Goal: Task Accomplishment & Management: Complete application form

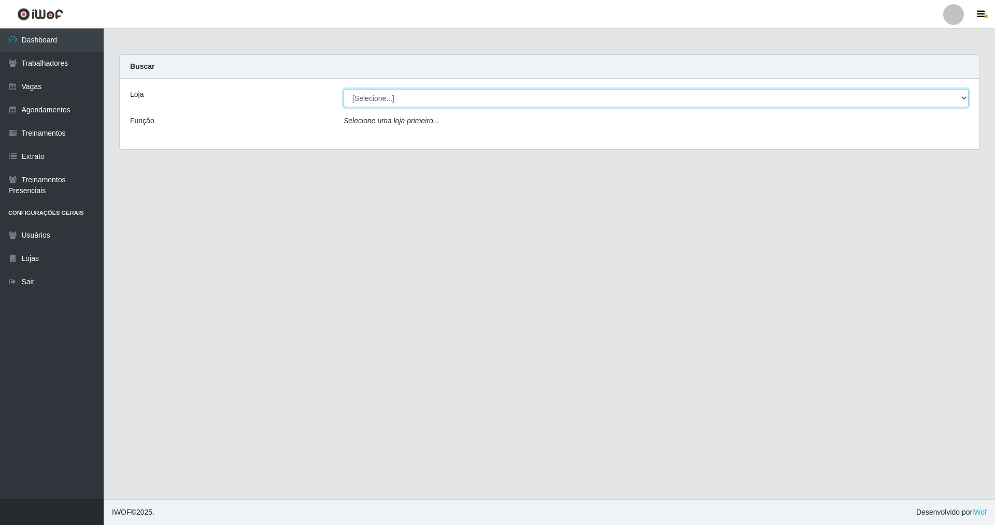
drag, startPoint x: 965, startPoint y: 96, endPoint x: 638, endPoint y: 106, distance: 326.5
click at [875, 88] on div "Loja [Selecione...] Nova República - Pajuçara Nova República - Pompeia Função S…" at bounding box center [549, 114] width 859 height 70
select select "64"
click at [343, 89] on select "[Selecione...] [GEOGRAPHIC_DATA] [GEOGRAPHIC_DATA]" at bounding box center [655, 98] width 625 height 18
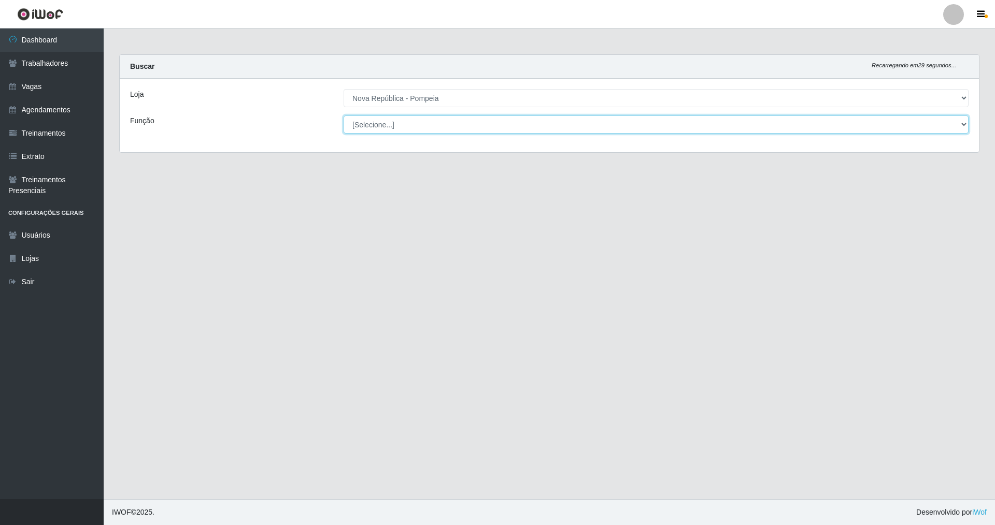
drag, startPoint x: 962, startPoint y: 122, endPoint x: 515, endPoint y: 128, distance: 446.6
click at [844, 121] on select "[Selecione...] Balconista Operador de Caixa Recepcionista Repositor" at bounding box center [655, 125] width 625 height 18
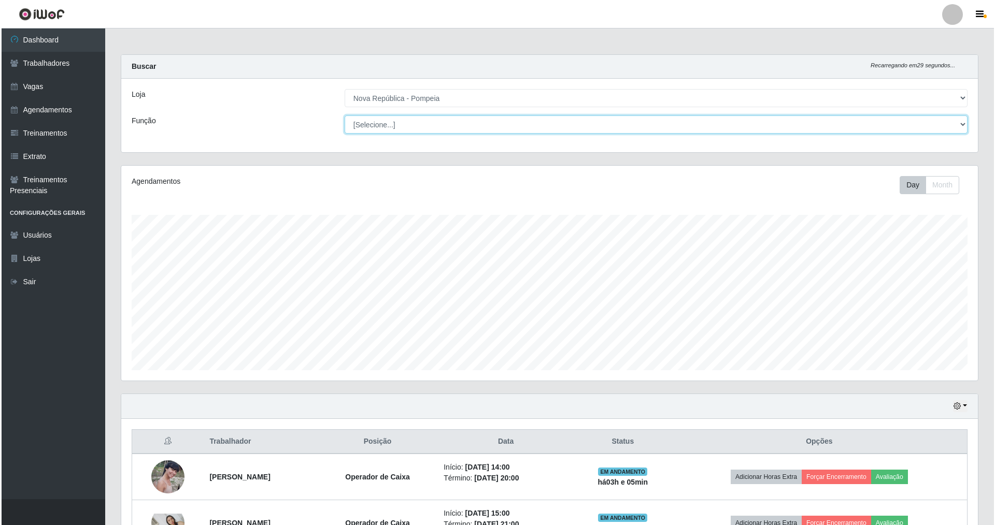
scroll to position [215, 856]
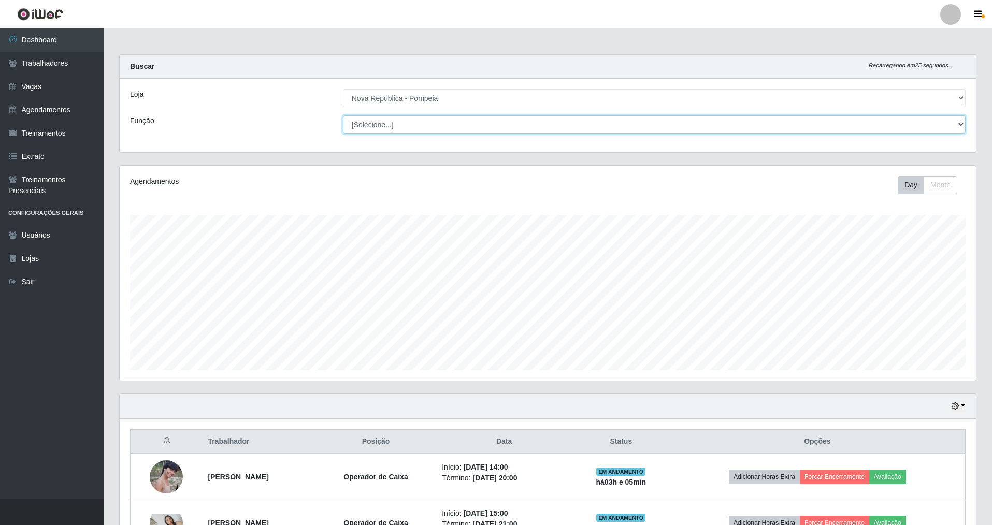
select select "22"
click at [343, 116] on select "[Selecione...] Balconista Operador de Caixa Recepcionista Repositor" at bounding box center [654, 125] width 623 height 18
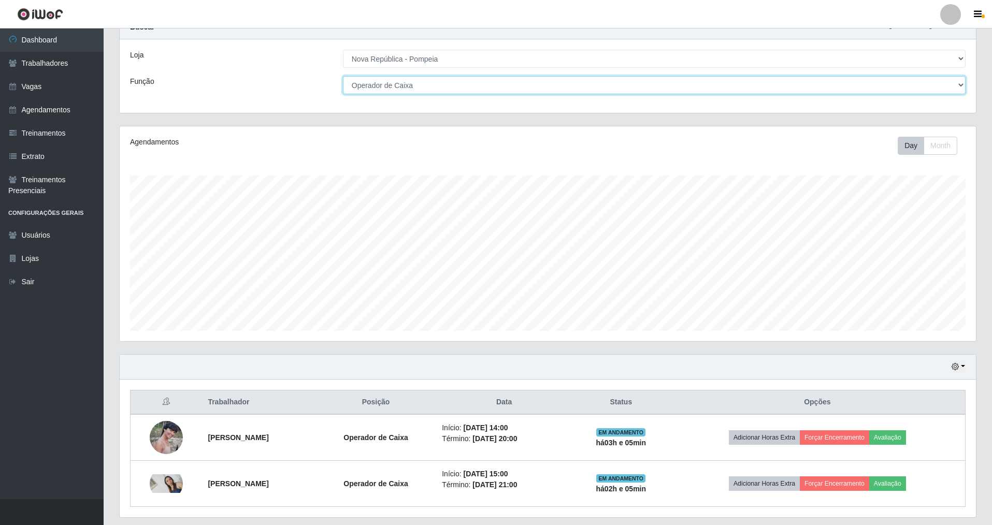
scroll to position [70, 0]
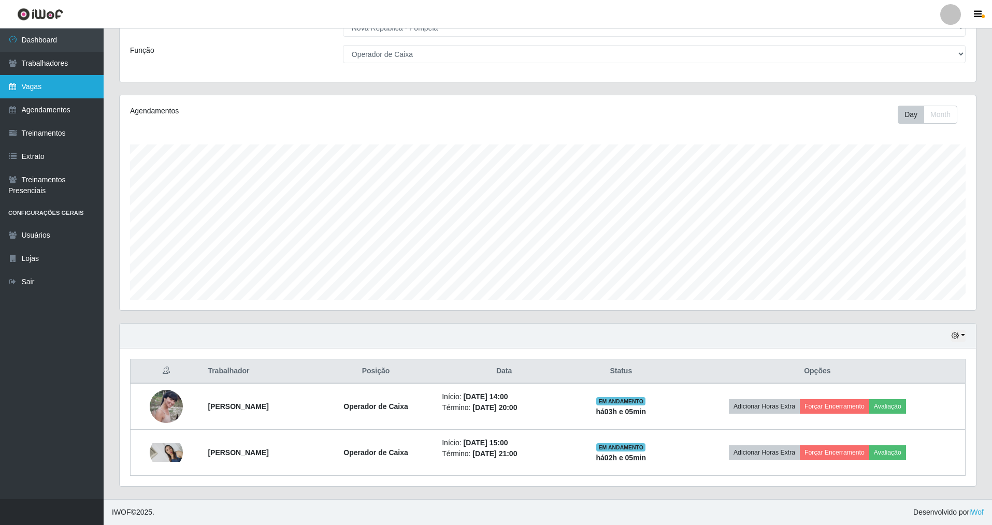
click at [56, 84] on link "Vagas" at bounding box center [52, 86] width 104 height 23
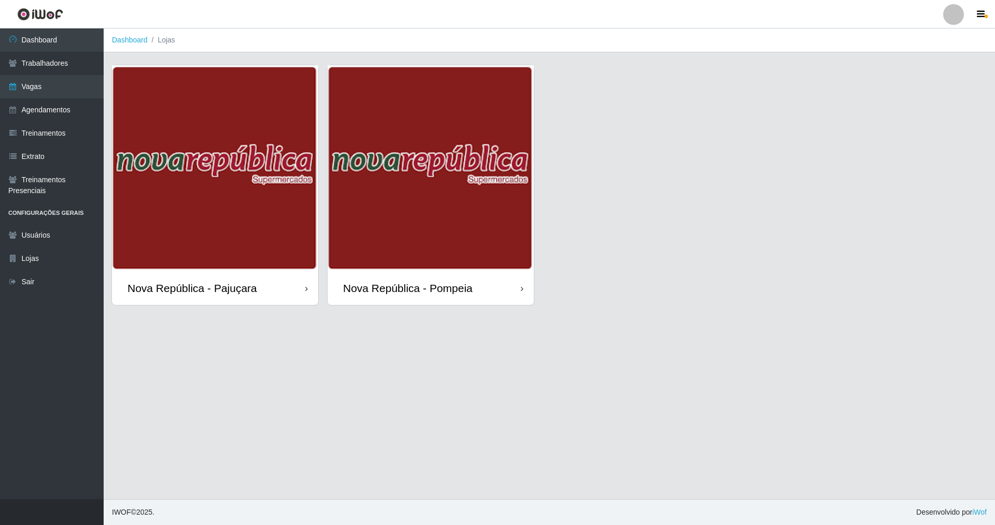
click at [416, 284] on div "Nova República - Pompeia" at bounding box center [408, 288] width 130 height 13
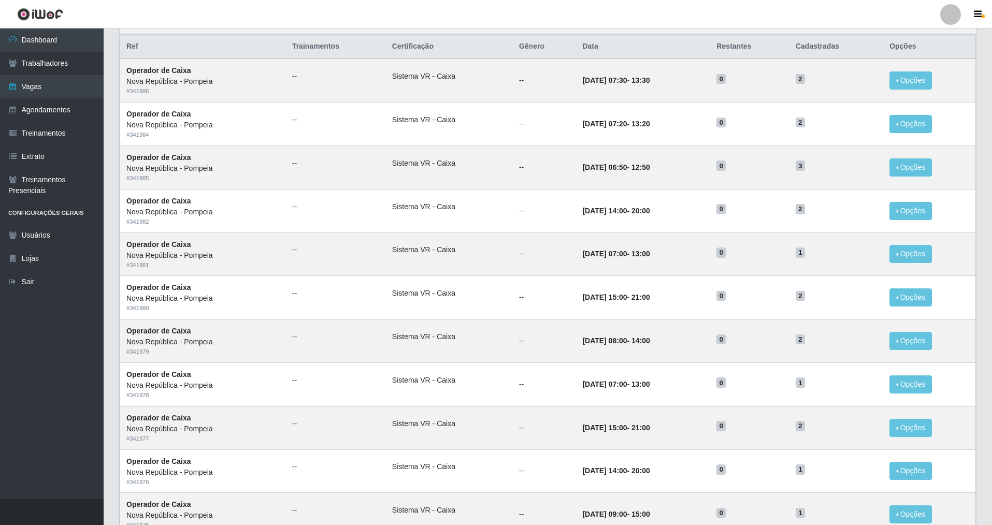
scroll to position [98, 0]
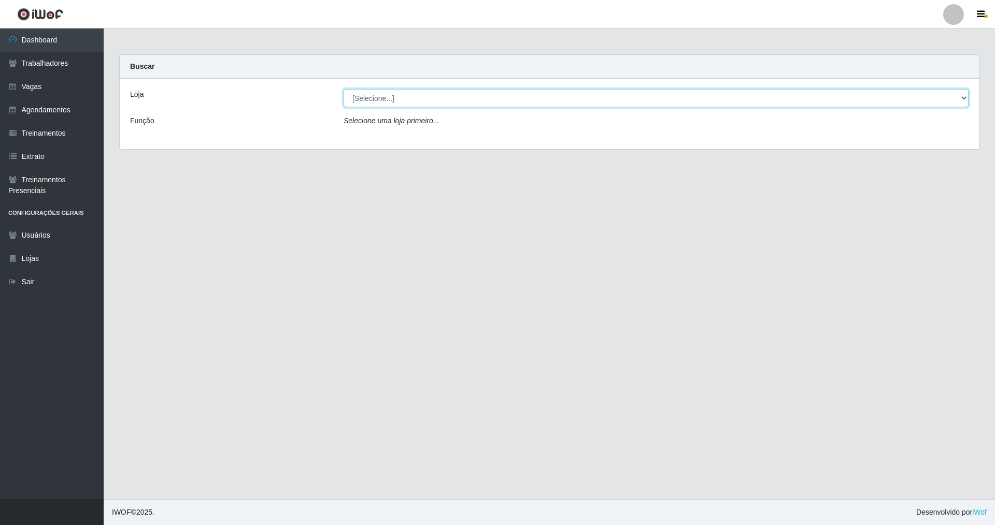
drag, startPoint x: 963, startPoint y: 99, endPoint x: 926, endPoint y: 102, distance: 36.9
click at [426, 99] on select "[Selecione...] [GEOGRAPHIC_DATA] [GEOGRAPHIC_DATA]" at bounding box center [655, 98] width 625 height 18
select select "65"
click at [343, 89] on select "[Selecione...] [GEOGRAPHIC_DATA] [GEOGRAPHIC_DATA]" at bounding box center [655, 98] width 625 height 18
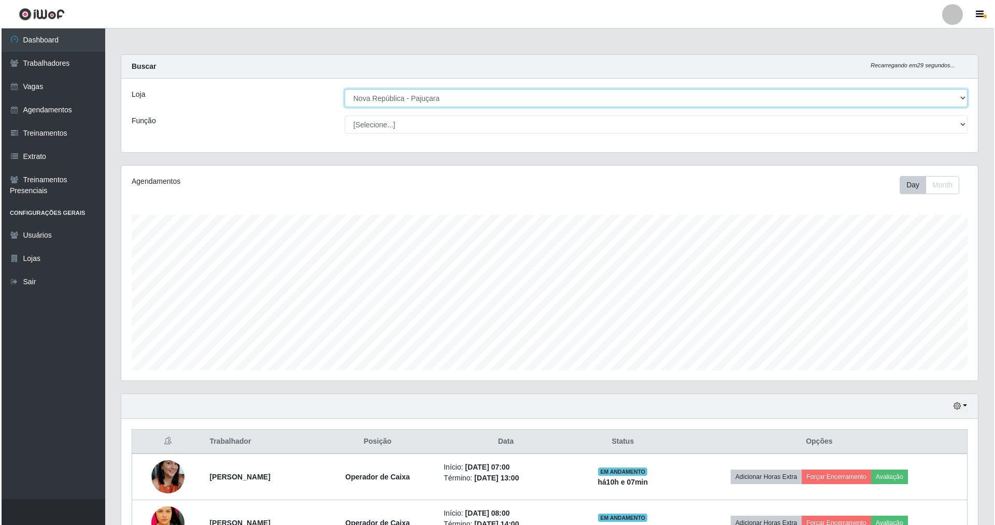
scroll to position [215, 856]
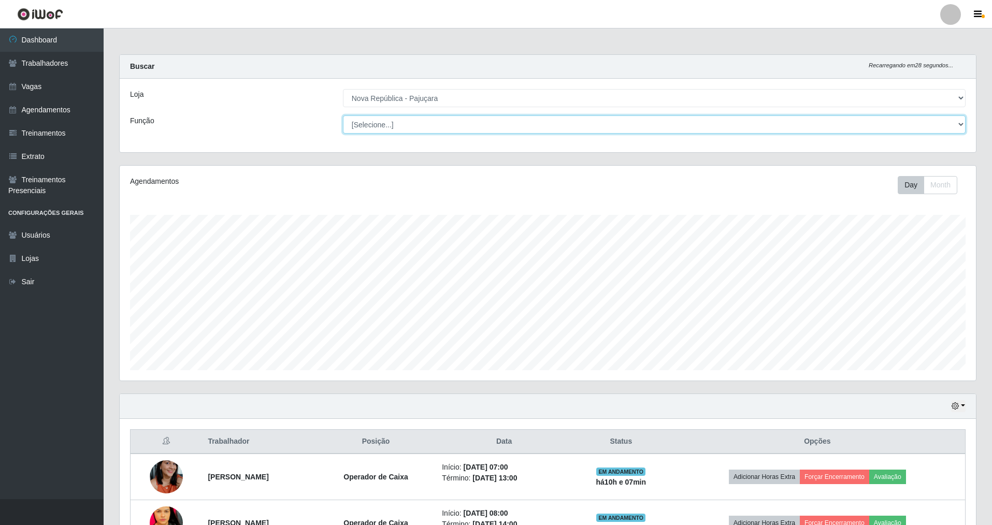
drag, startPoint x: 958, startPoint y: 124, endPoint x: 800, endPoint y: 101, distance: 160.2
click at [426, 105] on div "Loja [Selecione...] Nova República - Pajuçara Nova República - Pompeia Função […" at bounding box center [548, 116] width 856 height 74
select select "22"
click at [343, 116] on select "[Selecione...] Balconista Operador de Caixa Repositor" at bounding box center [654, 125] width 623 height 18
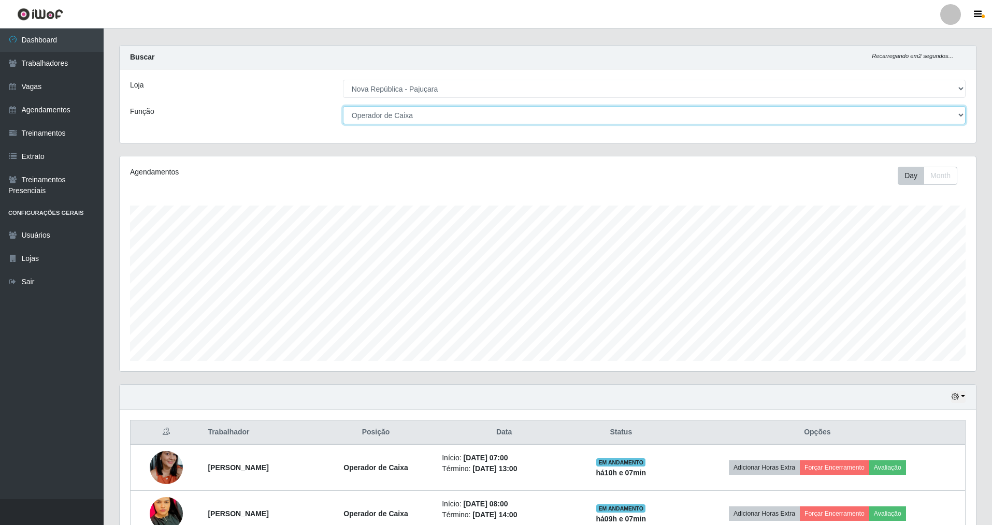
scroll to position [0, 0]
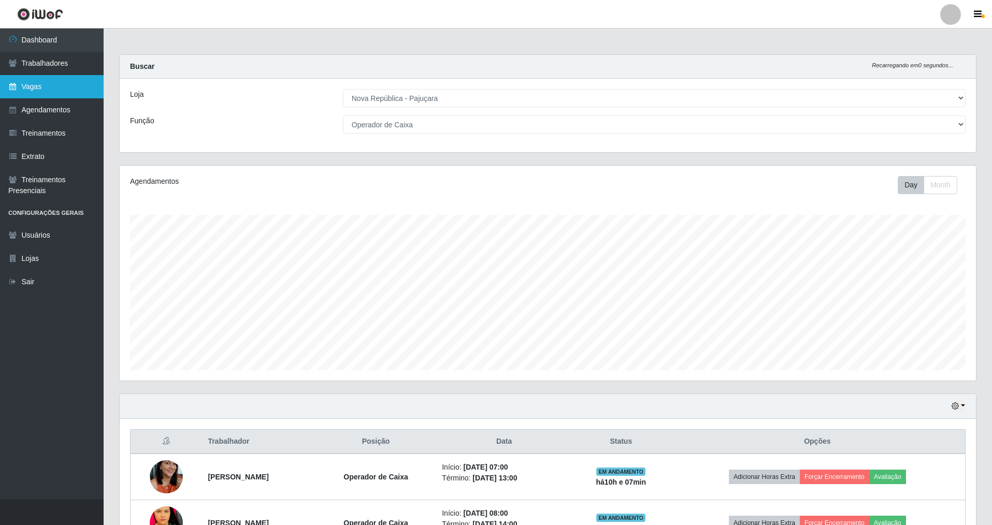
click at [45, 86] on link "Vagas" at bounding box center [52, 86] width 104 height 23
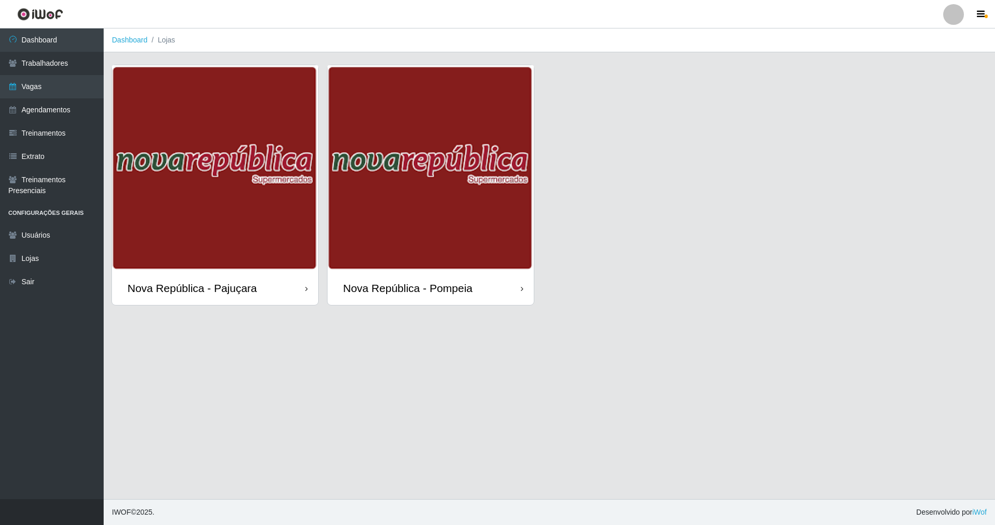
click at [175, 286] on div "Nova República - Pajuçara" at bounding box center [192, 288] width 130 height 13
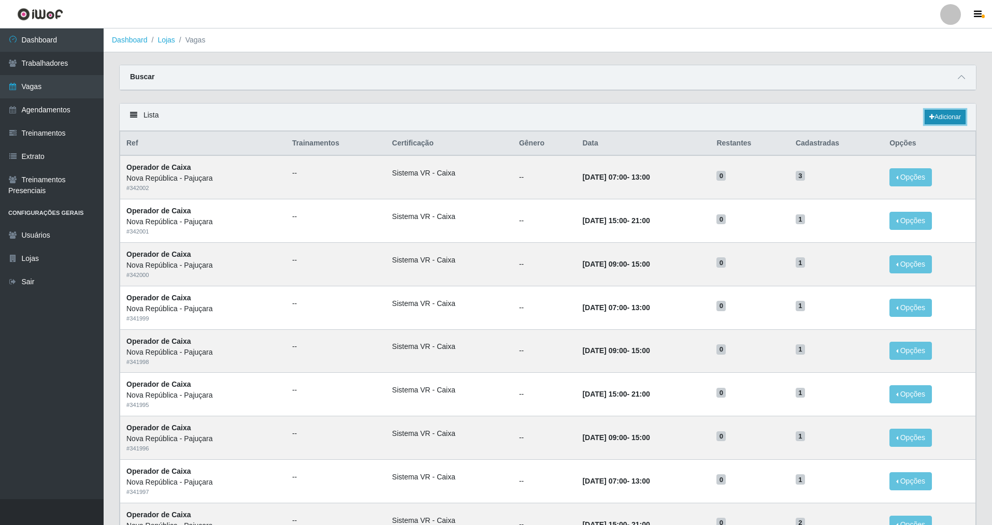
click at [426, 117] on link "Adicionar" at bounding box center [945, 117] width 41 height 15
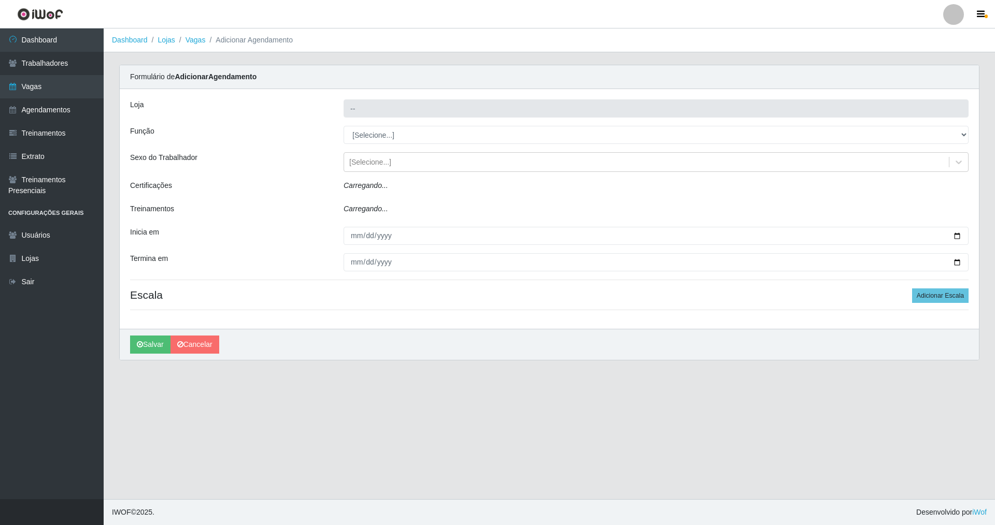
type input "Nova República - Pajuçara"
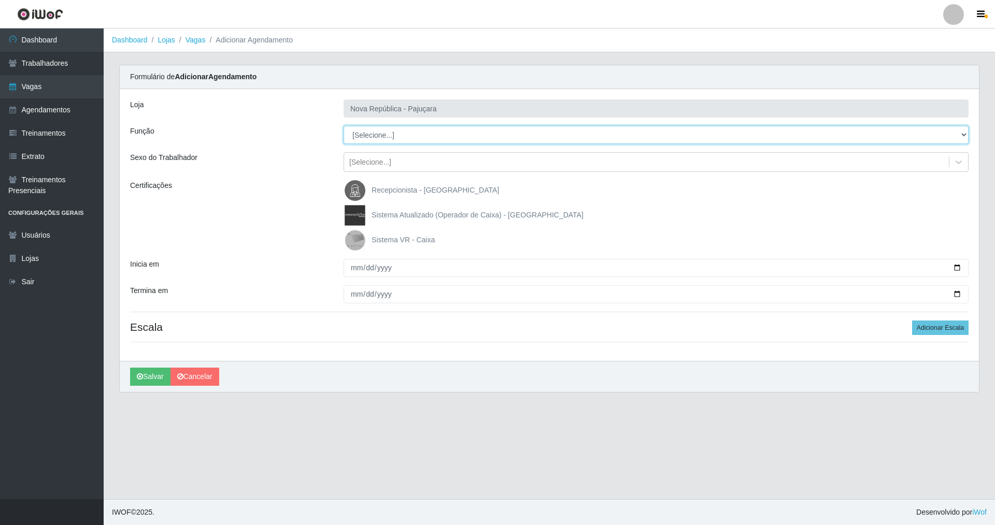
drag, startPoint x: 964, startPoint y: 130, endPoint x: 937, endPoint y: 130, distance: 27.5
click at [426, 130] on select "[Selecione...] Balconista Operador de Caixa Repositor" at bounding box center [655, 135] width 625 height 18
select select "22"
click at [343, 126] on select "[Selecione...] Balconista Operador de Caixa Repositor" at bounding box center [655, 135] width 625 height 18
drag, startPoint x: 352, startPoint y: 241, endPoint x: 360, endPoint y: 252, distance: 13.8
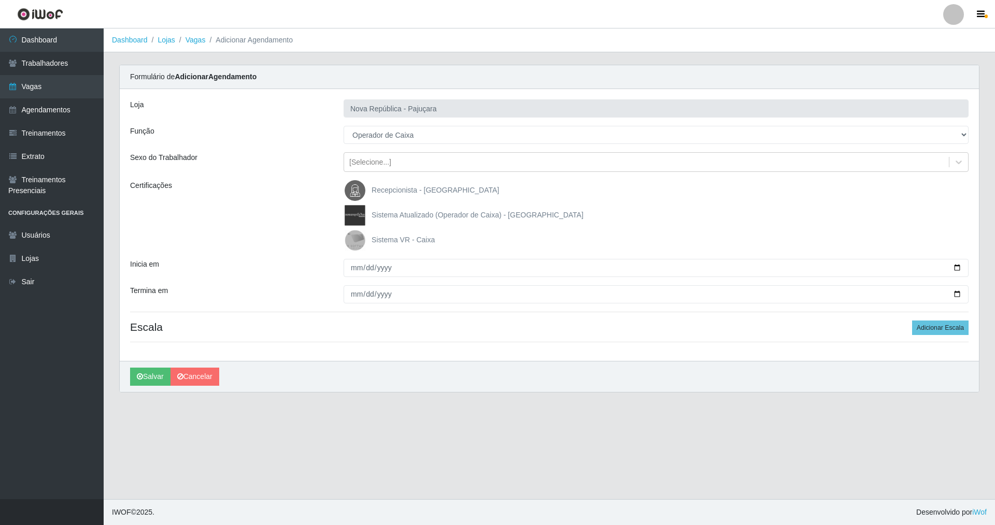
click at [352, 240] on img at bounding box center [357, 240] width 25 height 21
click at [0, 0] on input "Sistema VR - Caixa" at bounding box center [0, 0] width 0 height 0
click at [352, 266] on input "Inicia em" at bounding box center [655, 268] width 625 height 18
type input "[DATE]"
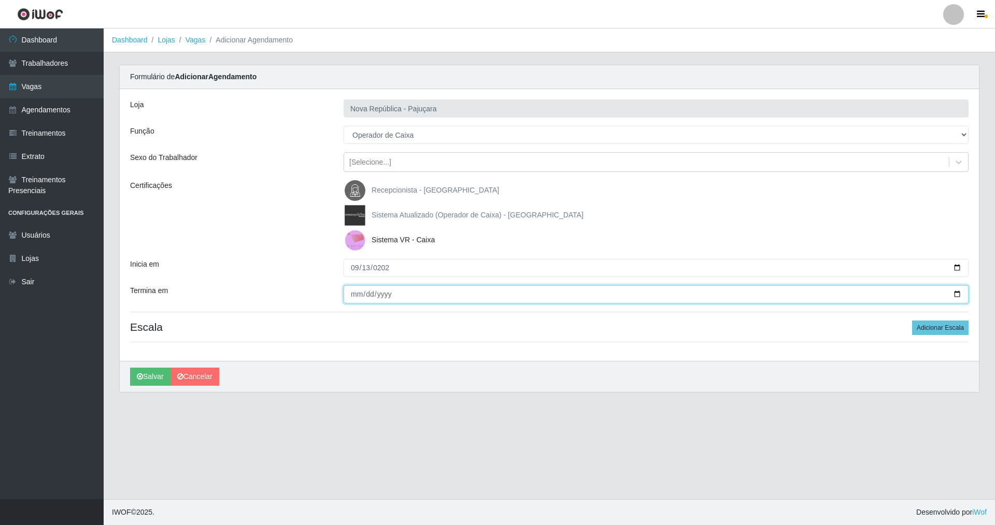
drag, startPoint x: 345, startPoint y: 293, endPoint x: 344, endPoint y: 281, distance: 11.4
click at [341, 291] on div at bounding box center [656, 294] width 640 height 18
type input "[DATE]"
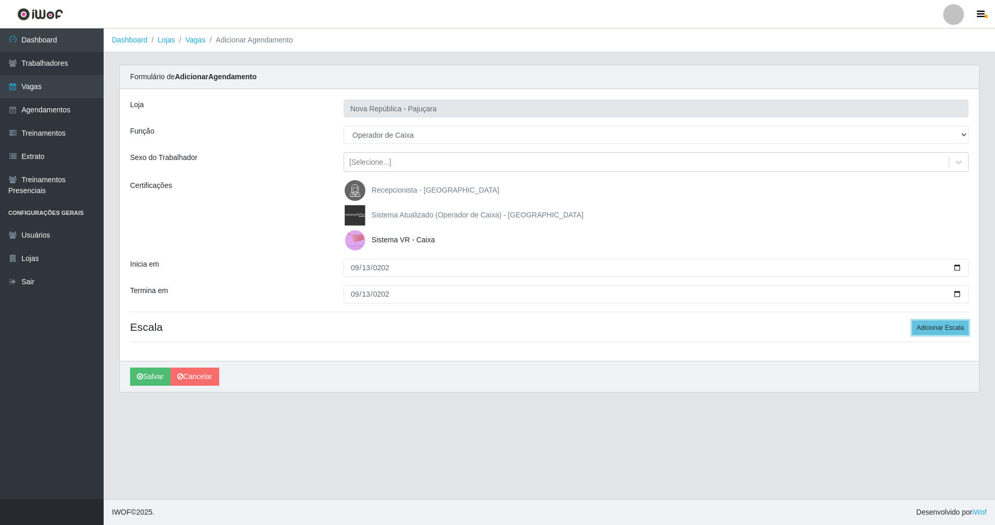
drag, startPoint x: 928, startPoint y: 325, endPoint x: 653, endPoint y: 292, distance: 276.6
click at [426, 321] on h4 "Escala Adicionar Escala" at bounding box center [549, 327] width 838 height 13
drag, startPoint x: 933, startPoint y: 329, endPoint x: 897, endPoint y: 303, distance: 45.2
click at [426, 314] on div "Loja Nova República - Pajuçara Função [Selecione...] Balconista Operador de Cai…" at bounding box center [549, 225] width 859 height 272
drag, startPoint x: 928, startPoint y: 330, endPoint x: 891, endPoint y: 316, distance: 39.8
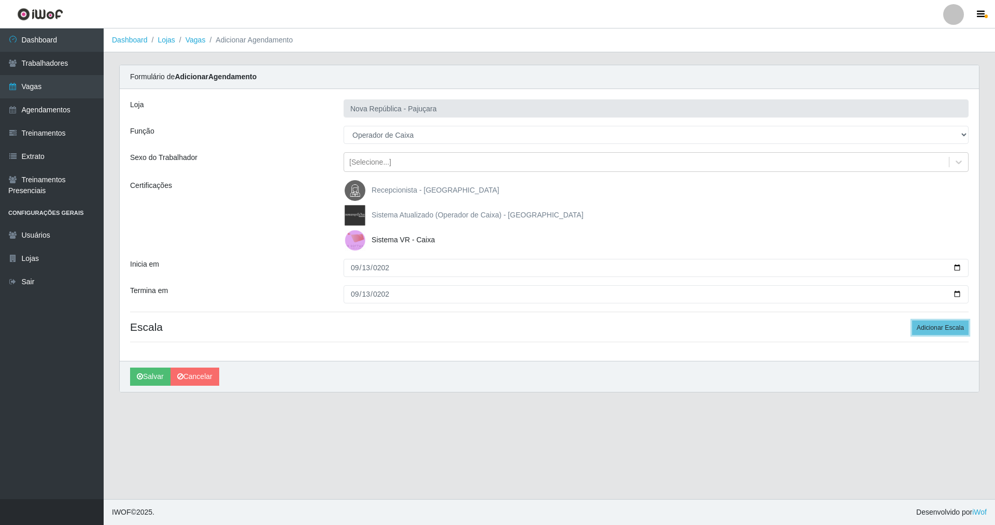
click at [426, 325] on button "Adicionar Escala" at bounding box center [940, 328] width 56 height 15
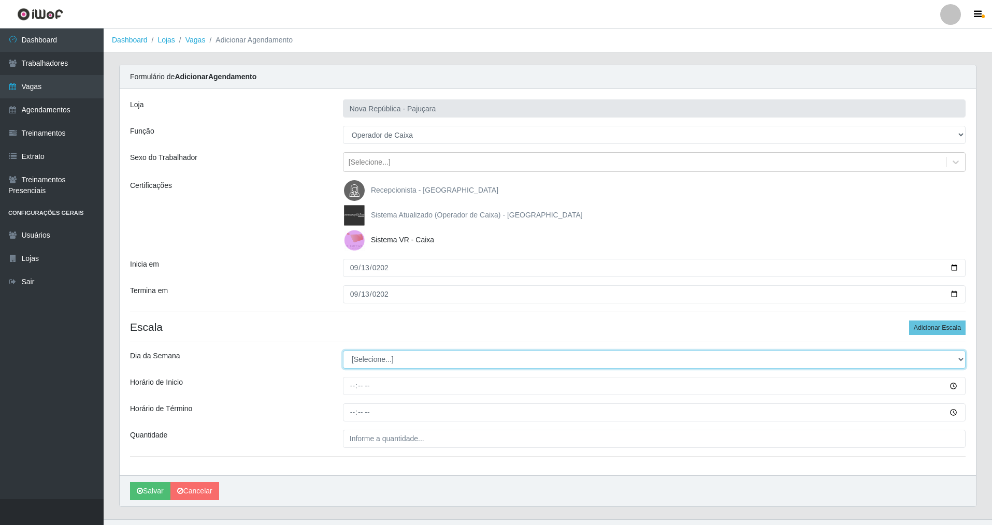
drag, startPoint x: 960, startPoint y: 356, endPoint x: 907, endPoint y: 352, distance: 54.0
click at [426, 352] on select "[Selecione...] Segunda Terça Quarta Quinta Sexta Sábado Domingo" at bounding box center [654, 360] width 623 height 18
select select "5"
click at [343, 351] on select "[Selecione...] Segunda Terça Quarta Quinta Sexta Sábado Domingo" at bounding box center [654, 360] width 623 height 18
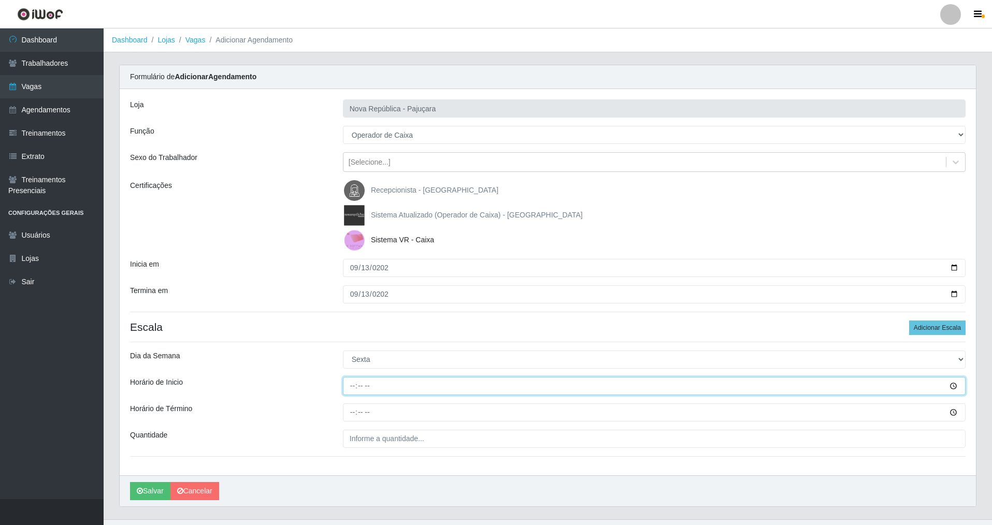
click at [352, 378] on input "Horário de Inicio" at bounding box center [654, 386] width 623 height 18
type input "15:00"
click at [354, 378] on input "Horário de Término" at bounding box center [654, 413] width 623 height 18
type input "21:00"
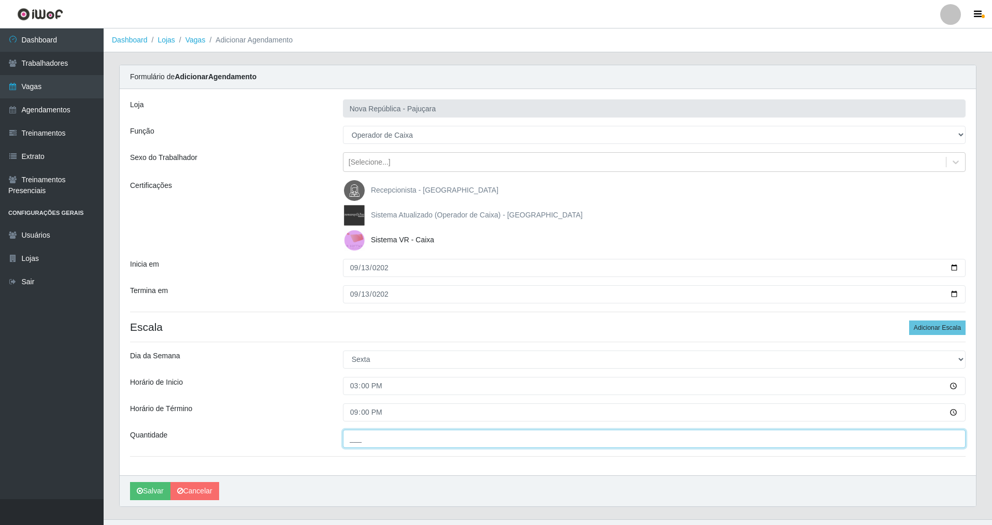
click at [352, 378] on input "___" at bounding box center [654, 439] width 623 height 18
type input "2__"
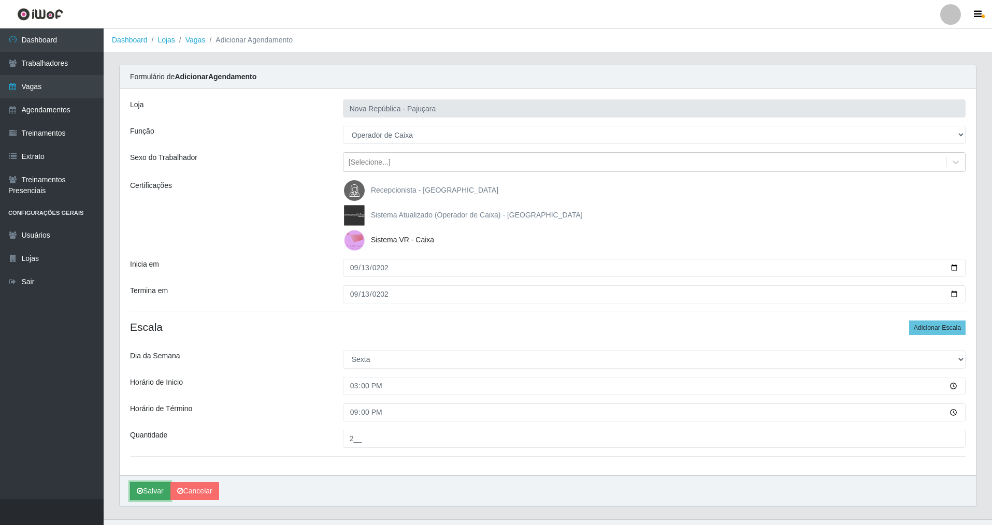
click at [150, 378] on button "Salvar" at bounding box center [150, 491] width 40 height 18
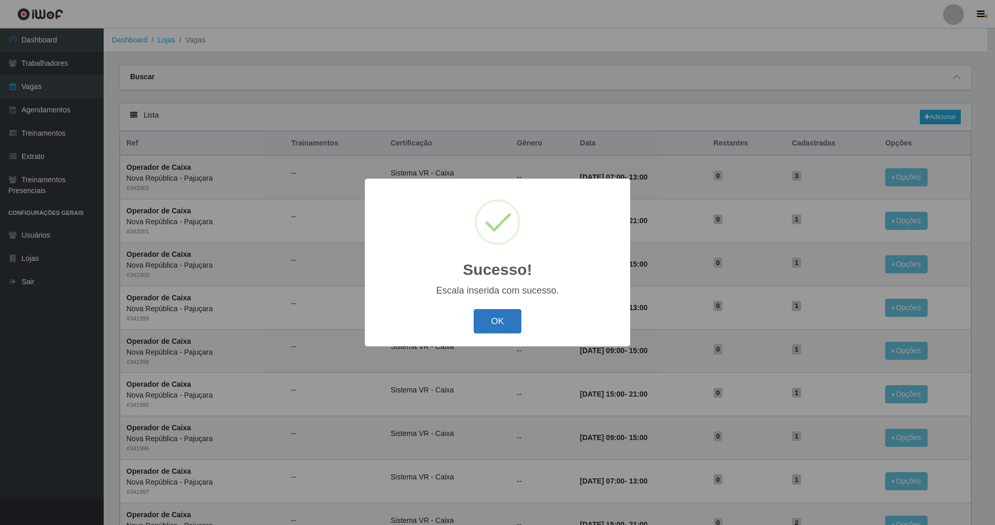
click at [426, 312] on button "OK" at bounding box center [498, 321] width 48 height 24
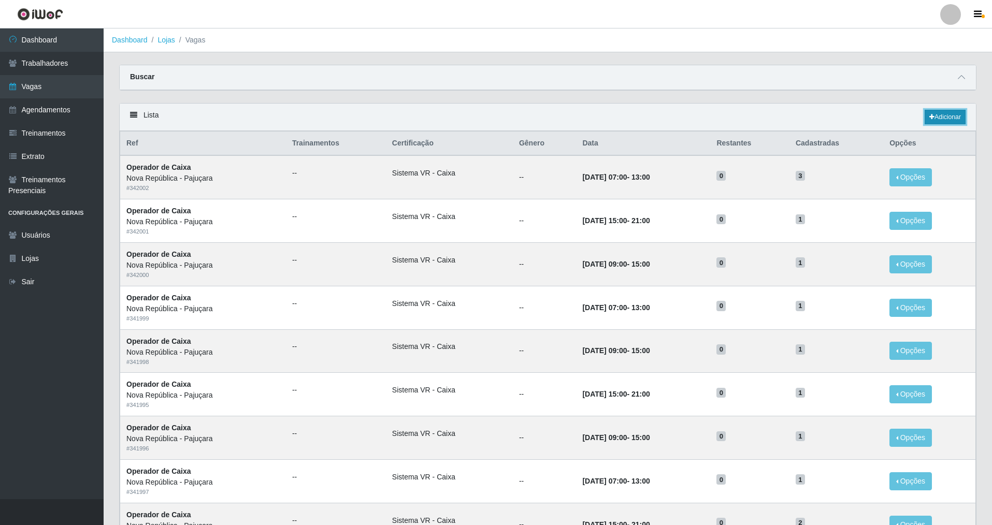
click at [426, 112] on link "Adicionar" at bounding box center [945, 117] width 41 height 15
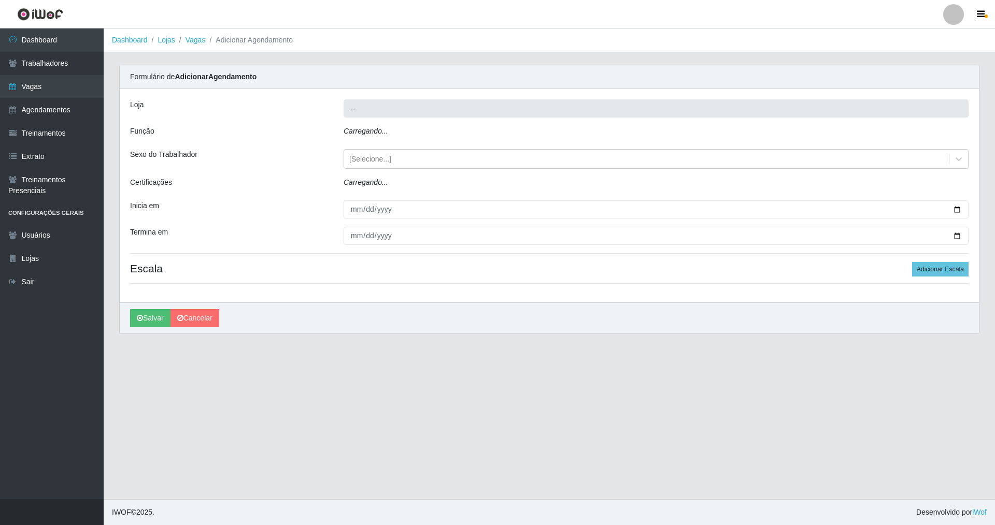
type input "Nova República - Pajuçara"
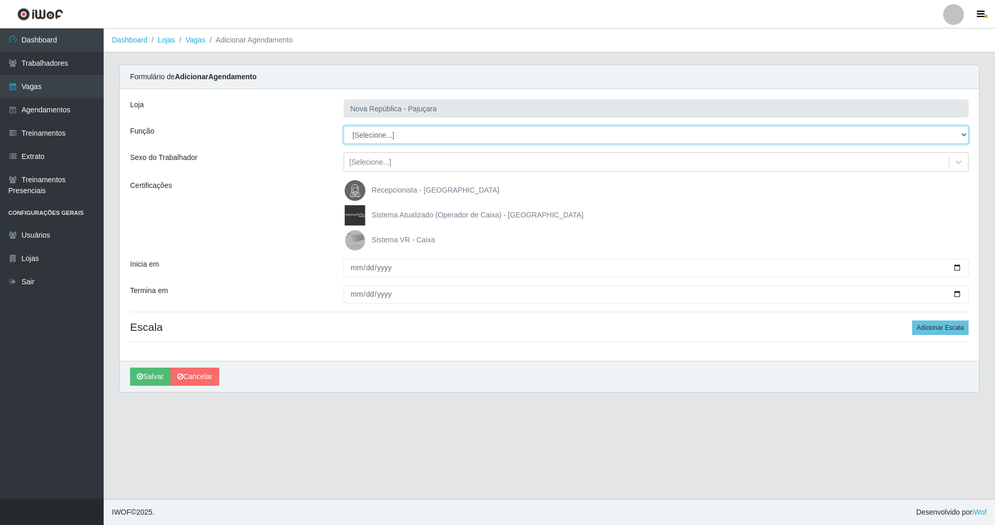
drag, startPoint x: 963, startPoint y: 133, endPoint x: 632, endPoint y: 139, distance: 331.1
click at [426, 133] on select "[Selecione...] Balconista Operador de Caixa Repositor" at bounding box center [655, 135] width 625 height 18
select select "22"
click at [343, 126] on select "[Selecione...] Balconista Operador de Caixa Repositor" at bounding box center [655, 135] width 625 height 18
click at [351, 242] on img at bounding box center [357, 240] width 25 height 21
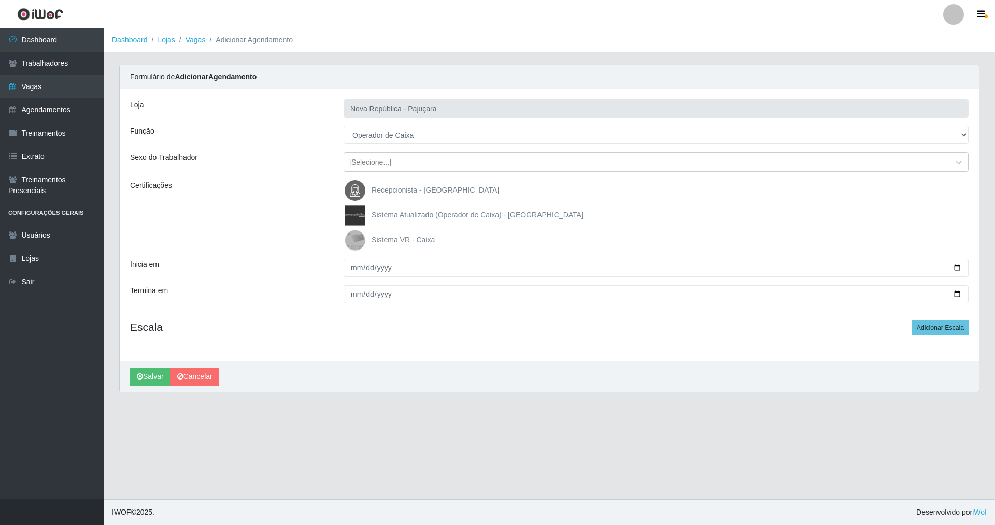
click at [0, 0] on input "Sistema VR - Caixa" at bounding box center [0, 0] width 0 height 0
click at [351, 269] on input "Inicia em" at bounding box center [655, 268] width 625 height 18
type input "2025-09-14"
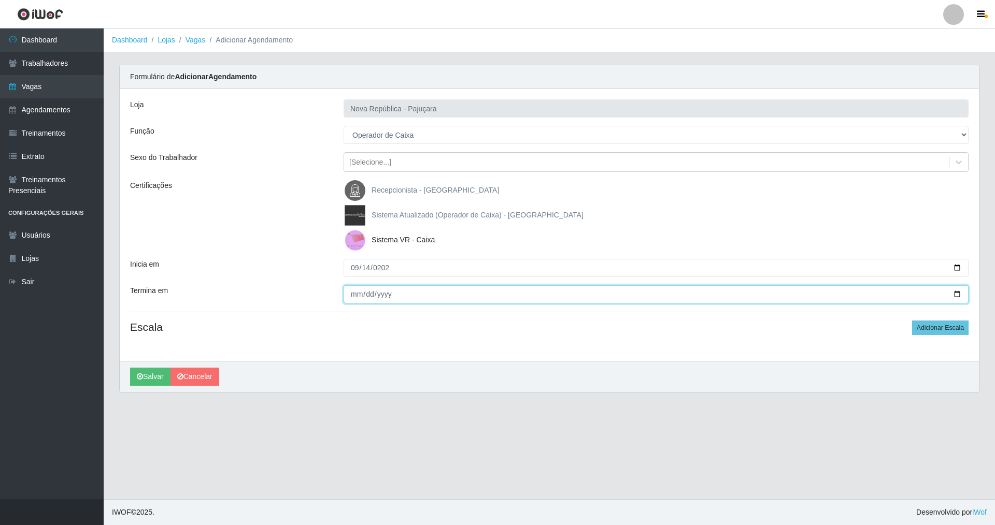
click at [346, 295] on input "Termina em" at bounding box center [655, 294] width 625 height 18
type input "2025-09-14"
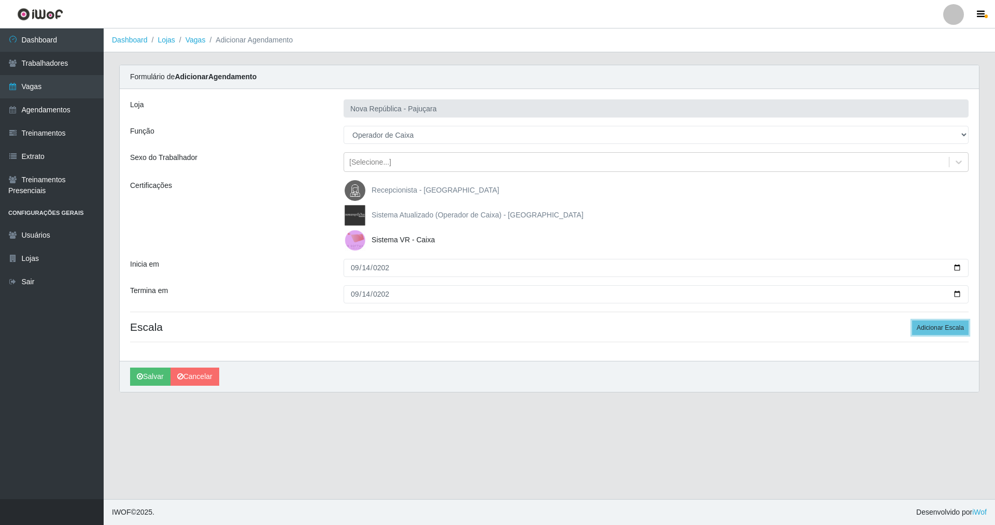
drag, startPoint x: 937, startPoint y: 324, endPoint x: 844, endPoint y: 324, distance: 92.7
click at [426, 324] on button "Adicionar Escala" at bounding box center [940, 328] width 56 height 15
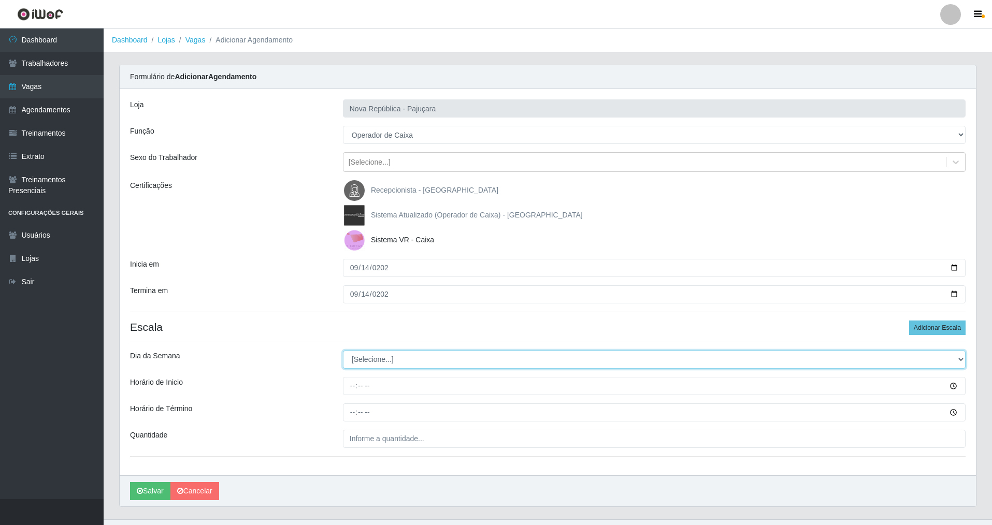
drag, startPoint x: 962, startPoint y: 359, endPoint x: 863, endPoint y: 358, distance: 99.5
click at [426, 358] on select "[Selecione...] Segunda Terça Quarta Quinta Sexta Sábado Domingo" at bounding box center [654, 360] width 623 height 18
select select "6"
click at [343, 351] on select "[Selecione...] Segunda Terça Quarta Quinta Sexta Sábado Domingo" at bounding box center [654, 360] width 623 height 18
drag, startPoint x: 347, startPoint y: 384, endPoint x: 367, endPoint y: 375, distance: 22.3
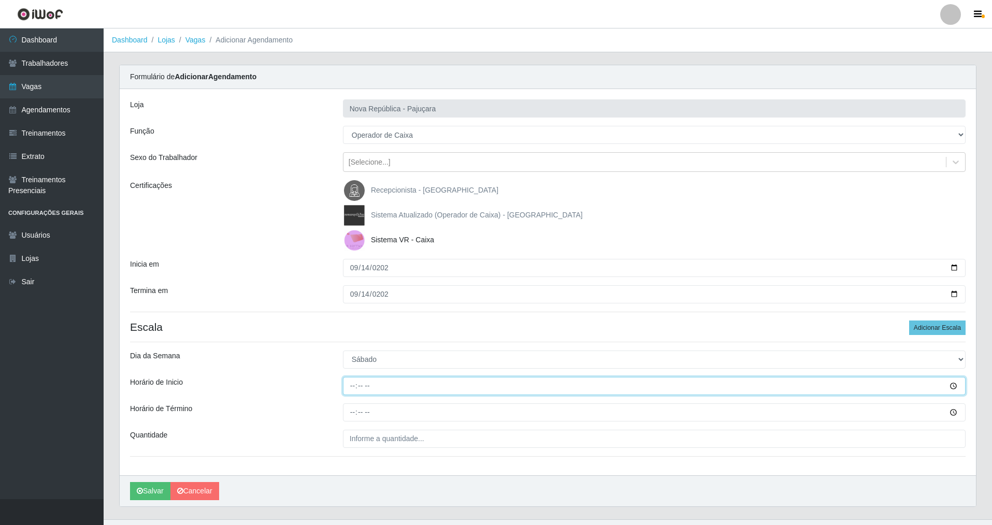
click at [362, 377] on input "Horário de Inicio" at bounding box center [654, 386] width 623 height 18
type input "07:20"
click at [354, 378] on input "Horário de Término" at bounding box center [654, 413] width 623 height 18
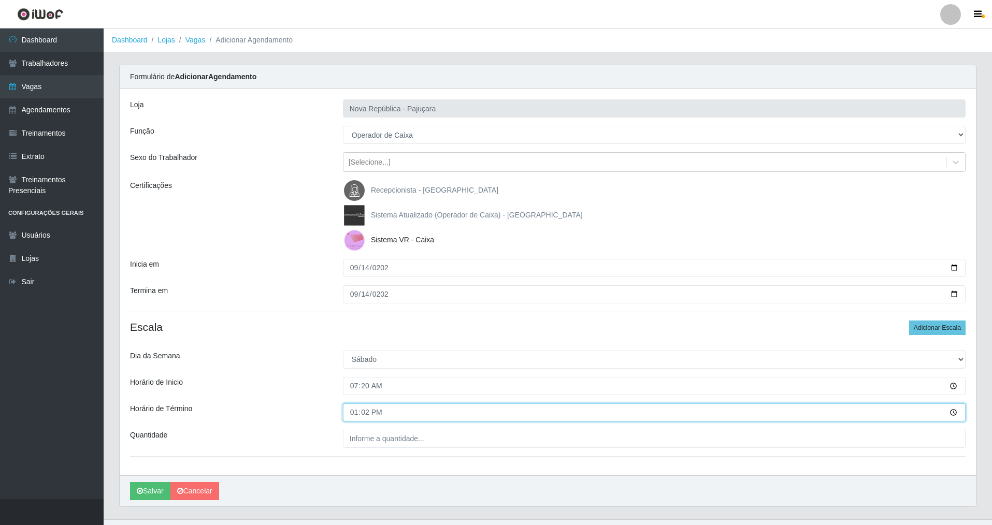
type input "13:20"
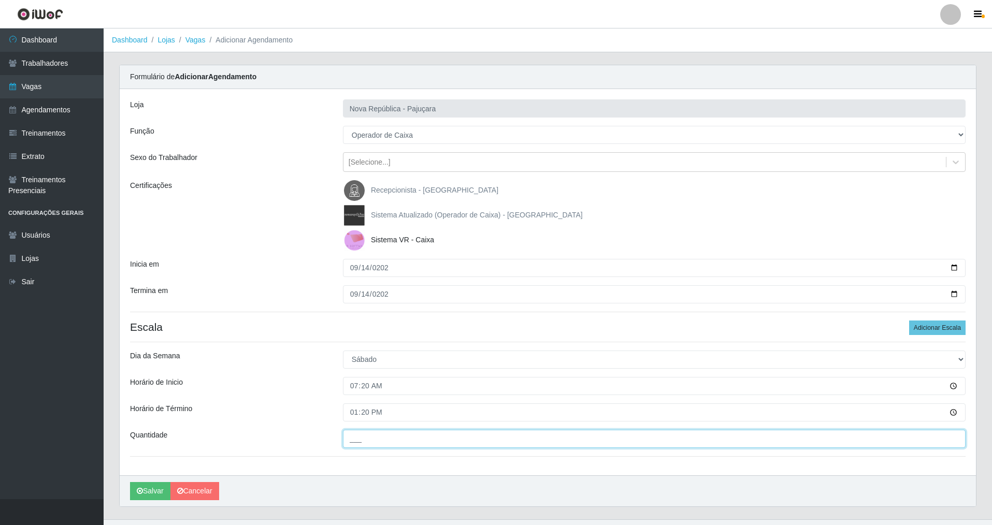
click at [364, 378] on input "___" at bounding box center [654, 439] width 623 height 18
type input "2__"
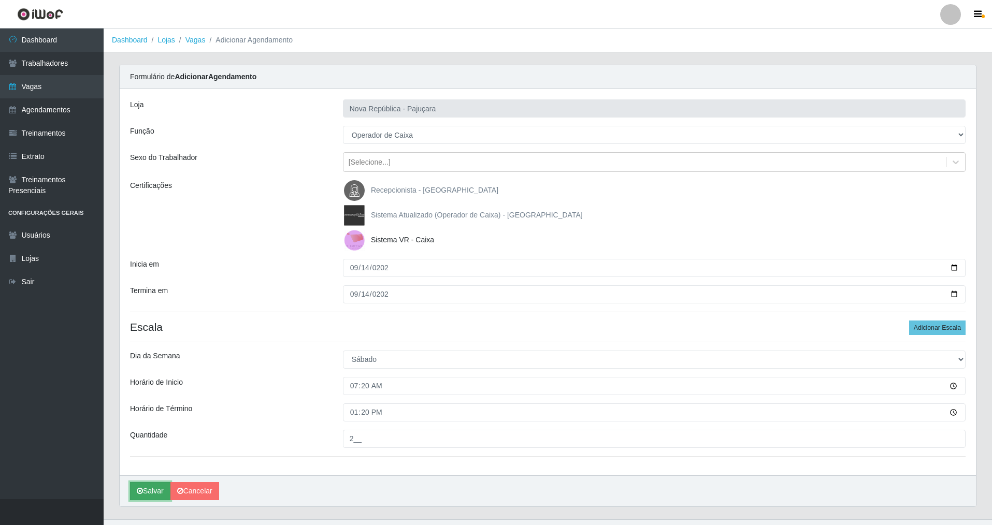
click at [144, 378] on button "Salvar" at bounding box center [150, 491] width 40 height 18
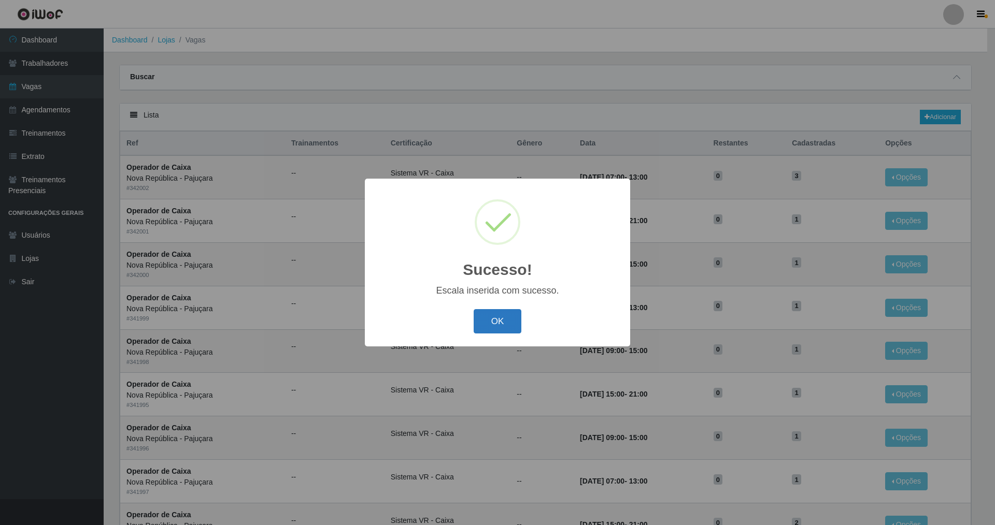
click at [426, 325] on button "OK" at bounding box center [498, 321] width 48 height 24
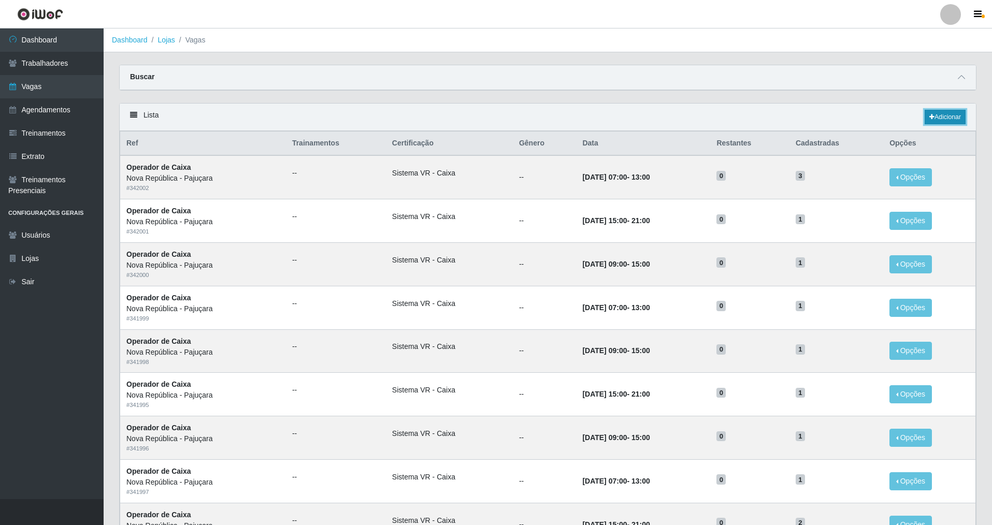
click at [426, 116] on link "Adicionar" at bounding box center [945, 117] width 41 height 15
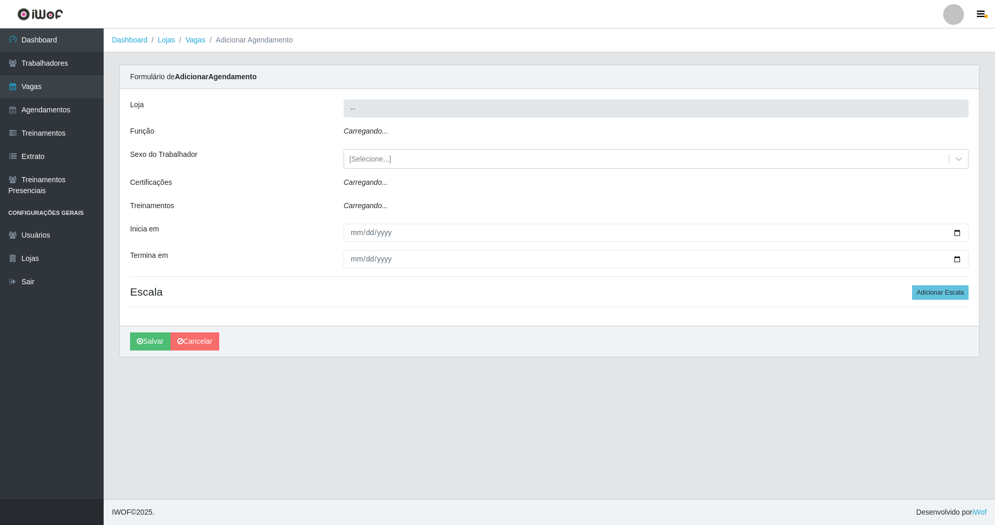
type input "Nova República - Pajuçara"
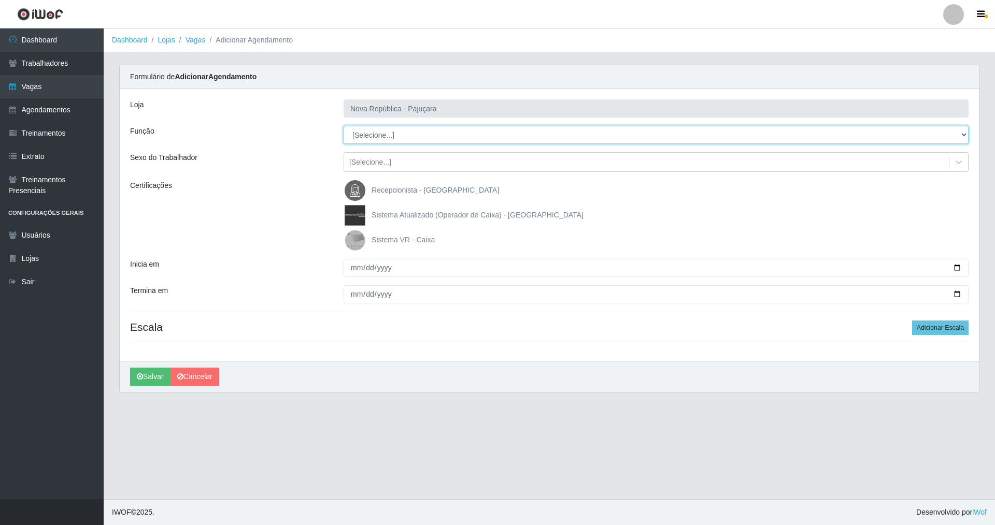
drag, startPoint x: 964, startPoint y: 132, endPoint x: 902, endPoint y: 132, distance: 62.2
click at [426, 132] on select "[Selecione...] Balconista Operador de Caixa Repositor" at bounding box center [655, 135] width 625 height 18
select select "22"
click at [343, 126] on select "[Selecione...] Balconista Operador de Caixa Repositor" at bounding box center [655, 135] width 625 height 18
click at [355, 240] on img at bounding box center [357, 240] width 25 height 21
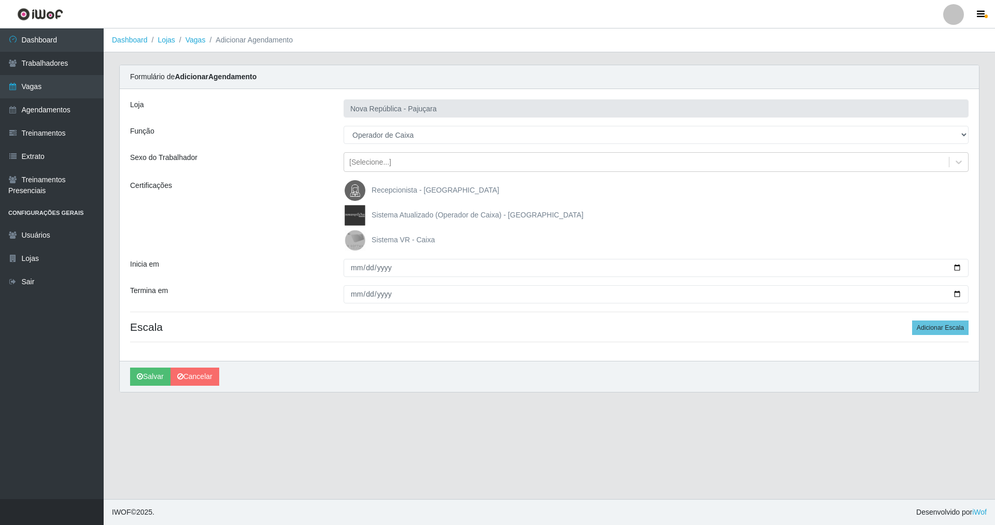
click at [0, 0] on input "Sistema VR - Caixa" at bounding box center [0, 0] width 0 height 0
click at [352, 266] on input "Inicia em" at bounding box center [655, 268] width 625 height 18
type input "2025-09-14"
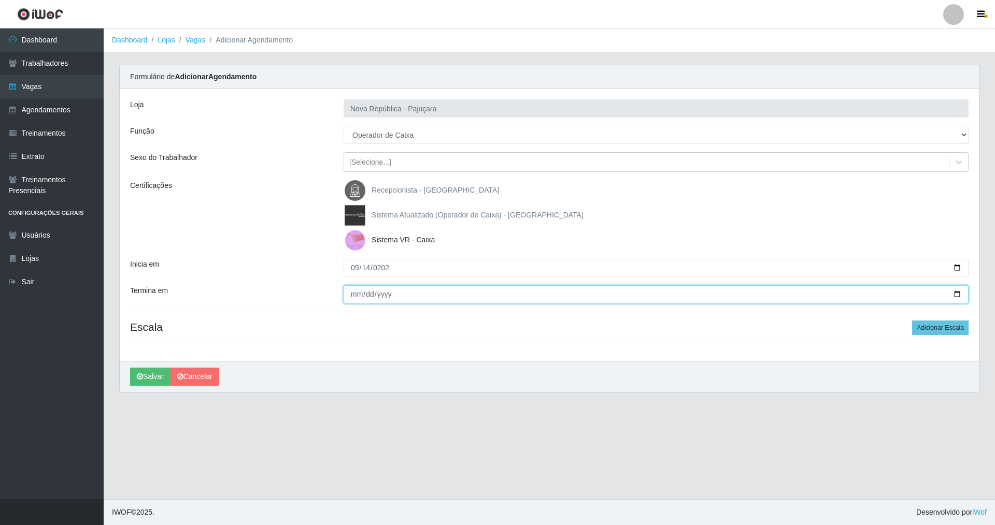
click at [348, 296] on input "Termina em" at bounding box center [655, 294] width 625 height 18
type input "2025-09-14"
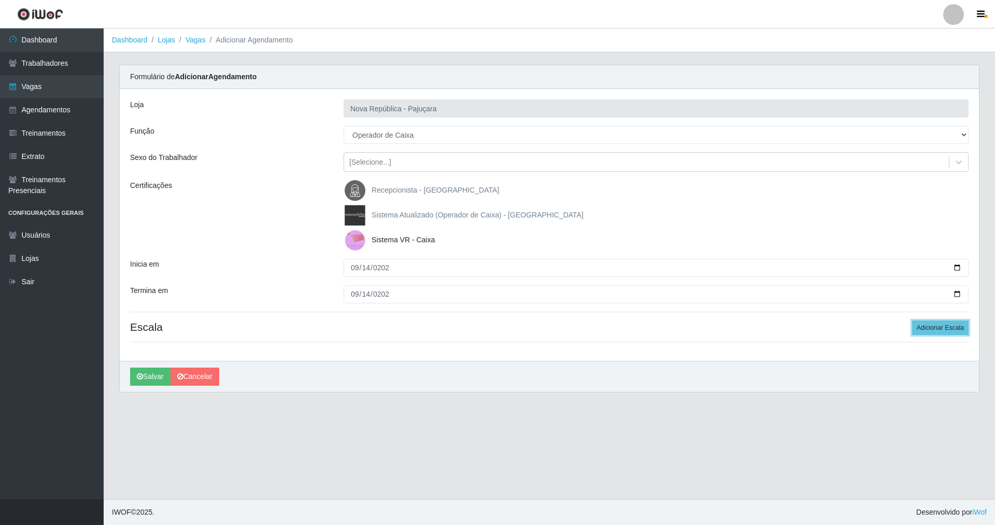
drag, startPoint x: 928, startPoint y: 329, endPoint x: 910, endPoint y: 332, distance: 18.8
click at [426, 330] on button "Adicionar Escala" at bounding box center [940, 328] width 56 height 15
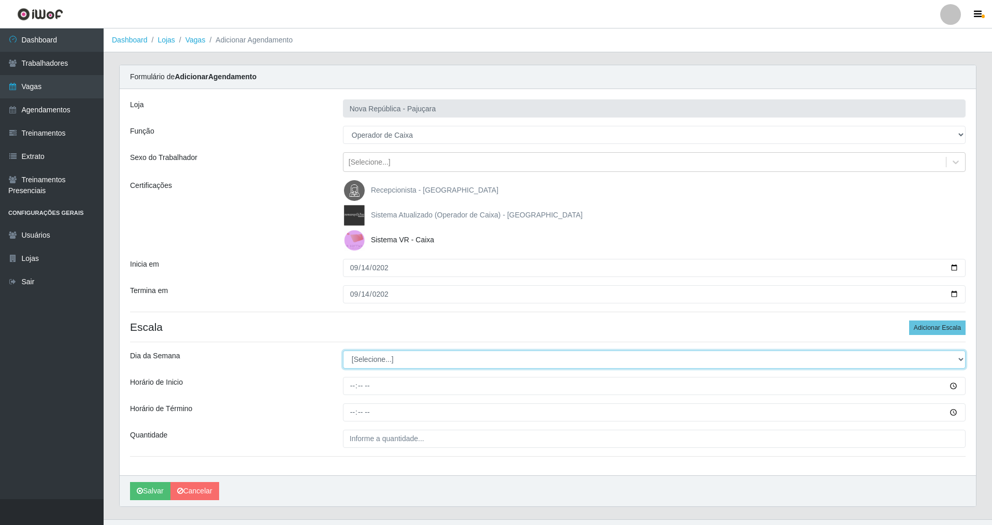
drag, startPoint x: 958, startPoint y: 358, endPoint x: 906, endPoint y: 366, distance: 53.4
click at [426, 366] on select "[Selecione...] Segunda Terça Quarta Quinta Sexta Sábado Domingo" at bounding box center [654, 360] width 623 height 18
select select "6"
click at [343, 351] on select "[Selecione...] Segunda Terça Quarta Quinta Sexta Sábado Domingo" at bounding box center [654, 360] width 623 height 18
click at [353, 378] on input "Horário de Inicio" at bounding box center [654, 386] width 623 height 18
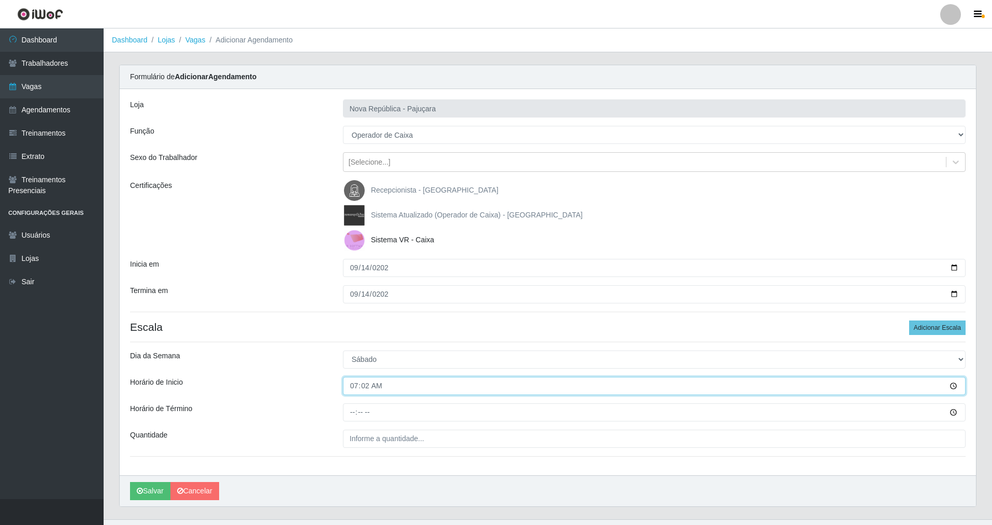
type input "07:20"
click at [348, 378] on input "Horário de Término" at bounding box center [654, 413] width 623 height 18
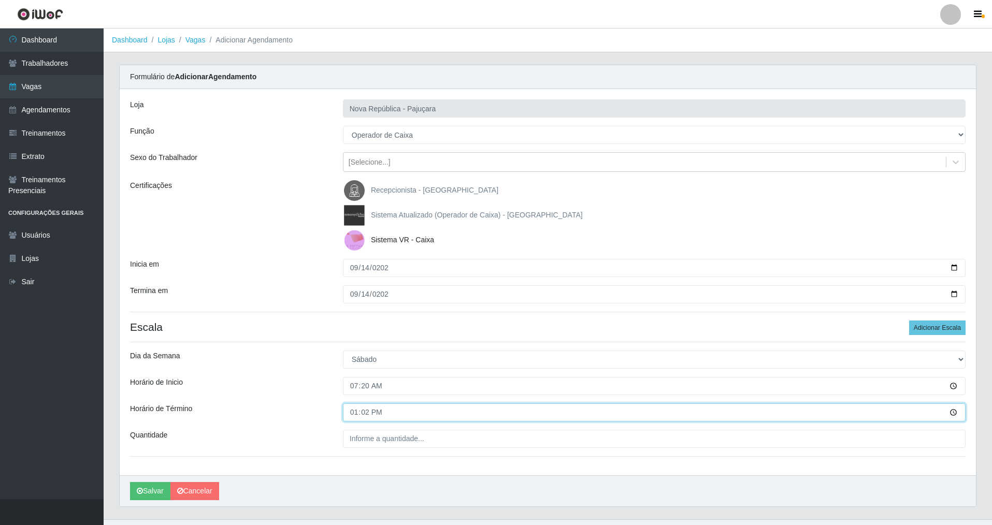
type input "13:20"
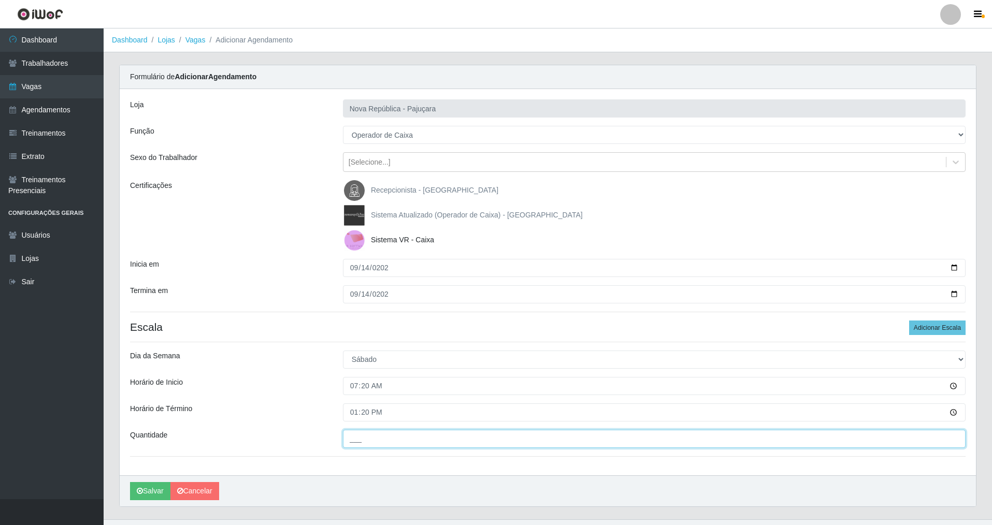
click at [357, 378] on input "___" at bounding box center [654, 439] width 623 height 18
type input "2__"
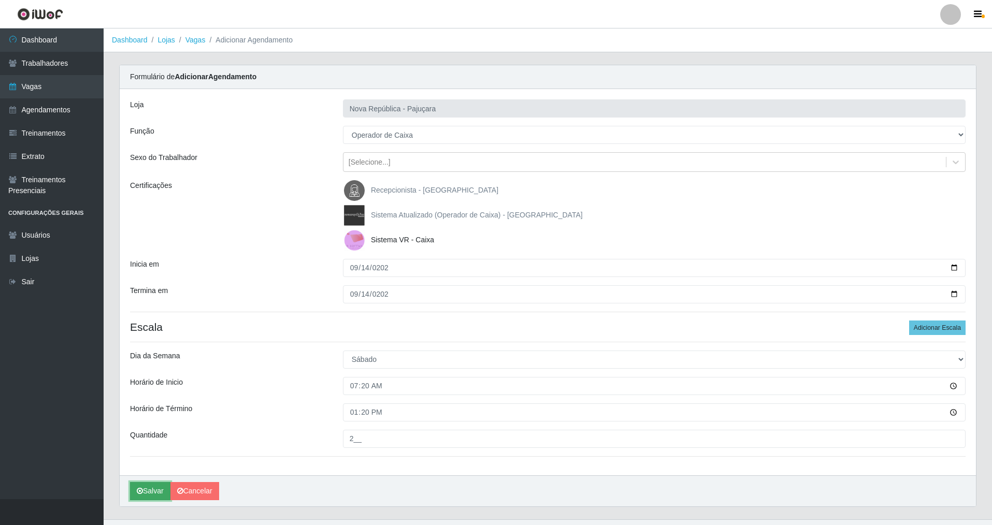
click at [142, 378] on button "Salvar" at bounding box center [150, 491] width 40 height 18
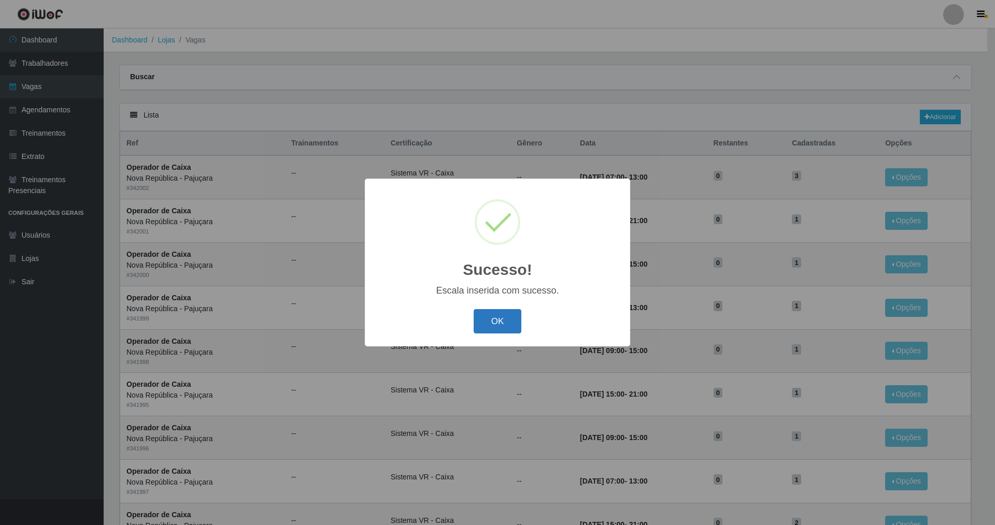
click at [426, 313] on button "OK" at bounding box center [498, 321] width 48 height 24
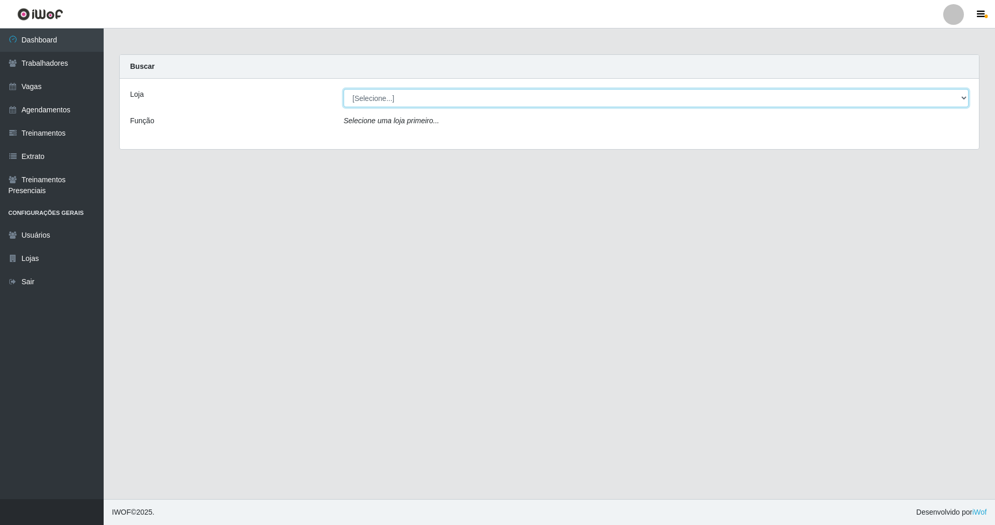
drag, startPoint x: 960, startPoint y: 94, endPoint x: 919, endPoint y: 100, distance: 41.3
click at [426, 100] on select "[Selecione...] [GEOGRAPHIC_DATA] [GEOGRAPHIC_DATA]" at bounding box center [655, 98] width 625 height 18
select select "65"
click at [343, 89] on select "[Selecione...] [GEOGRAPHIC_DATA] [GEOGRAPHIC_DATA]" at bounding box center [655, 98] width 625 height 18
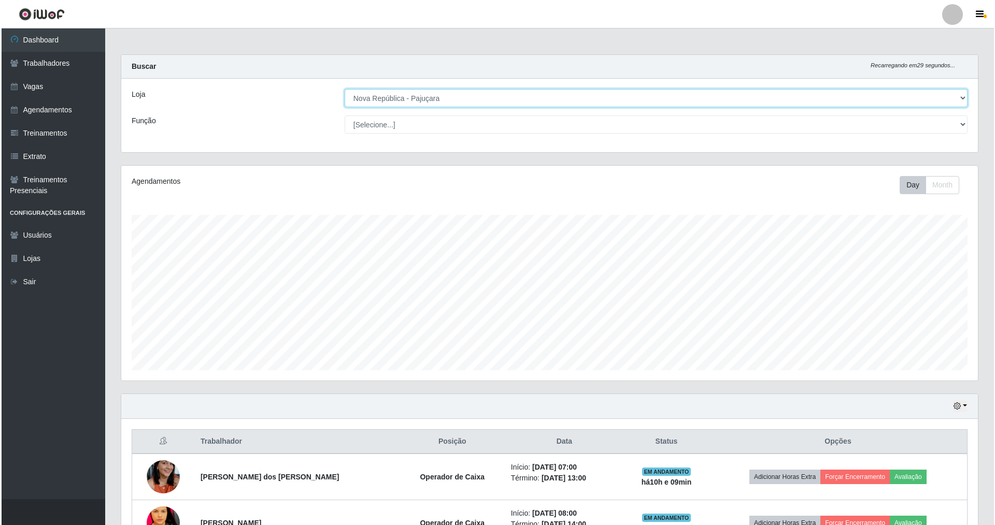
scroll to position [215, 856]
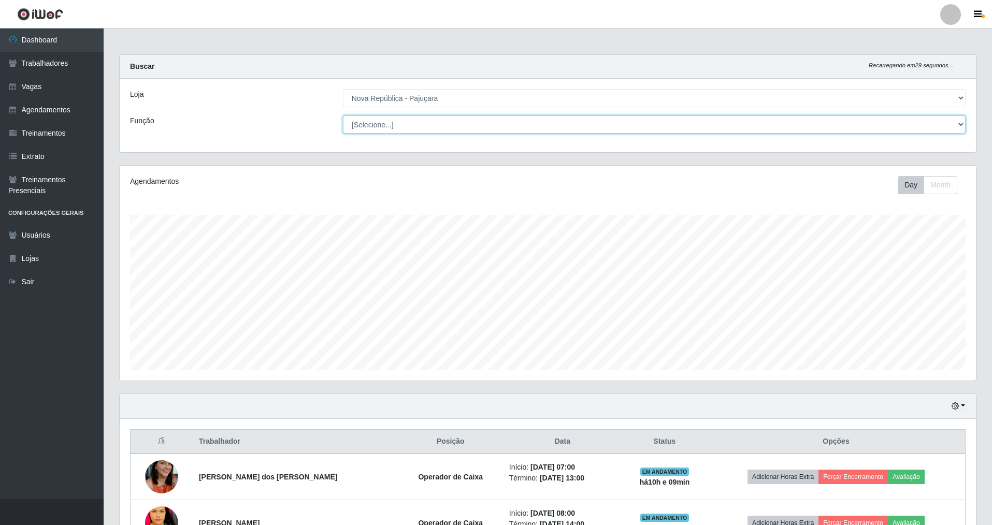
drag, startPoint x: 964, startPoint y: 122, endPoint x: 885, endPoint y: 122, distance: 78.7
click at [426, 122] on select "[Selecione...] Balconista Operador de Caixa Repositor" at bounding box center [654, 125] width 623 height 18
select select "22"
click at [343, 116] on select "[Selecione...] Balconista Operador de Caixa Repositor" at bounding box center [654, 125] width 623 height 18
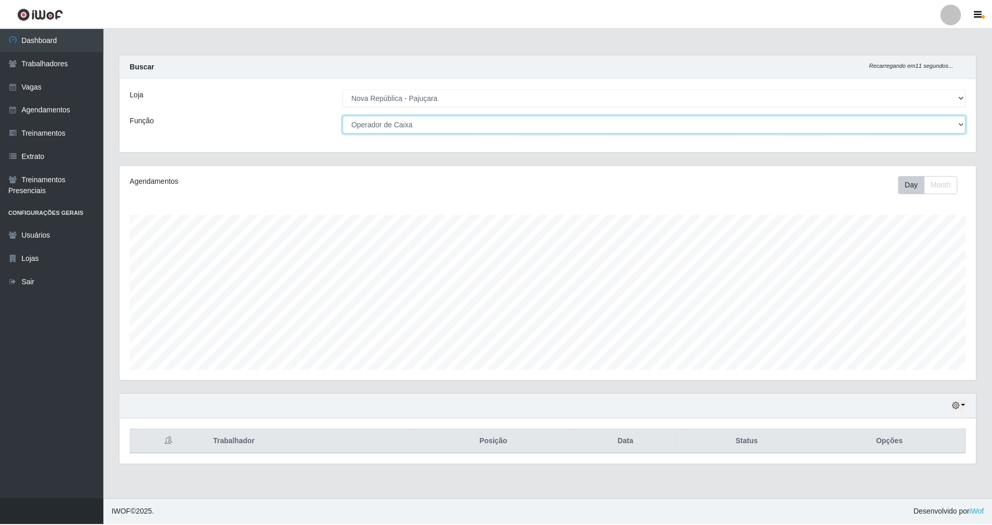
scroll to position [517848, 517207]
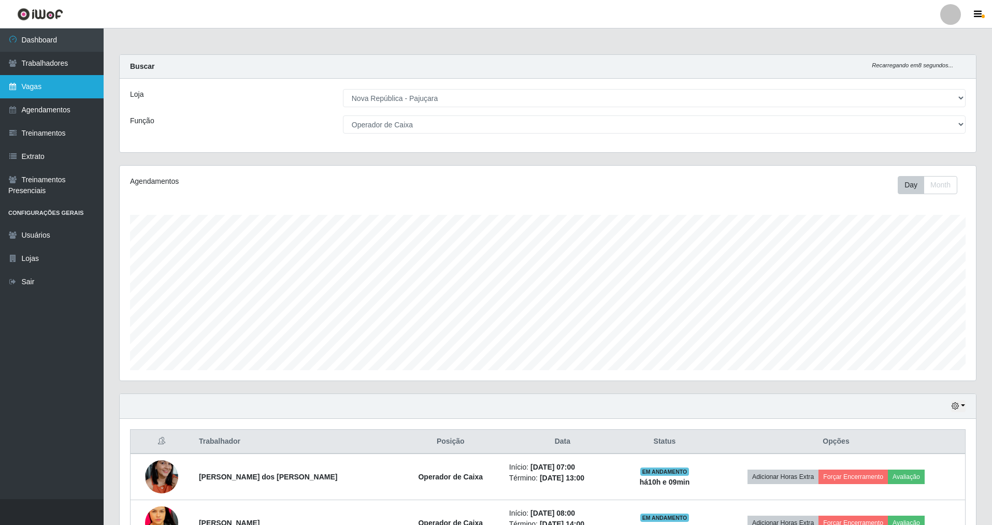
click at [33, 88] on link "Vagas" at bounding box center [52, 86] width 104 height 23
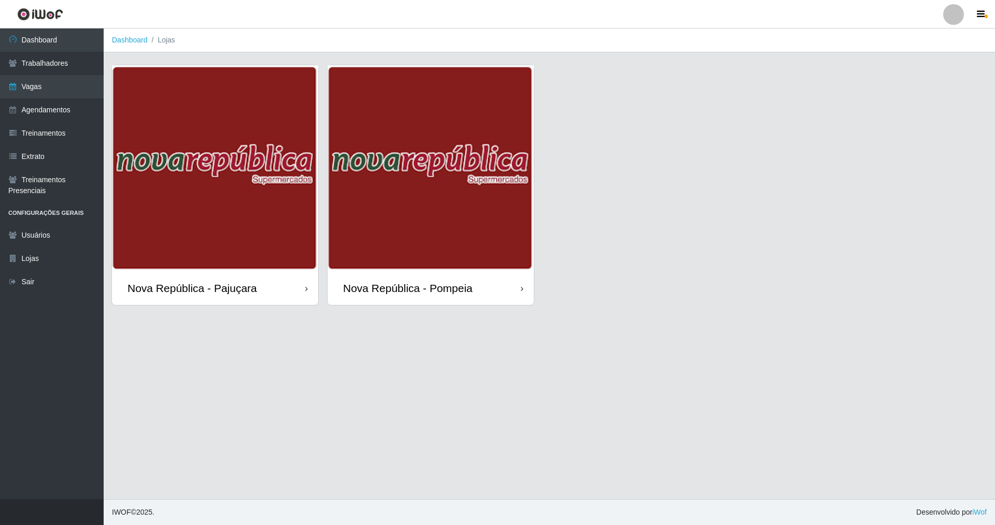
click at [189, 290] on div "Nova República - Pajuçara" at bounding box center [192, 288] width 130 height 13
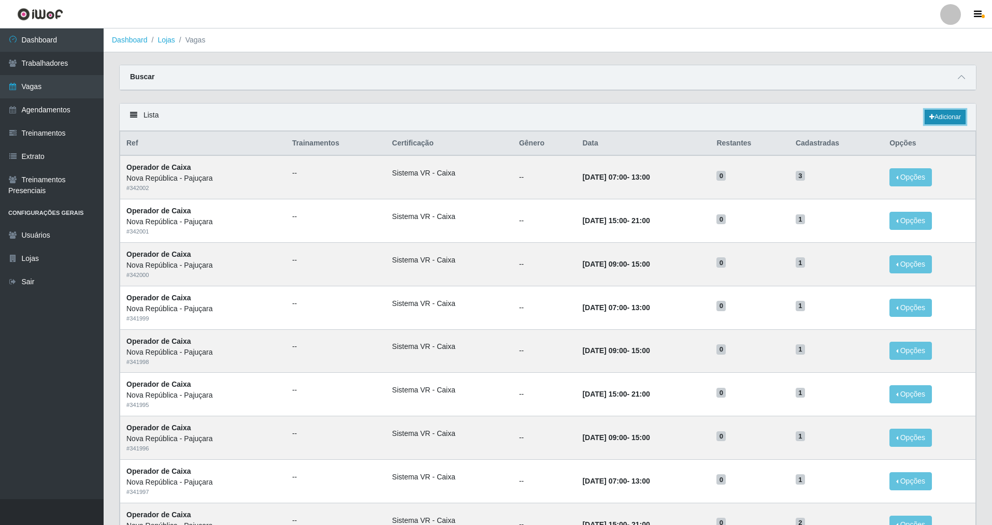
click at [426, 116] on link "Adicionar" at bounding box center [945, 117] width 41 height 15
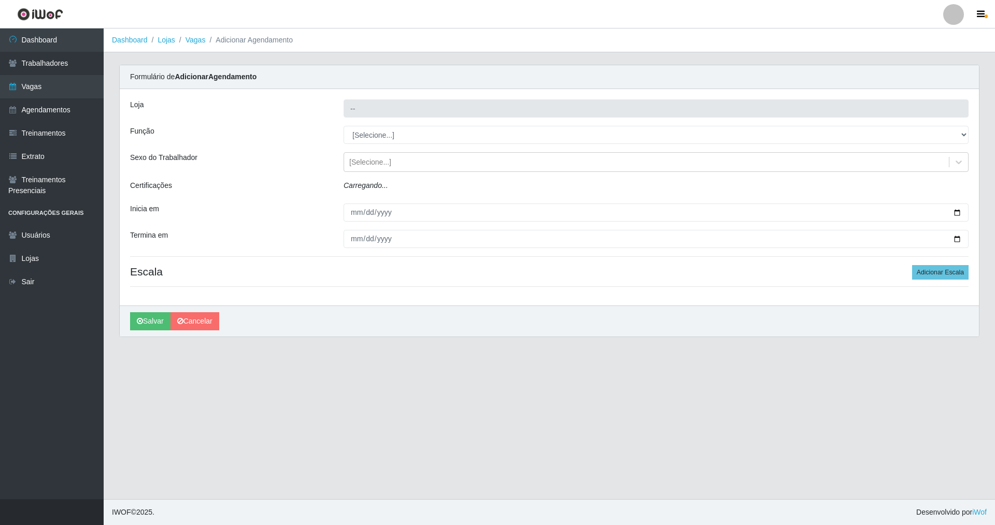
type input "Nova República - Pajuçara"
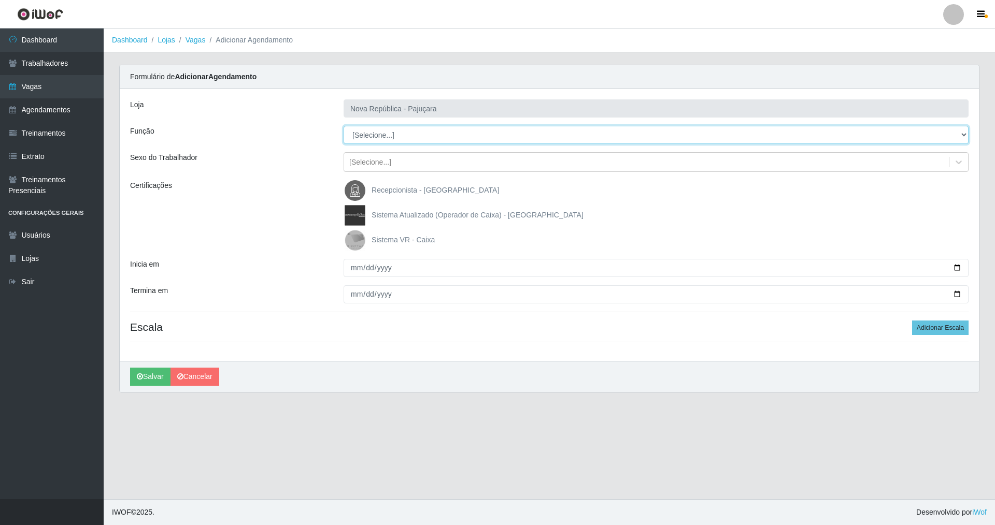
drag, startPoint x: 958, startPoint y: 130, endPoint x: 881, endPoint y: 142, distance: 77.6
click at [426, 138] on select "[Selecione...] Balconista Operador de Caixa Repositor" at bounding box center [655, 135] width 625 height 18
select select "22"
click at [343, 126] on select "[Selecione...] Balconista Operador de Caixa Repositor" at bounding box center [655, 135] width 625 height 18
click at [356, 239] on img at bounding box center [357, 240] width 25 height 21
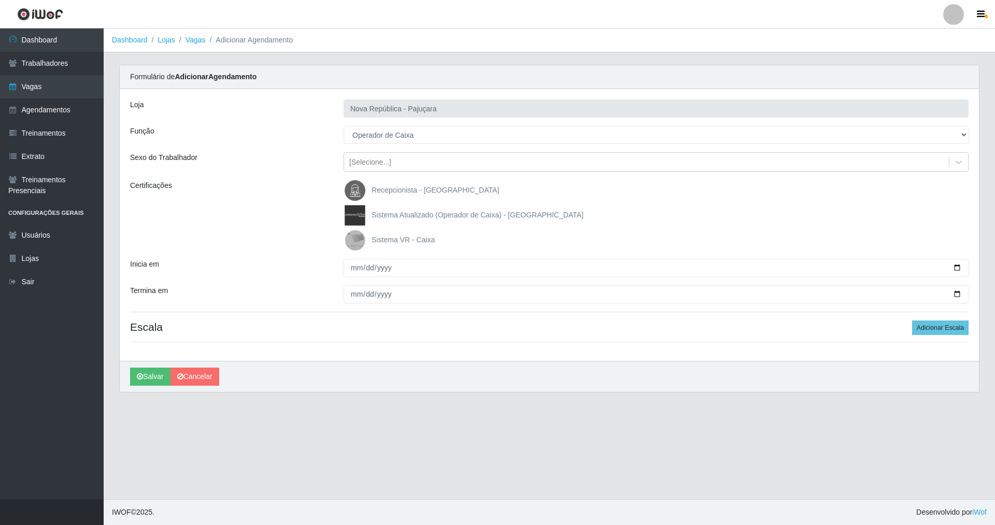
click at [0, 0] on input "Sistema VR - Caixa" at bounding box center [0, 0] width 0 height 0
click at [351, 265] on input "Inicia em" at bounding box center [655, 268] width 625 height 18
type input "2025-09-14"
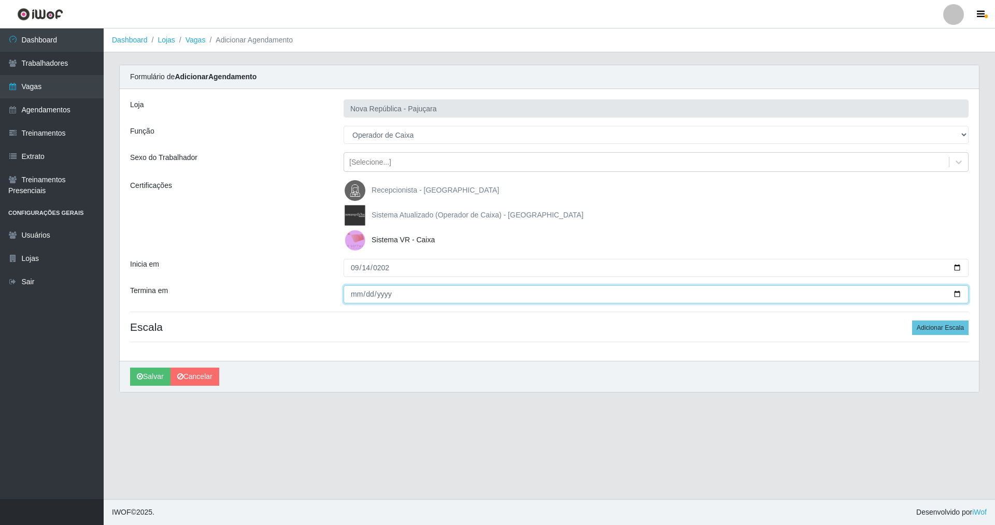
click at [353, 293] on input "Termina em" at bounding box center [655, 294] width 625 height 18
type input "2025-09-14"
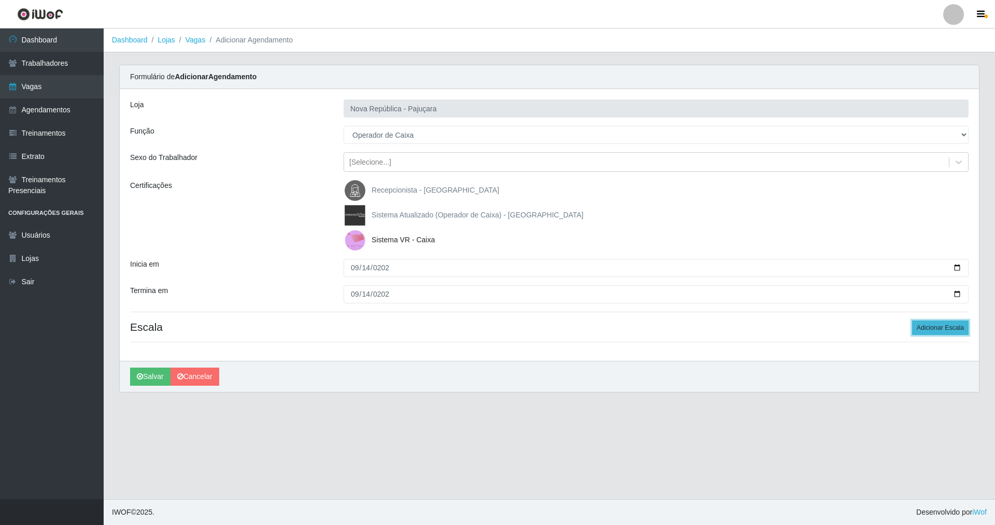
drag, startPoint x: 950, startPoint y: 329, endPoint x: 915, endPoint y: 322, distance: 35.9
click at [426, 328] on button "Adicionar Escala" at bounding box center [940, 328] width 56 height 15
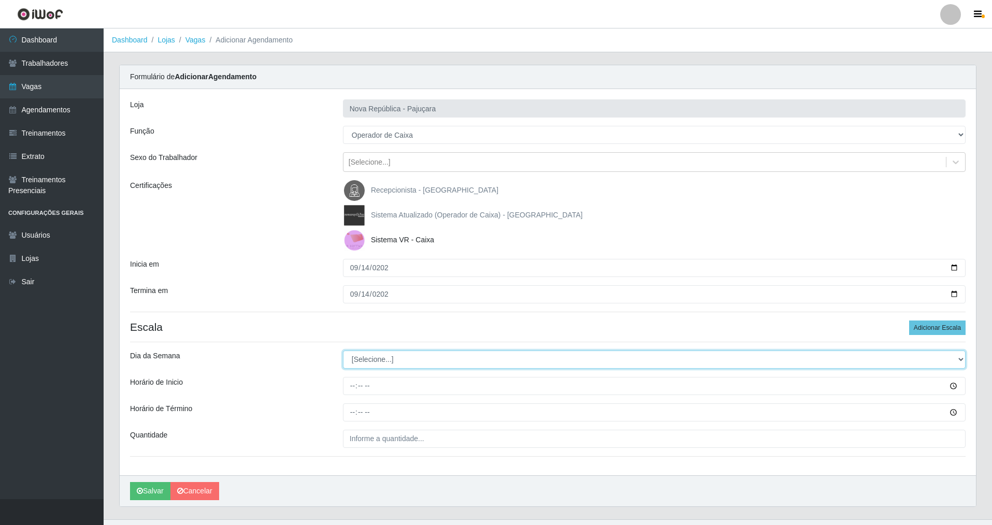
drag, startPoint x: 958, startPoint y: 359, endPoint x: 819, endPoint y: 356, distance: 138.9
click at [426, 356] on select "[Selecione...] Segunda Terça Quarta Quinta Sexta Sábado Domingo" at bounding box center [654, 360] width 623 height 18
select select "0"
click at [343, 351] on select "[Selecione...] Segunda Terça Quarta Quinta Sexta Sábado Domingo" at bounding box center [654, 360] width 623 height 18
click at [345, 378] on input "Horário de Inicio" at bounding box center [654, 386] width 623 height 18
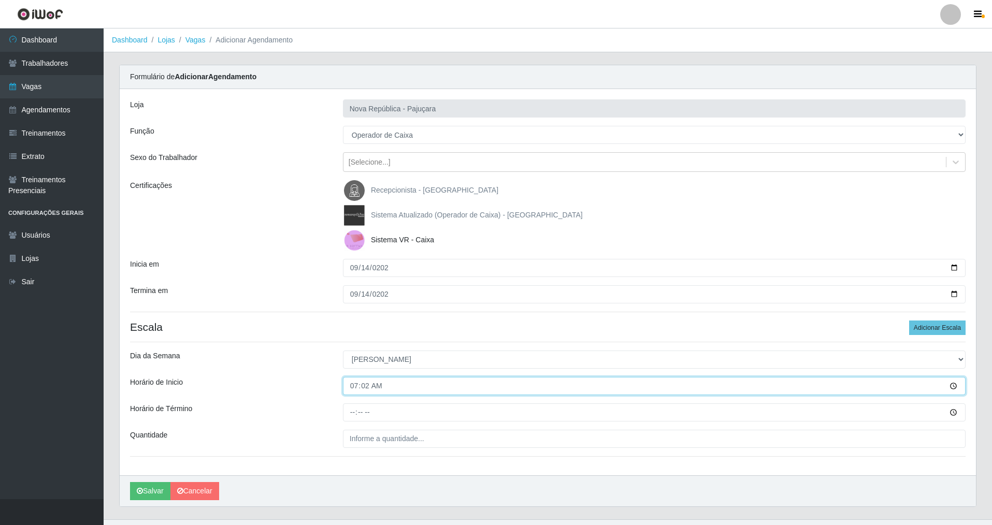
type input "07:20"
click at [356, 378] on input "Horário de Término" at bounding box center [654, 413] width 623 height 18
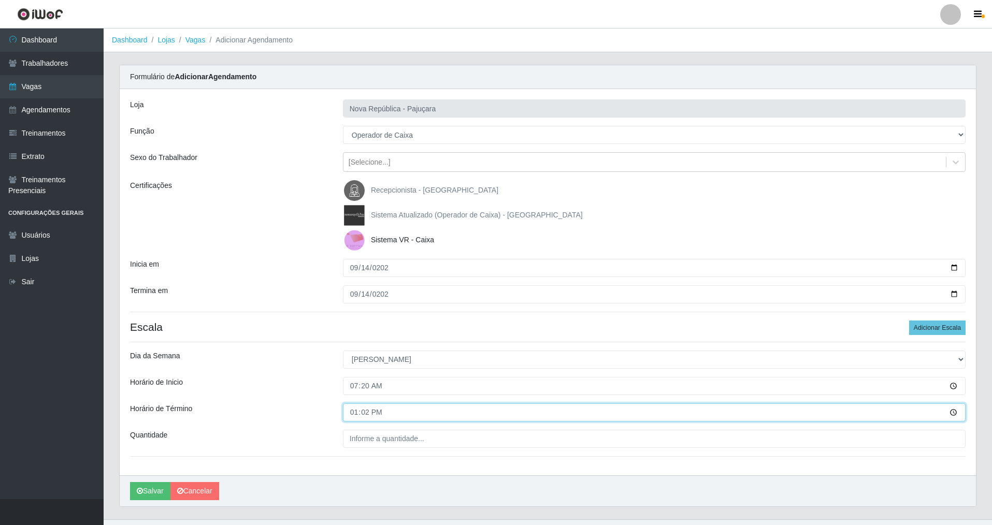
type input "13:20"
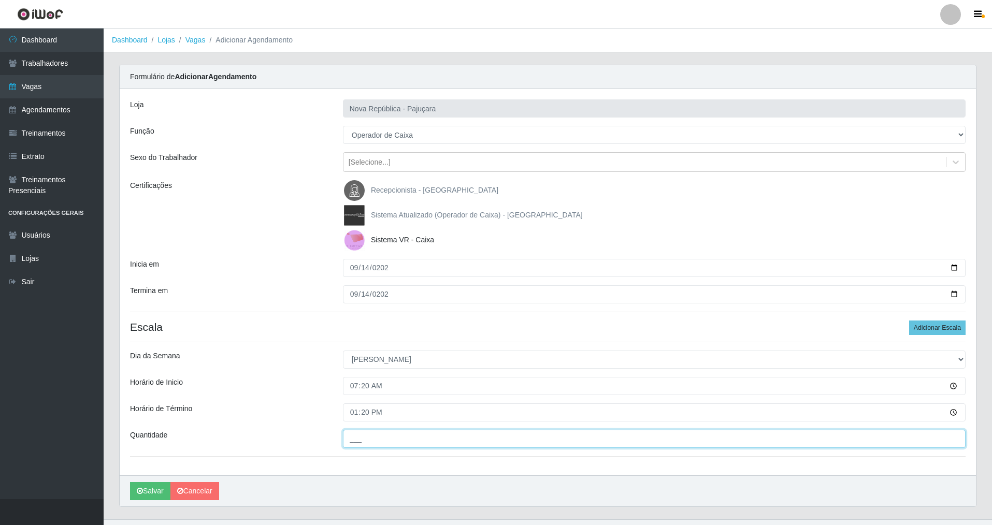
click at [367, 378] on input "___" at bounding box center [654, 439] width 623 height 18
type input "2__"
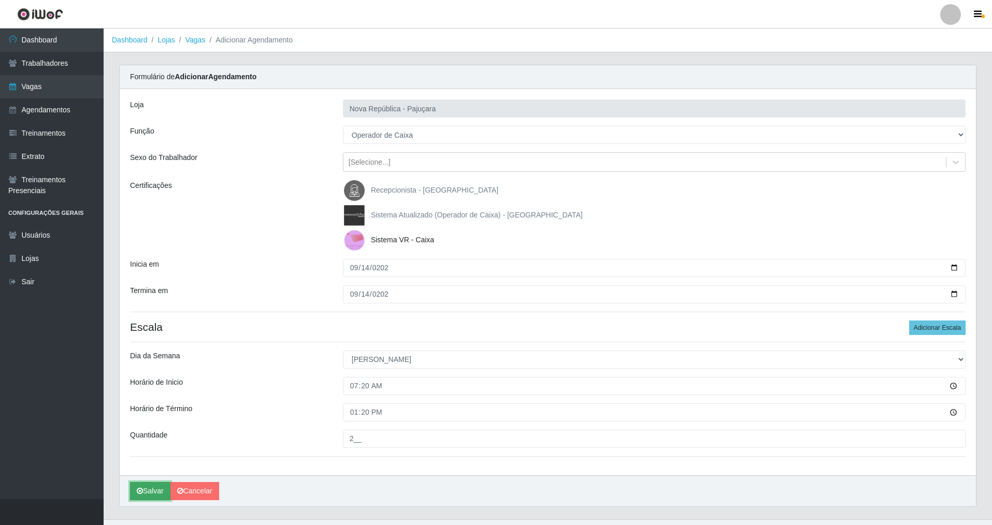
click at [154, 378] on button "Salvar" at bounding box center [150, 491] width 40 height 18
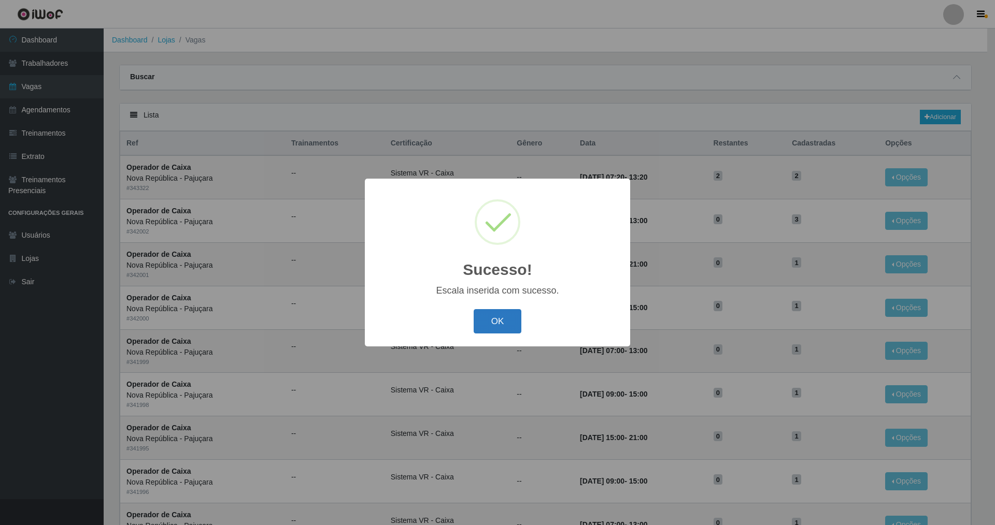
click at [426, 325] on button "OK" at bounding box center [498, 321] width 48 height 24
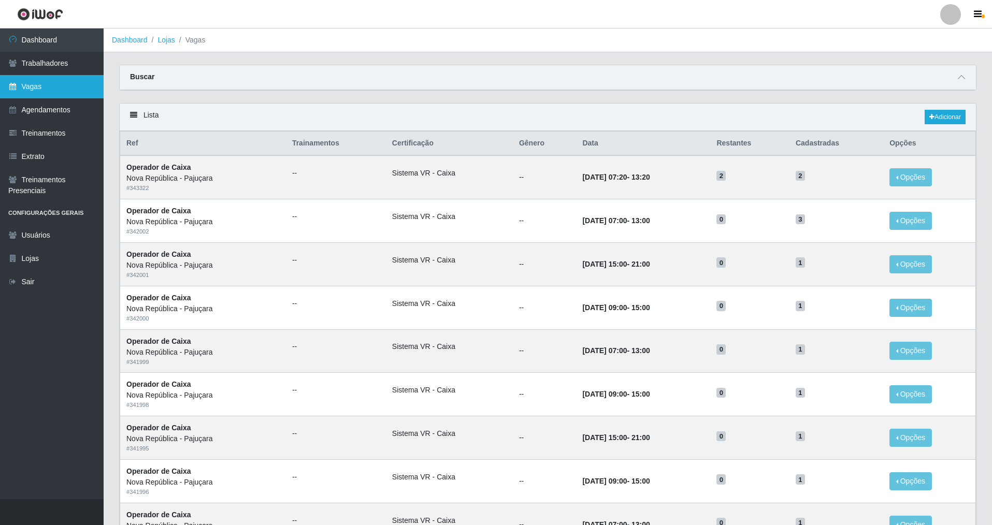
click at [40, 83] on link "Vagas" at bounding box center [52, 86] width 104 height 23
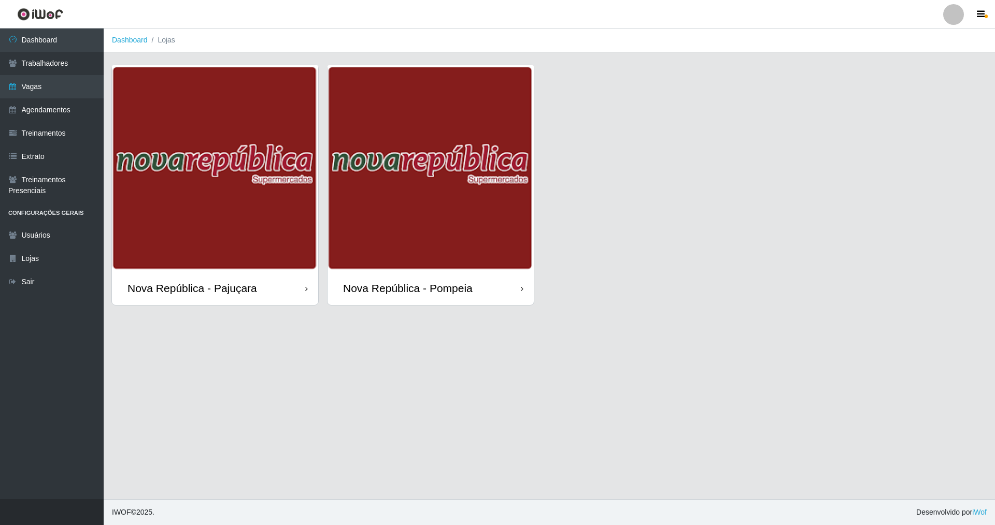
click at [403, 289] on div "Nova República - Pompeia" at bounding box center [408, 288] width 130 height 13
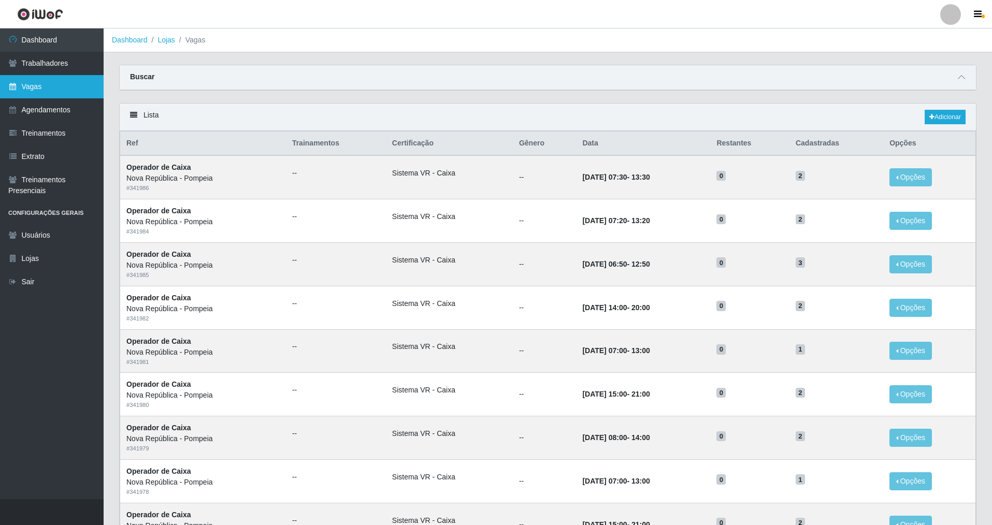
click at [85, 88] on link "Vagas" at bounding box center [52, 86] width 104 height 23
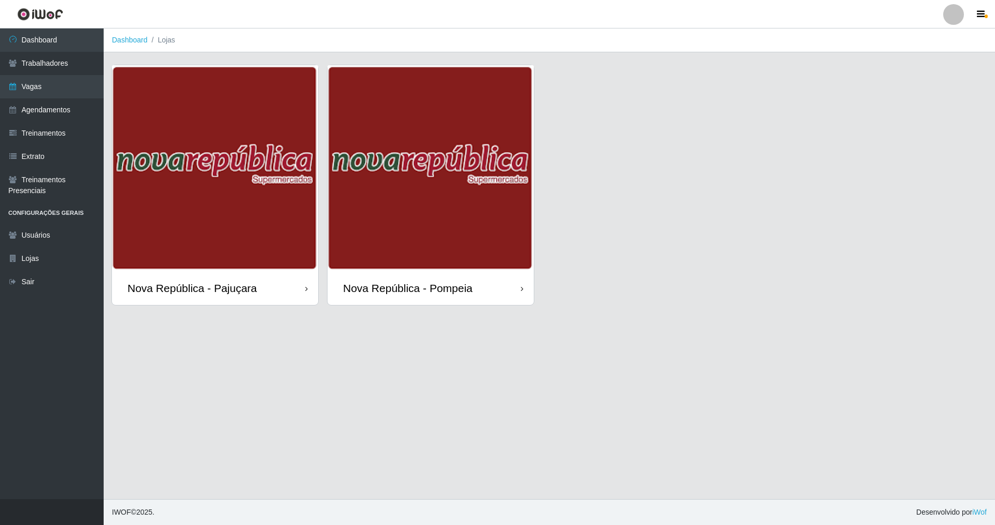
click at [426, 279] on div "Nova República - Pompeia" at bounding box center [430, 288] width 206 height 34
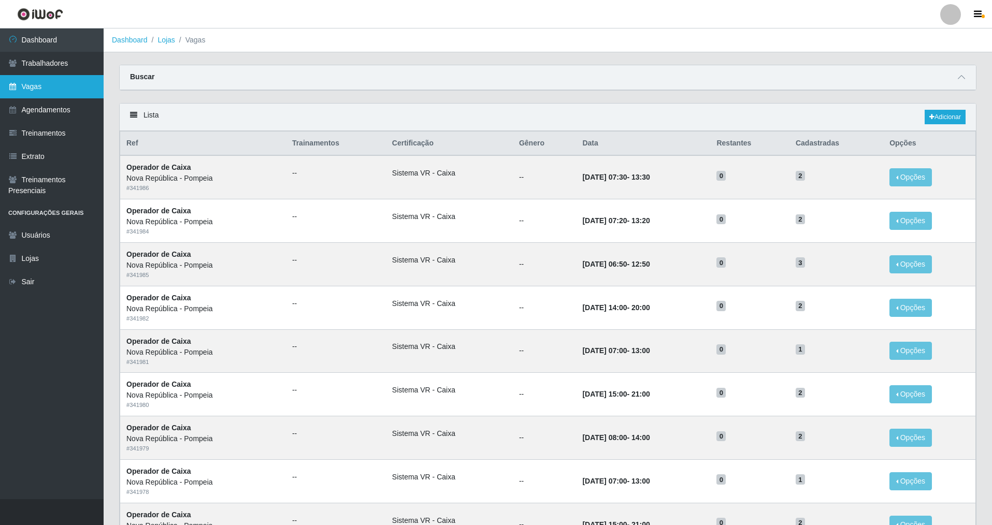
click at [61, 89] on link "Vagas" at bounding box center [52, 86] width 104 height 23
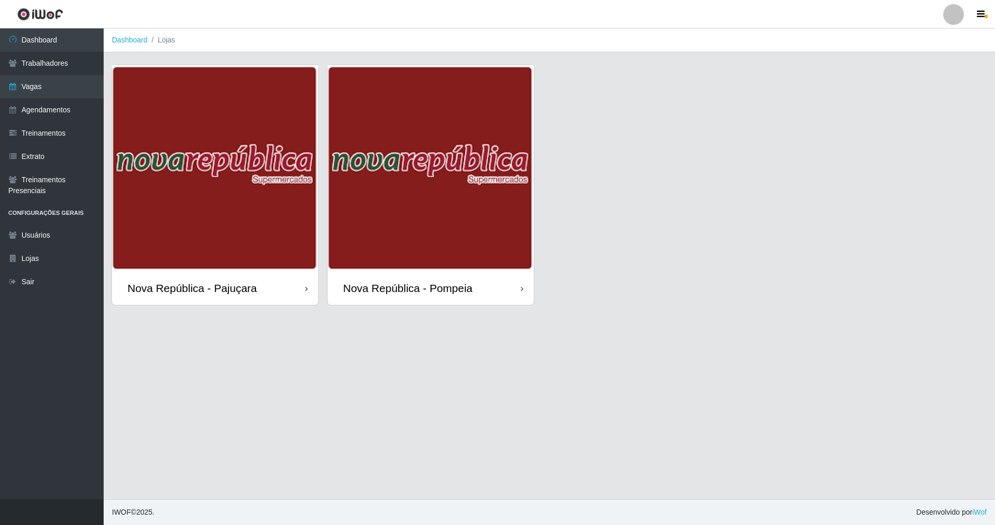
click at [210, 284] on div "Nova República - Pajuçara" at bounding box center [192, 288] width 130 height 13
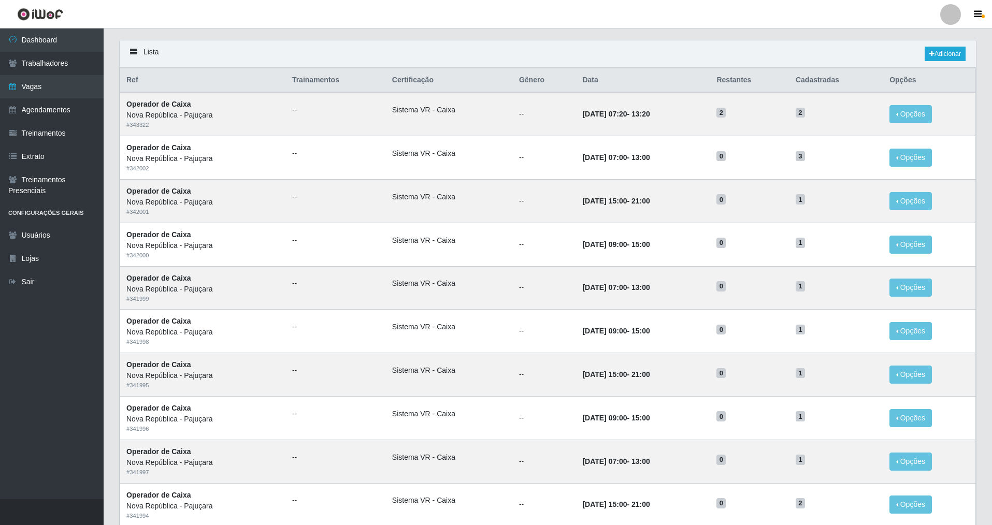
scroll to position [66, 0]
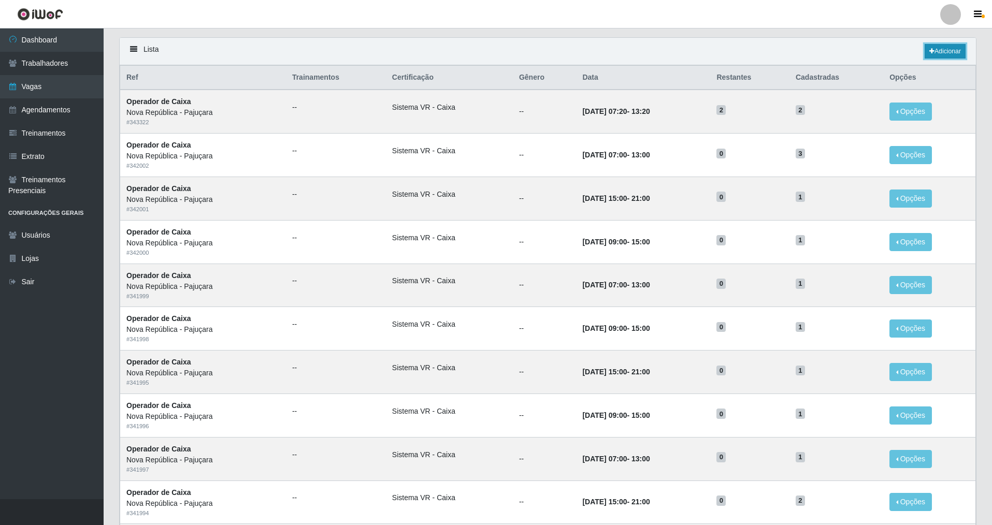
click at [426, 55] on link "Adicionar" at bounding box center [945, 51] width 41 height 15
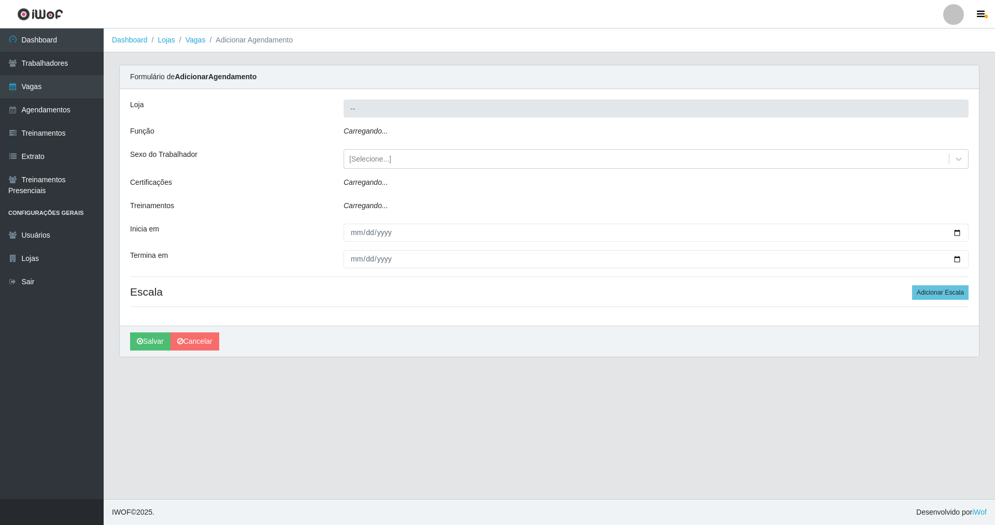
type input "Nova República - Pajuçara"
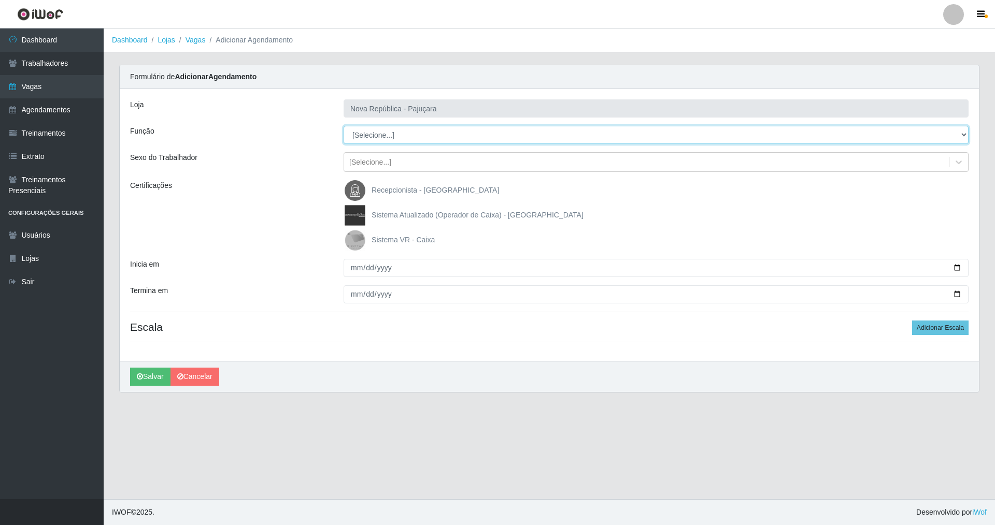
drag, startPoint x: 966, startPoint y: 131, endPoint x: 776, endPoint y: 132, distance: 190.1
click at [426, 131] on select "[Selecione...] Balconista Operador de Caixa Repositor" at bounding box center [655, 135] width 625 height 18
select select "22"
click at [343, 126] on select "[Selecione...] Balconista Operador de Caixa Repositor" at bounding box center [655, 135] width 625 height 18
drag, startPoint x: 354, startPoint y: 239, endPoint x: 350, endPoint y: 249, distance: 10.7
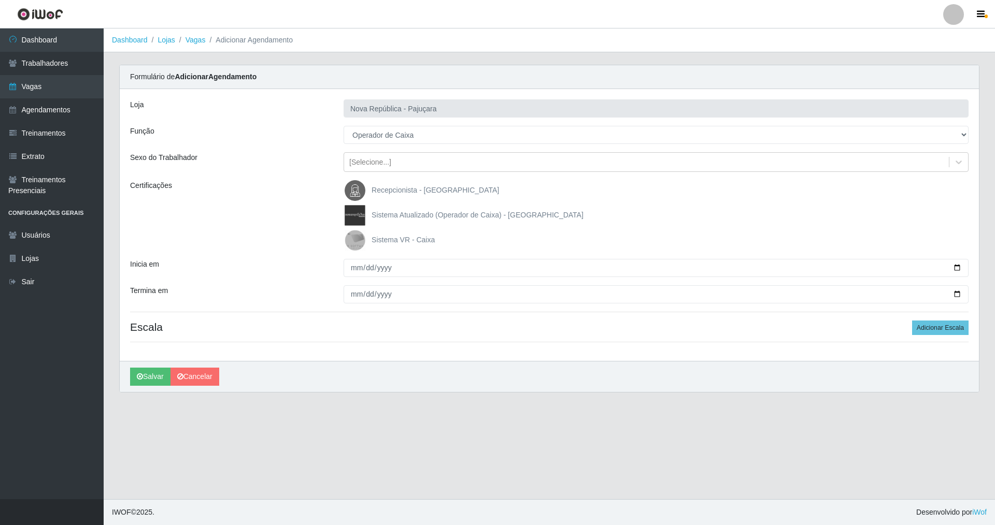
click at [353, 239] on img at bounding box center [357, 240] width 25 height 21
click at [0, 0] on input "Sistema VR - Caixa" at bounding box center [0, 0] width 0 height 0
click at [348, 272] on input "Inicia em" at bounding box center [655, 268] width 625 height 18
type input "2025-09-12"
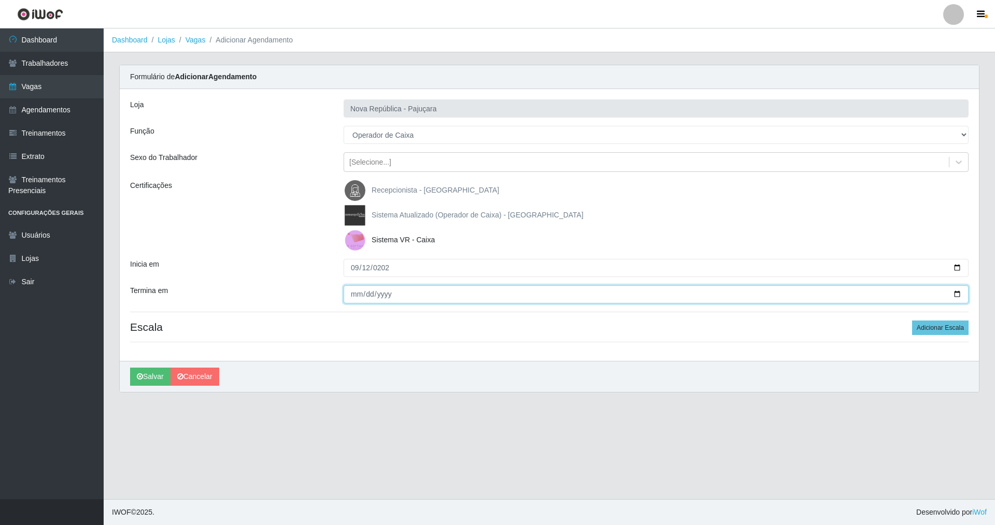
click at [348, 292] on input "Termina em" at bounding box center [655, 294] width 625 height 18
type input "2025-09-12"
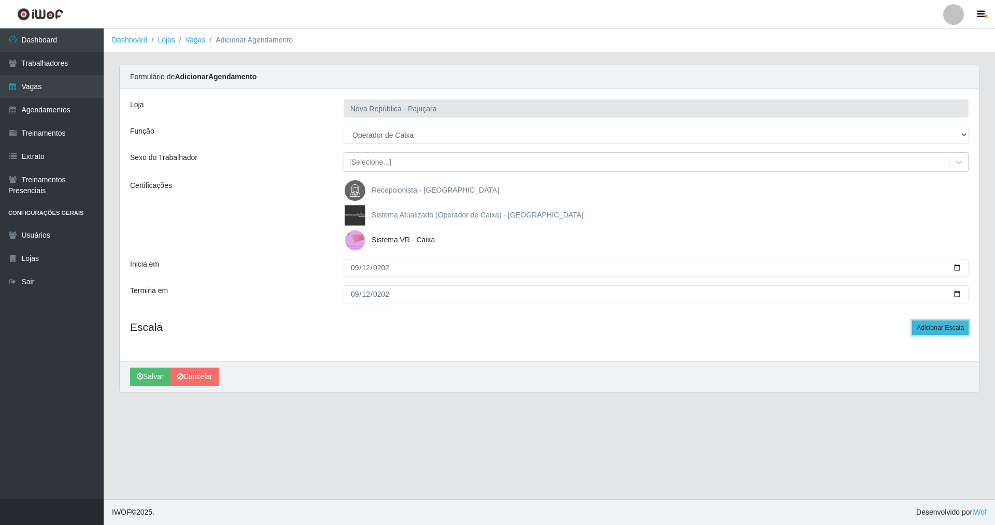
click at [426, 329] on button "Adicionar Escala" at bounding box center [940, 328] width 56 height 15
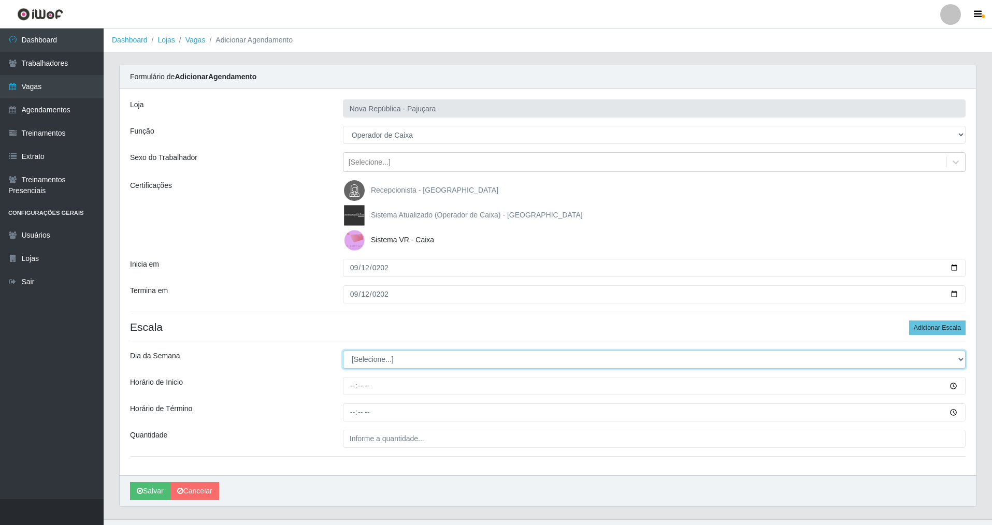
drag, startPoint x: 964, startPoint y: 353, endPoint x: 904, endPoint y: 363, distance: 60.4
click at [426, 355] on select "[Selecione...] Segunda Terça Quarta Quinta Sexta Sábado Domingo" at bounding box center [654, 360] width 623 height 18
select select "5"
click at [343, 351] on select "[Selecione...] Segunda Terça Quarta Quinta Sexta Sábado Domingo" at bounding box center [654, 360] width 623 height 18
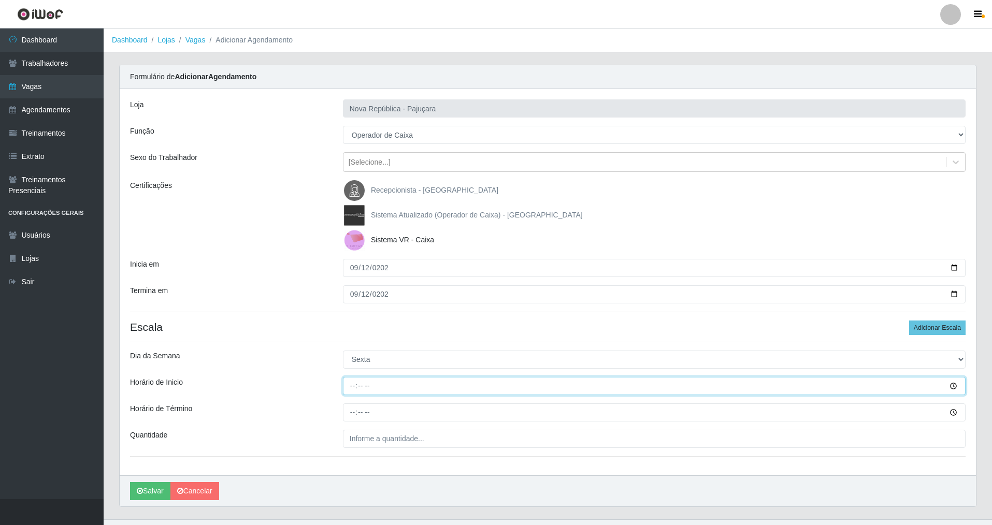
drag, startPoint x: 348, startPoint y: 385, endPoint x: 358, endPoint y: 379, distance: 12.4
click at [355, 378] on input "Horário de Inicio" at bounding box center [654, 386] width 623 height 18
type input "07:00"
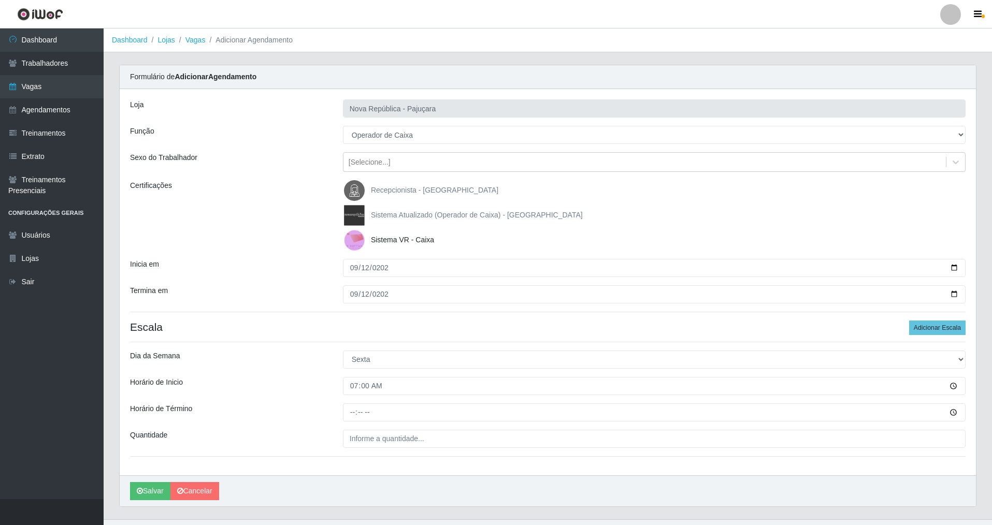
click at [341, 378] on div at bounding box center [654, 413] width 638 height 18
click at [351, 378] on input "Horário de Término" at bounding box center [654, 413] width 623 height 18
type input "13:00"
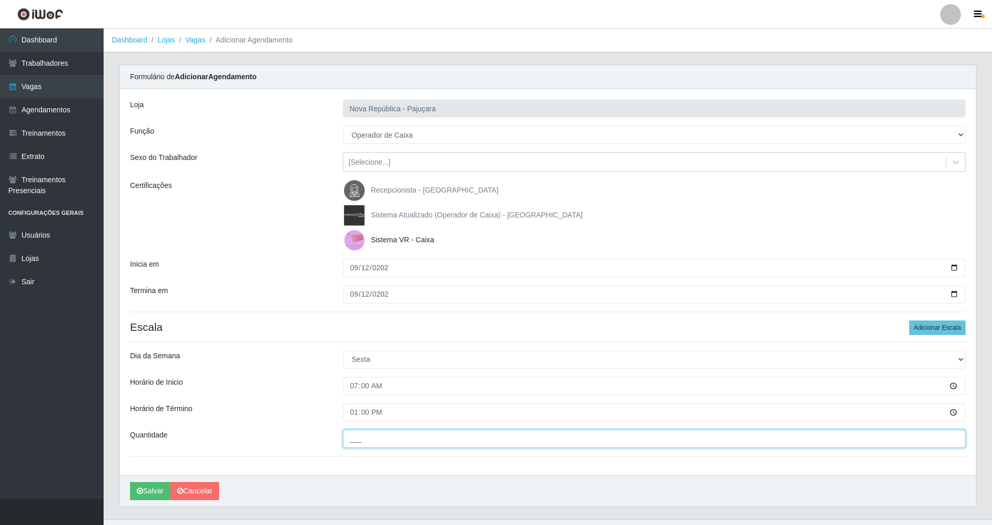
click at [354, 378] on input "___" at bounding box center [654, 439] width 623 height 18
type input "2__"
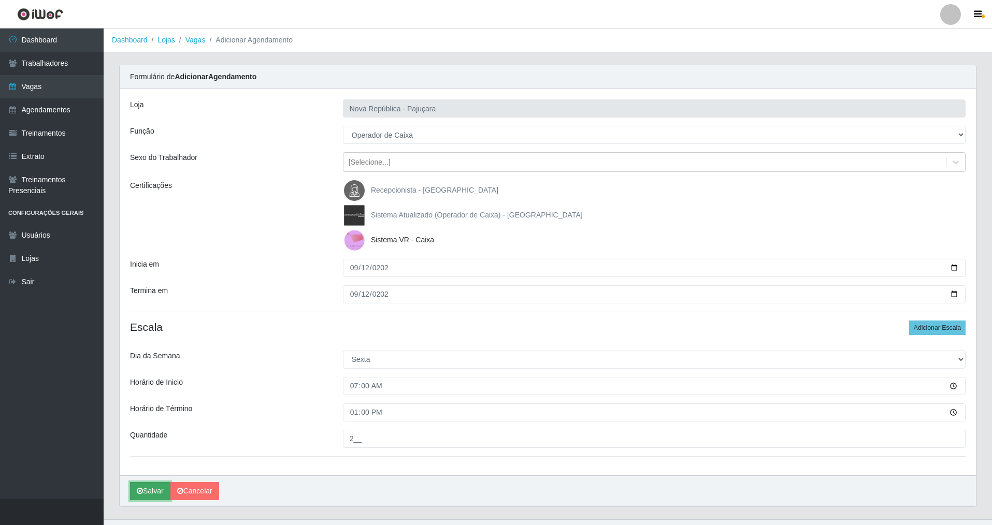
click at [150, 378] on button "Salvar" at bounding box center [150, 491] width 40 height 18
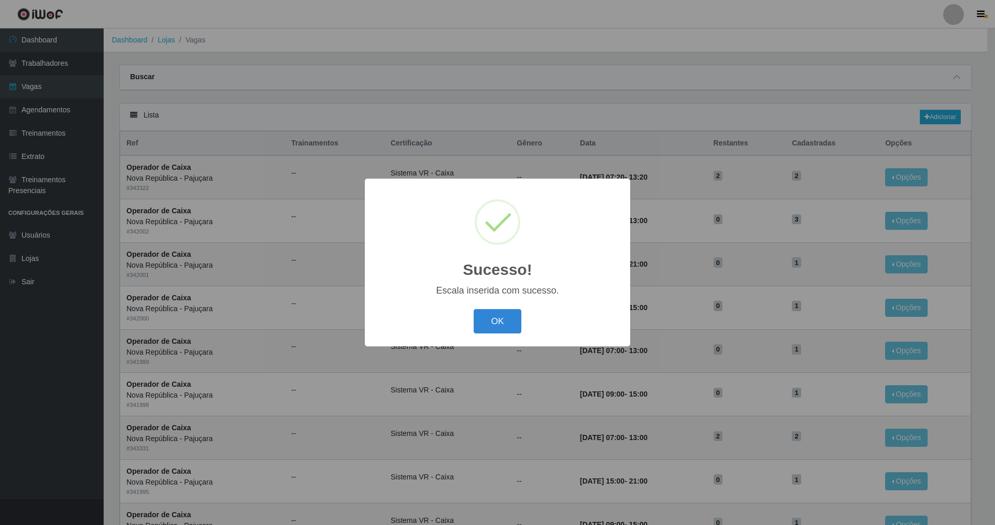
click at [426, 313] on button "OK" at bounding box center [498, 321] width 48 height 24
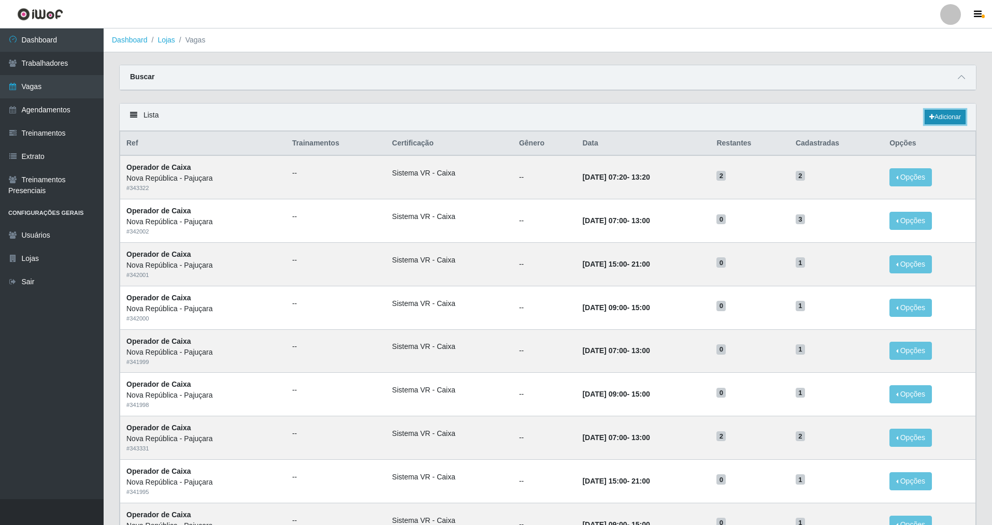
click at [426, 114] on link "Adicionar" at bounding box center [945, 117] width 41 height 15
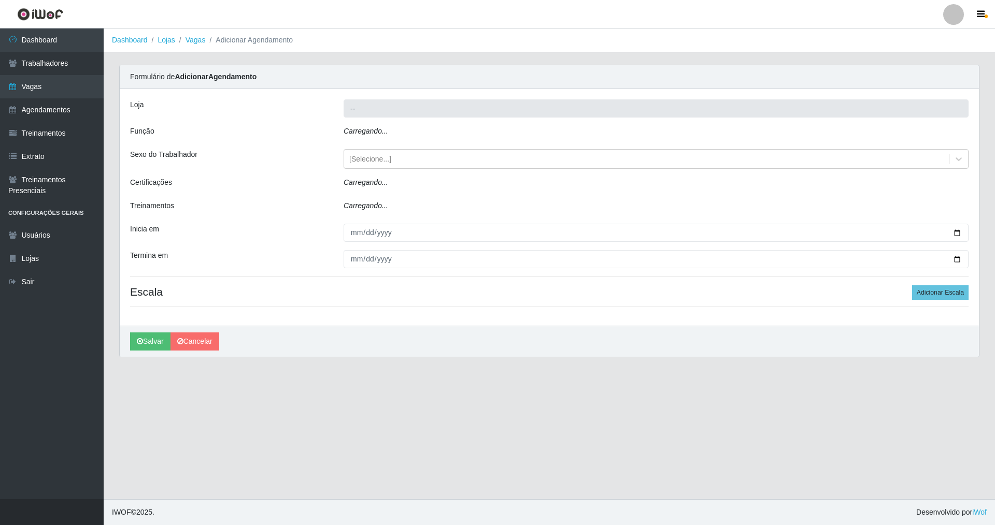
type input "Nova República - Pajuçara"
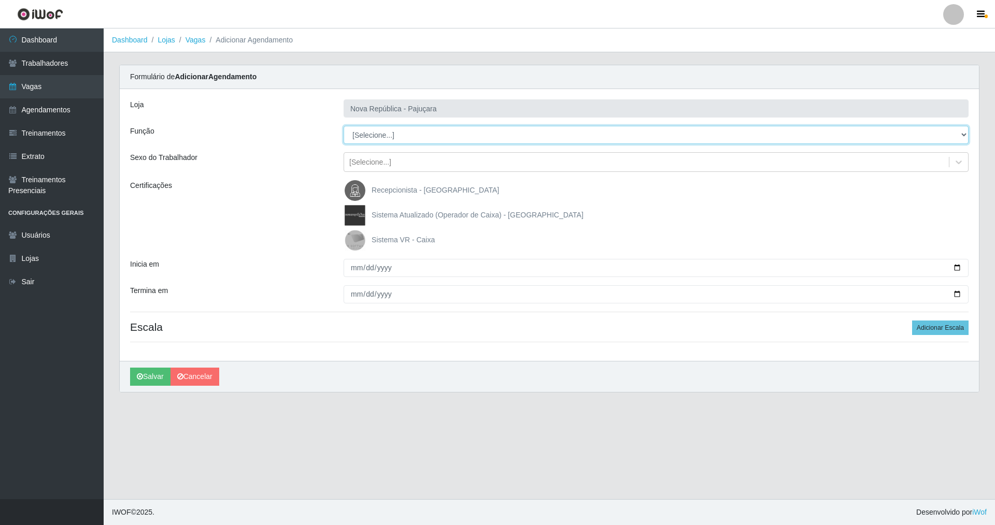
drag, startPoint x: 962, startPoint y: 139, endPoint x: 919, endPoint y: 140, distance: 43.0
click at [426, 139] on select "[Selecione...] Balconista Operador de Caixa Repositor" at bounding box center [655, 135] width 625 height 18
select select "22"
click at [343, 126] on select "[Selecione...] Balconista Operador de Caixa Repositor" at bounding box center [655, 135] width 625 height 18
click at [355, 233] on img at bounding box center [357, 240] width 25 height 21
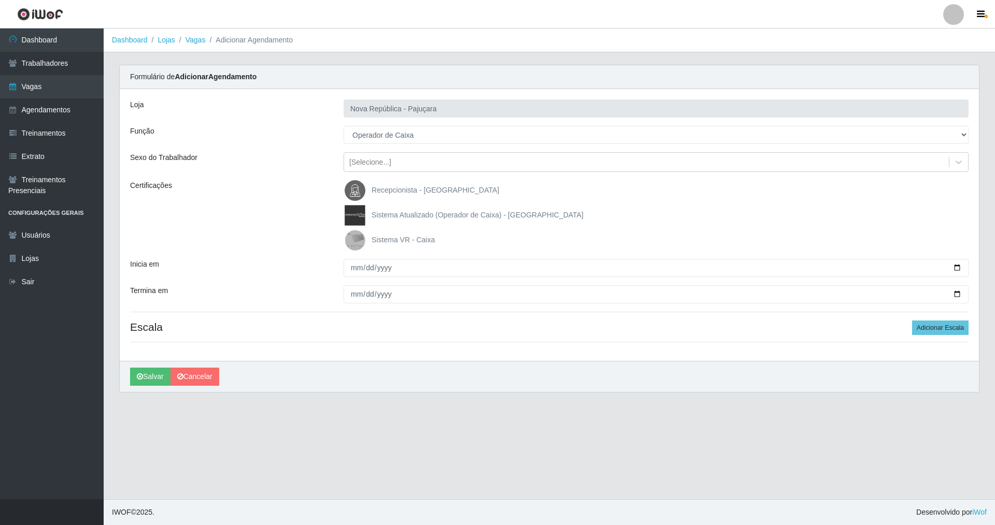
click at [0, 0] on input "Sistema VR - Caixa" at bounding box center [0, 0] width 0 height 0
click at [351, 265] on input "Inicia em" at bounding box center [655, 268] width 625 height 18
type input "[DATE]"
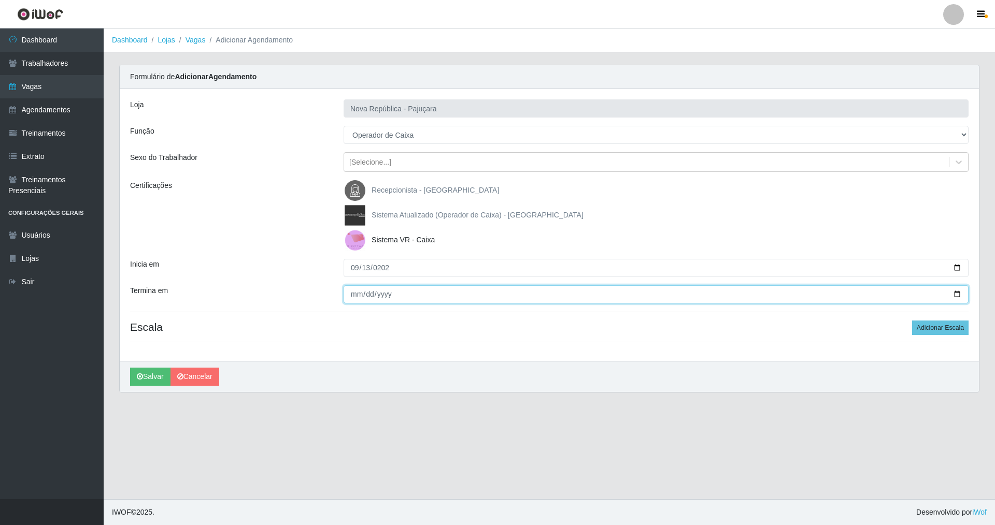
click at [350, 300] on input "Termina em" at bounding box center [655, 294] width 625 height 18
type input "[DATE]"
click at [352, 269] on input "[DATE]" at bounding box center [655, 268] width 625 height 18
type input "2025-09-12"
click at [354, 296] on input "[DATE]" at bounding box center [655, 294] width 625 height 18
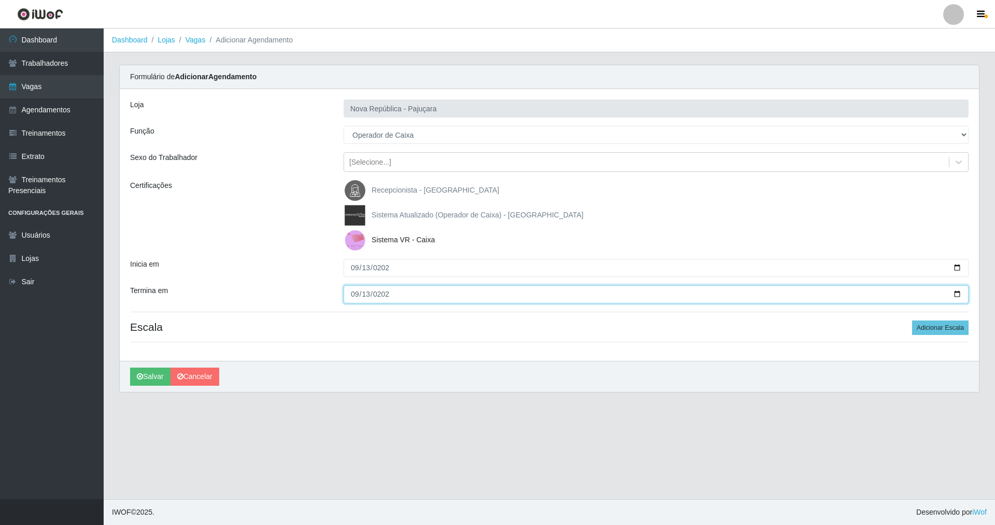
type input "2025-09-12"
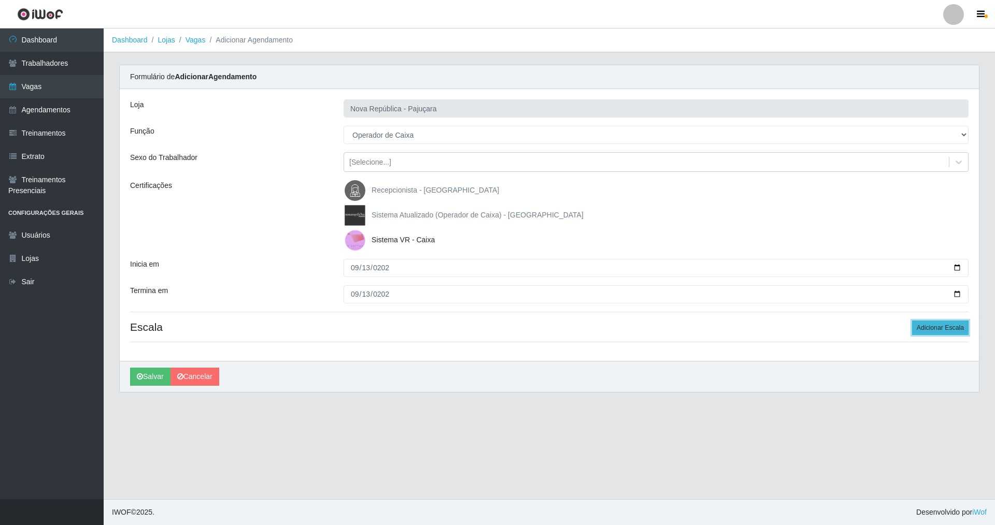
click at [426, 327] on button "Adicionar Escala" at bounding box center [940, 328] width 56 height 15
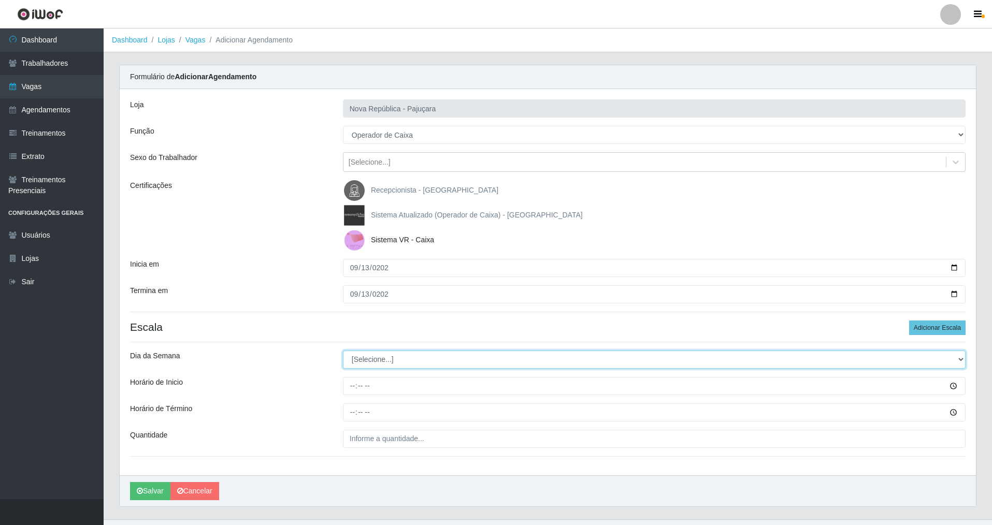
drag, startPoint x: 960, startPoint y: 360, endPoint x: 898, endPoint y: 358, distance: 61.7
click at [426, 358] on select "[Selecione...] Segunda Terça Quarta Quinta Sexta Sábado Domingo" at bounding box center [654, 360] width 623 height 18
select select "5"
click at [343, 351] on select "[Selecione...] Segunda Terça Quarta Quinta Sexta Sábado Domingo" at bounding box center [654, 360] width 623 height 18
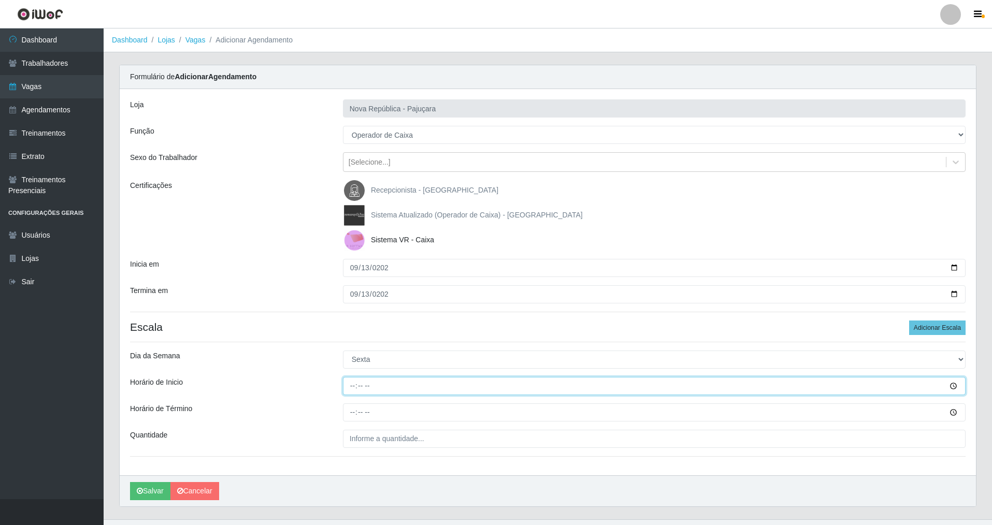
click at [352, 378] on input "Horário de Inicio" at bounding box center [654, 386] width 623 height 18
type input "15:00"
click at [354, 378] on input "Horário de Término" at bounding box center [654, 413] width 623 height 18
type input "21:00"
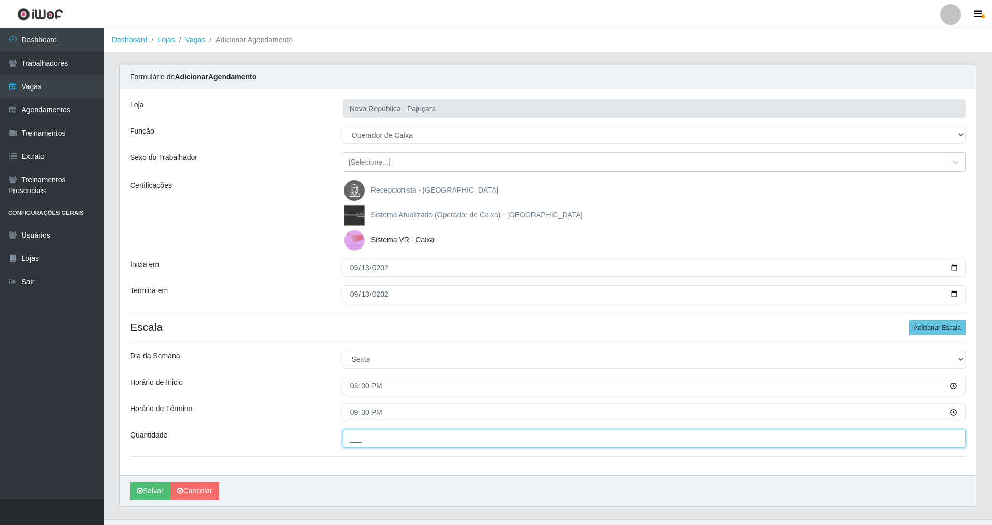
click at [352, 378] on input "___" at bounding box center [654, 439] width 623 height 18
type input "3__"
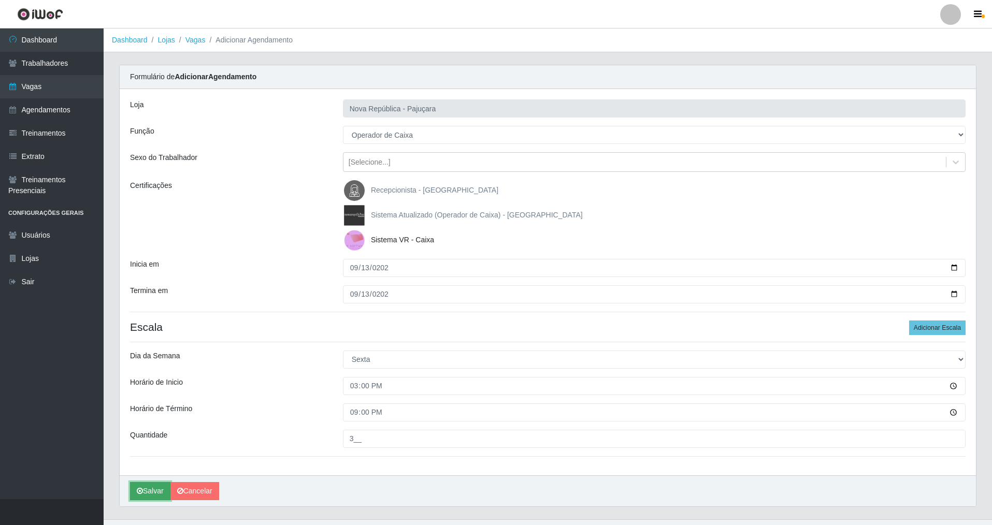
click at [157, 378] on button "Salvar" at bounding box center [150, 491] width 40 height 18
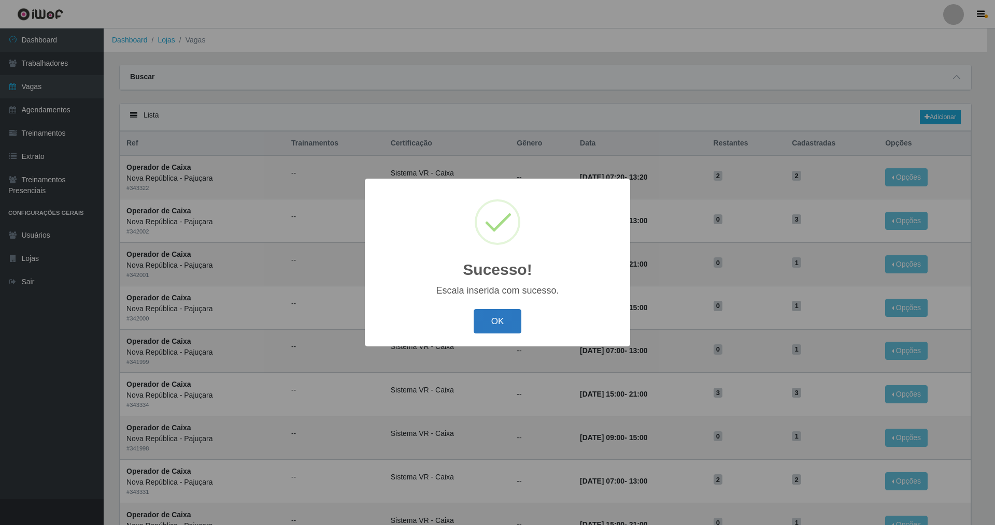
click at [426, 319] on button "OK" at bounding box center [498, 321] width 48 height 24
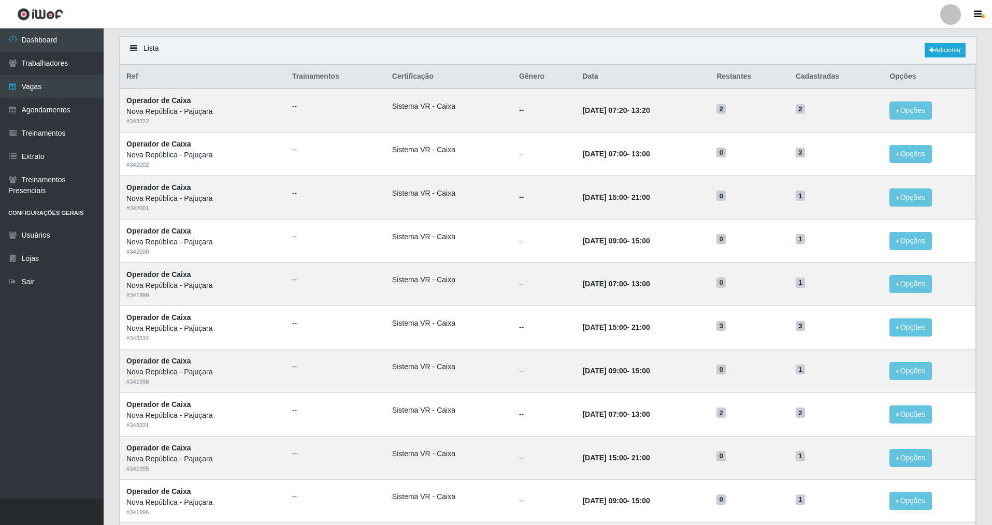
scroll to position [9, 0]
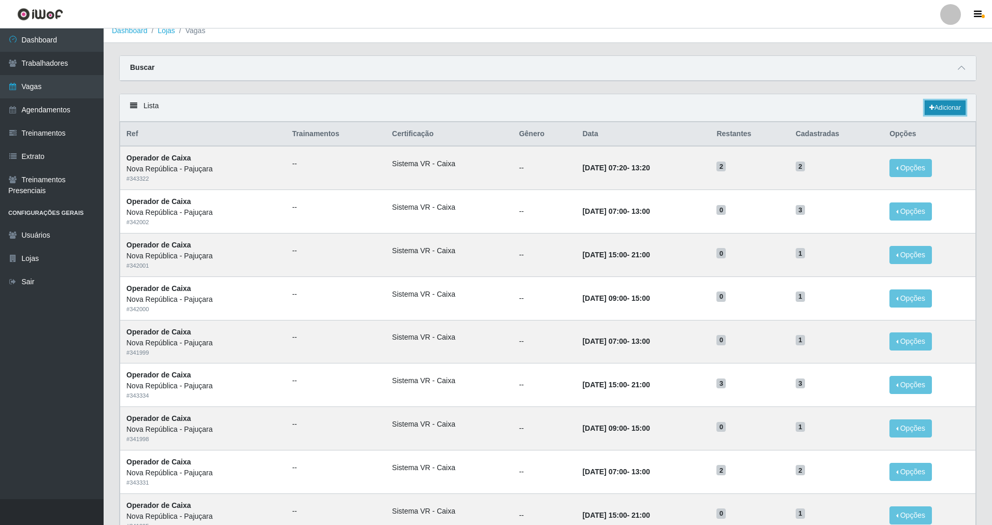
click at [426, 105] on link "Adicionar" at bounding box center [945, 108] width 41 height 15
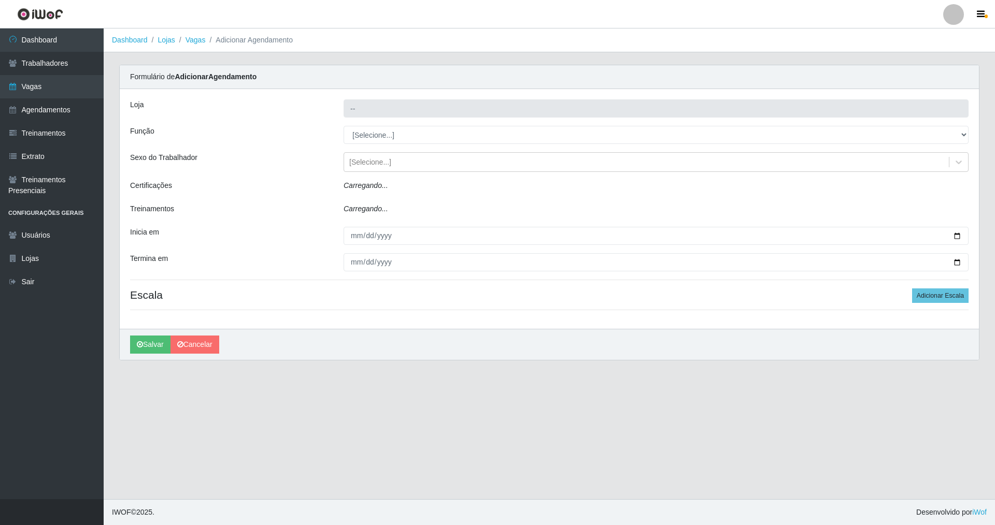
type input "Nova República - Pajuçara"
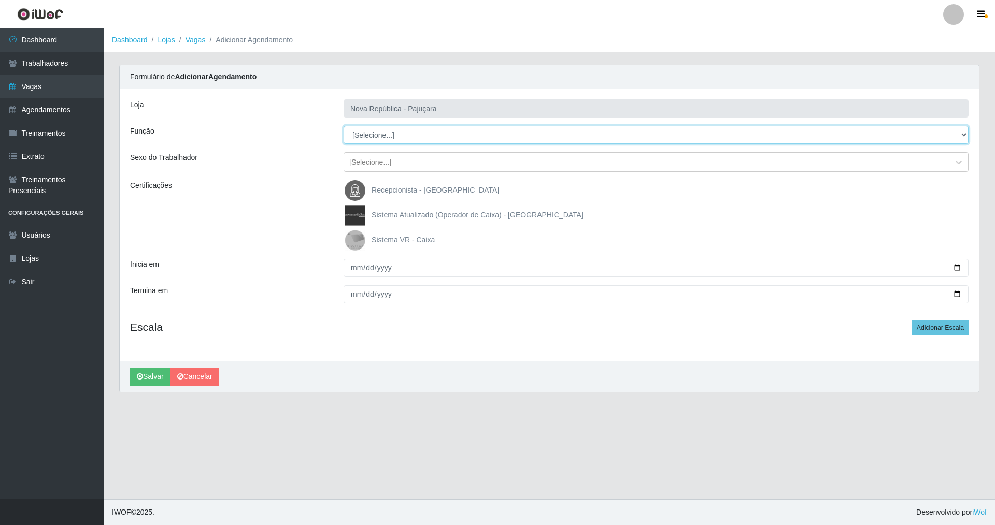
drag, startPoint x: 960, startPoint y: 132, endPoint x: 880, endPoint y: 138, distance: 80.6
click at [426, 133] on select "[Selecione...] Balconista Operador de Caixa Repositor" at bounding box center [655, 135] width 625 height 18
select select "22"
click at [343, 126] on select "[Selecione...] Balconista Operador de Caixa Repositor" at bounding box center [655, 135] width 625 height 18
click at [353, 238] on img at bounding box center [357, 240] width 25 height 21
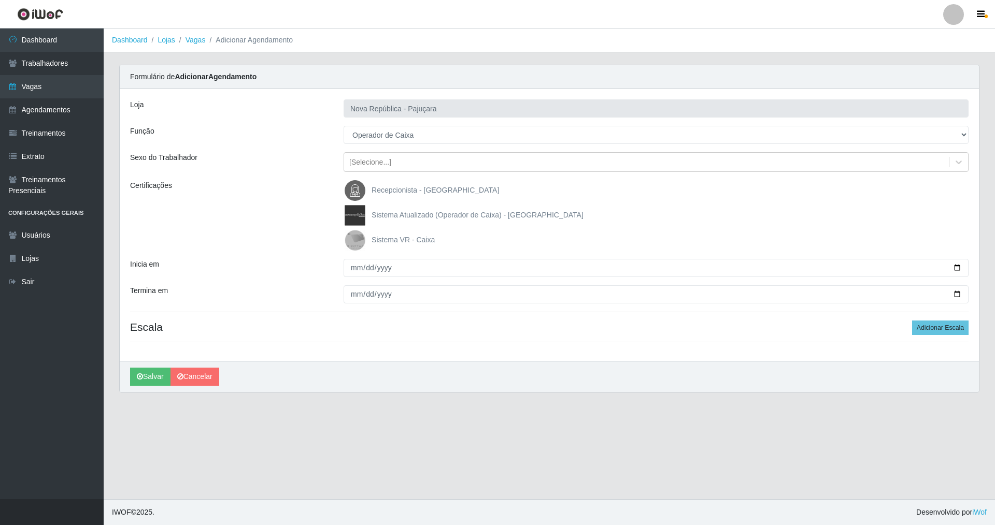
click at [0, 0] on input "Sistema VR - Caixa" at bounding box center [0, 0] width 0 height 0
click at [351, 269] on input "Inicia em" at bounding box center [655, 268] width 625 height 18
type input "2025-09-11"
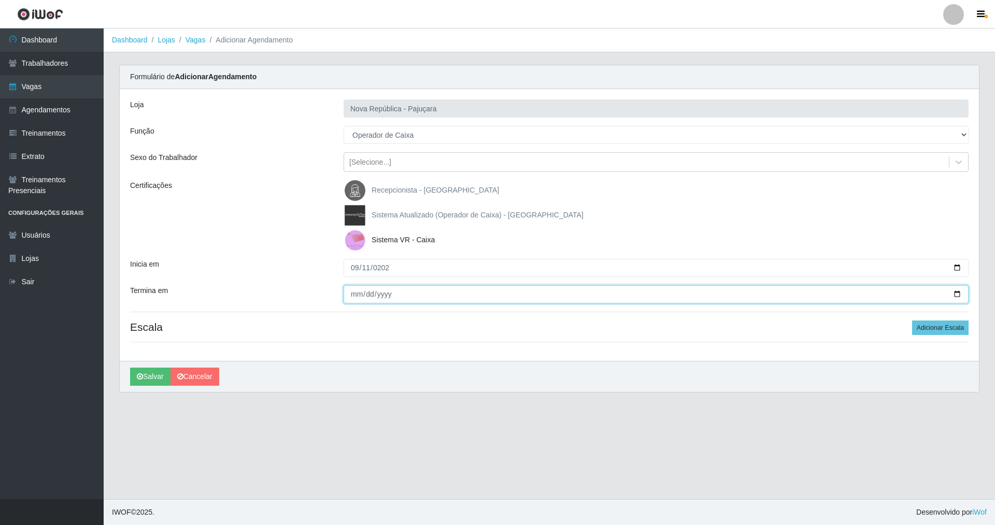
click at [349, 300] on input "Termina em" at bounding box center [655, 294] width 625 height 18
type input "2025-09-11"
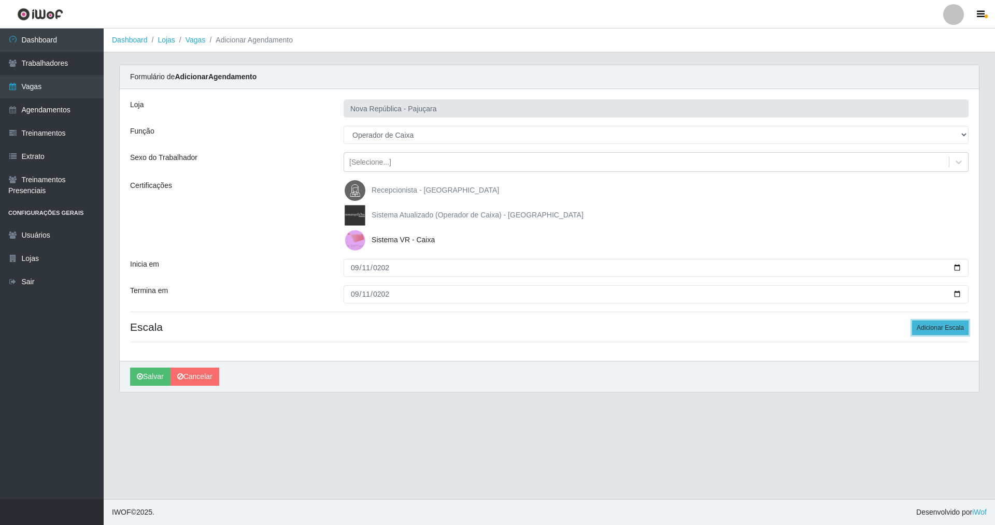
drag, startPoint x: 926, startPoint y: 331, endPoint x: 921, endPoint y: 328, distance: 5.6
click at [426, 329] on button "Adicionar Escala" at bounding box center [940, 328] width 56 height 15
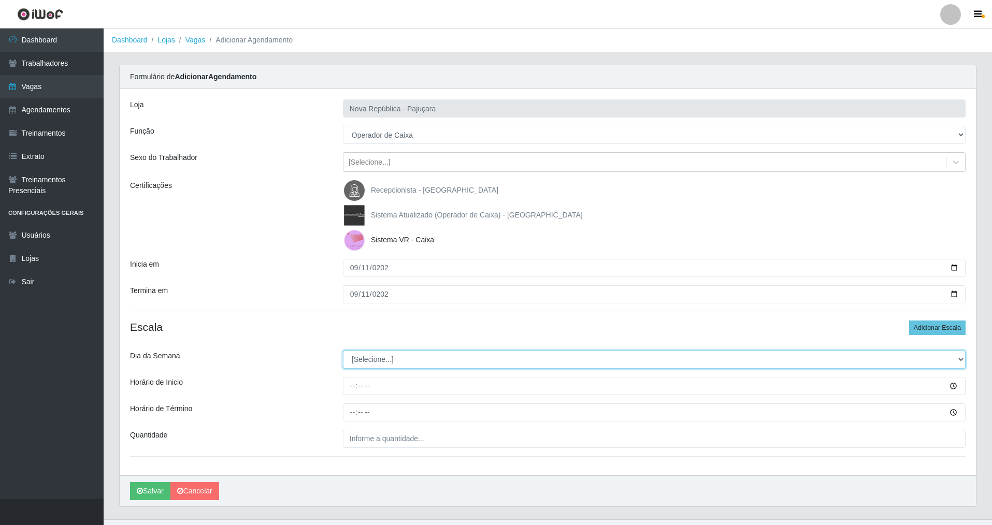
drag, startPoint x: 963, startPoint y: 358, endPoint x: 800, endPoint y: 365, distance: 162.3
click at [426, 358] on select "[Selecione...] Segunda Terça Quarta Quinta Sexta Sábado Domingo" at bounding box center [654, 360] width 623 height 18
select select "4"
click at [343, 351] on select "[Selecione...] Segunda Terça Quarta Quinta Sexta Sábado Domingo" at bounding box center [654, 360] width 623 height 18
click at [346, 378] on input "Horário de Inicio" at bounding box center [654, 386] width 623 height 18
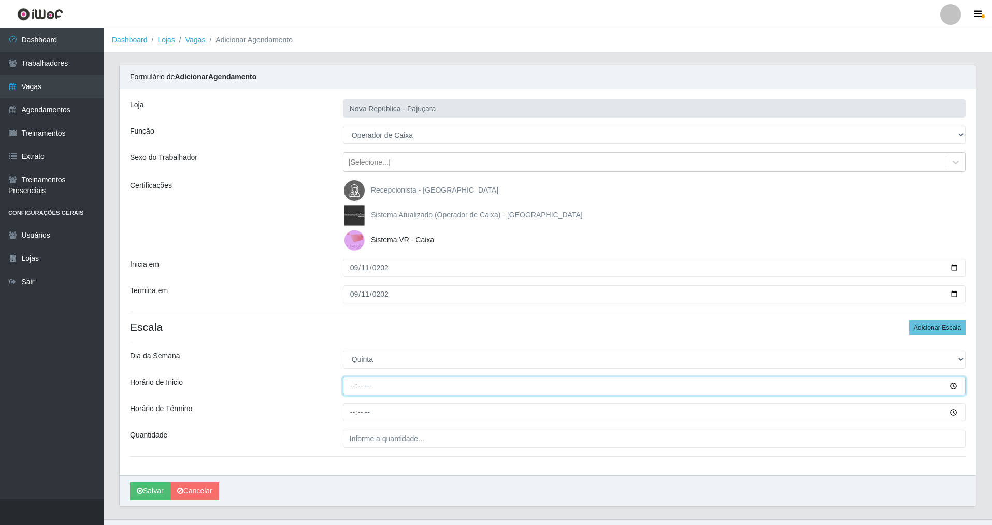
type input "07:00"
click at [355, 378] on input "Horário de Término" at bounding box center [654, 413] width 623 height 18
type input "13:00"
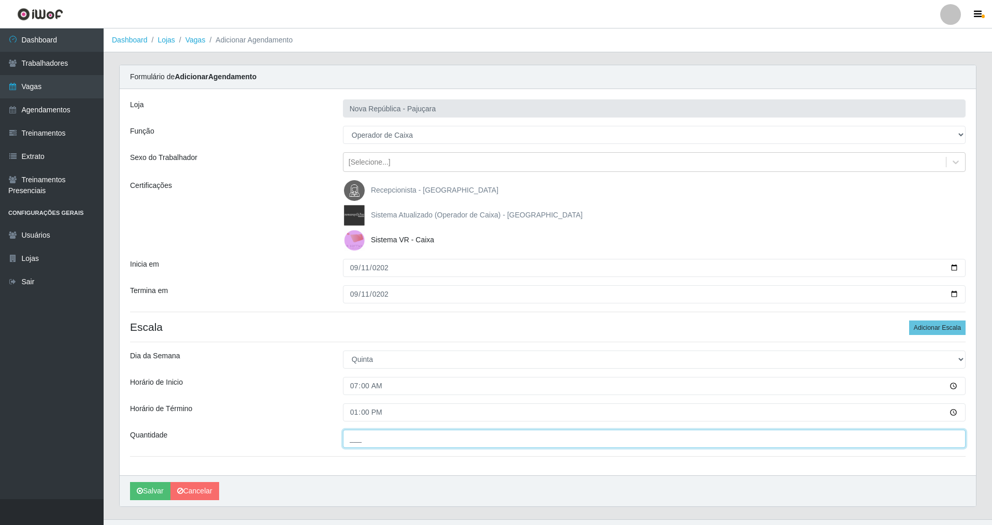
click at [352, 378] on input "___" at bounding box center [654, 439] width 623 height 18
type input "1__"
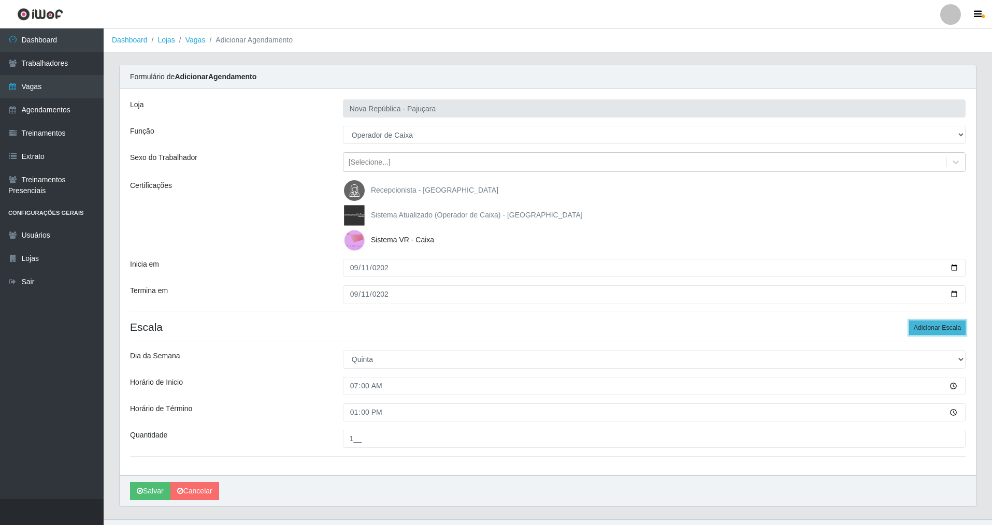
click at [426, 331] on button "Adicionar Escala" at bounding box center [937, 328] width 56 height 15
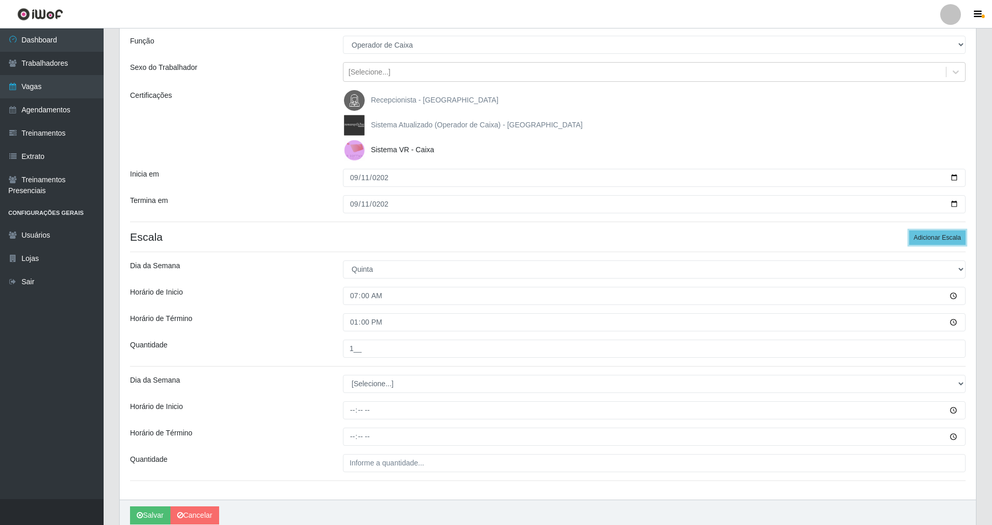
scroll to position [135, 0]
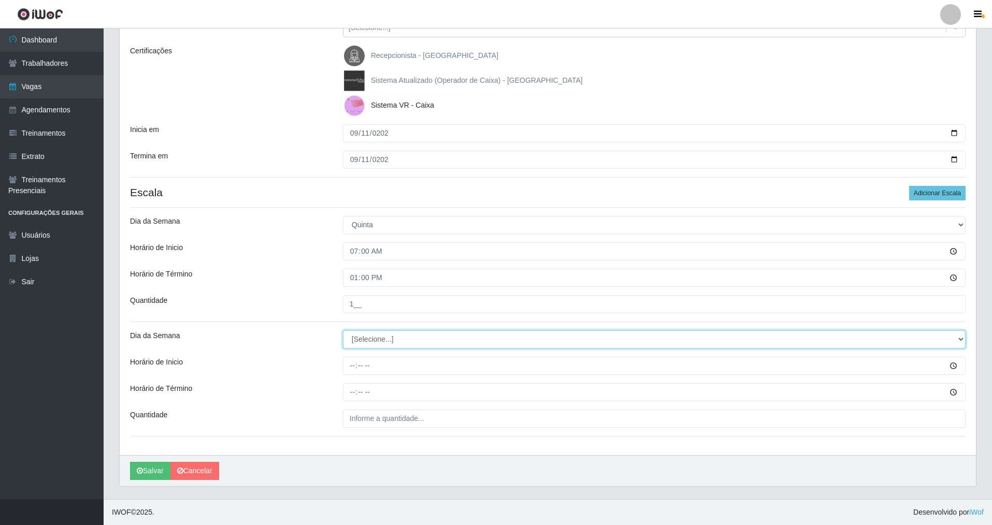
drag, startPoint x: 960, startPoint y: 336, endPoint x: 853, endPoint y: 338, distance: 107.8
click at [426, 336] on select "[Selecione...] Segunda Terça Quarta Quinta Sexta Sábado Domingo" at bounding box center [654, 340] width 623 height 18
select select "4"
click at [343, 331] on select "[Selecione...] Segunda Terça Quarta Quinta Sexta Sábado Domingo" at bounding box center [654, 340] width 623 height 18
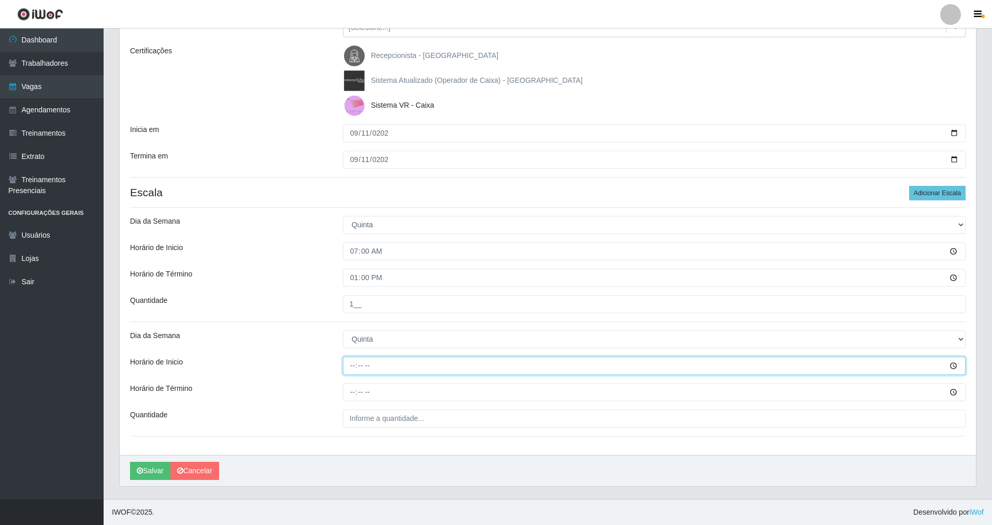
click at [347, 371] on input "Horário de Inicio" at bounding box center [654, 366] width 623 height 18
type input "15:00"
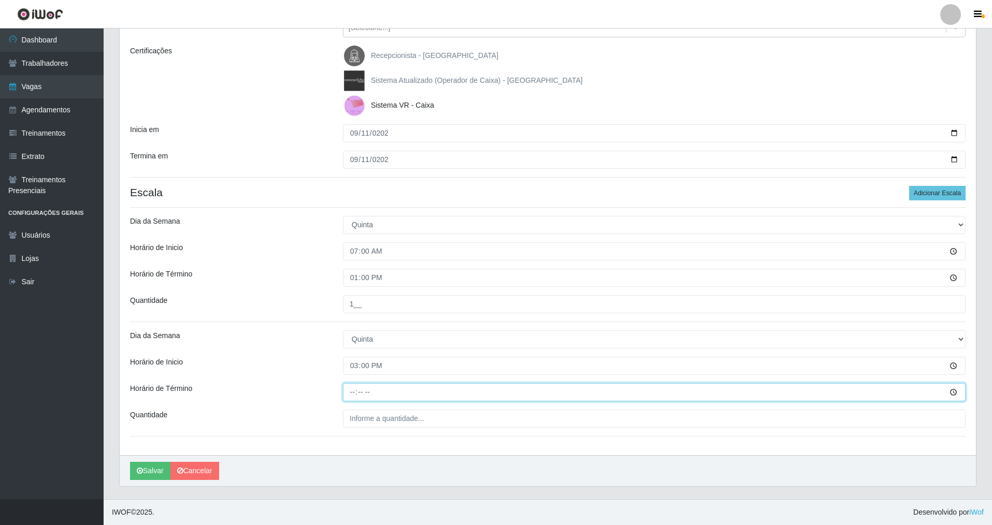
click at [353, 378] on input "Horário de Término" at bounding box center [654, 392] width 623 height 18
type input "21:00"
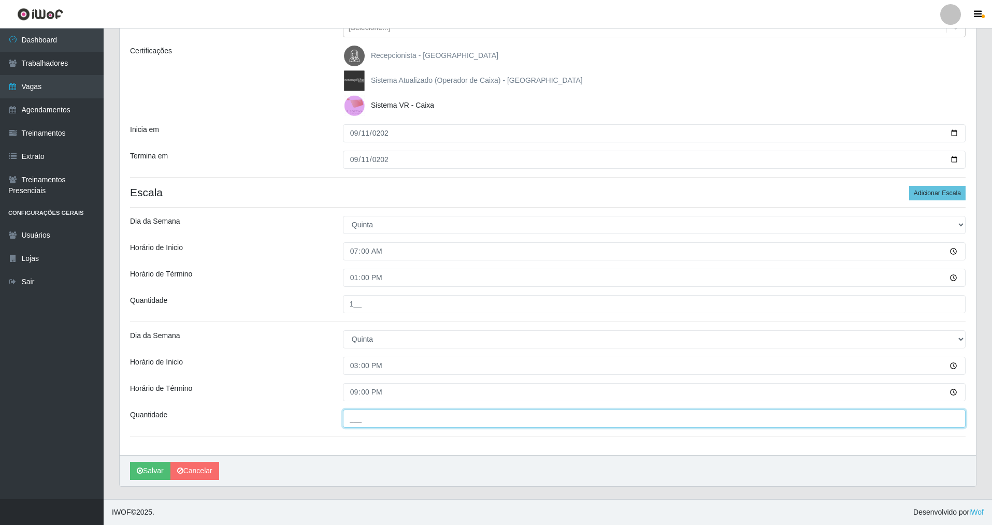
click at [350, 378] on input "___" at bounding box center [654, 419] width 623 height 18
type input "1__"
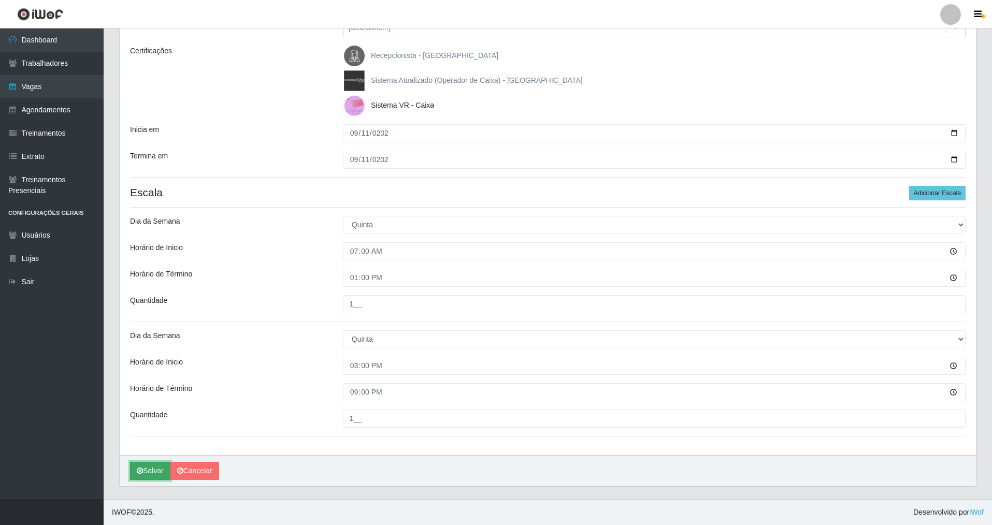
click at [146, 378] on button "Salvar" at bounding box center [150, 471] width 40 height 18
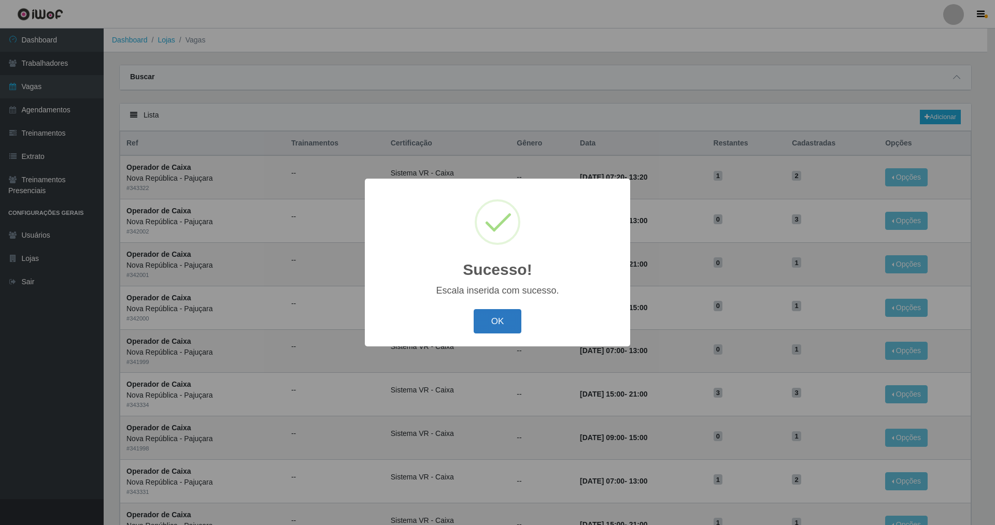
click at [426, 318] on button "OK" at bounding box center [498, 321] width 48 height 24
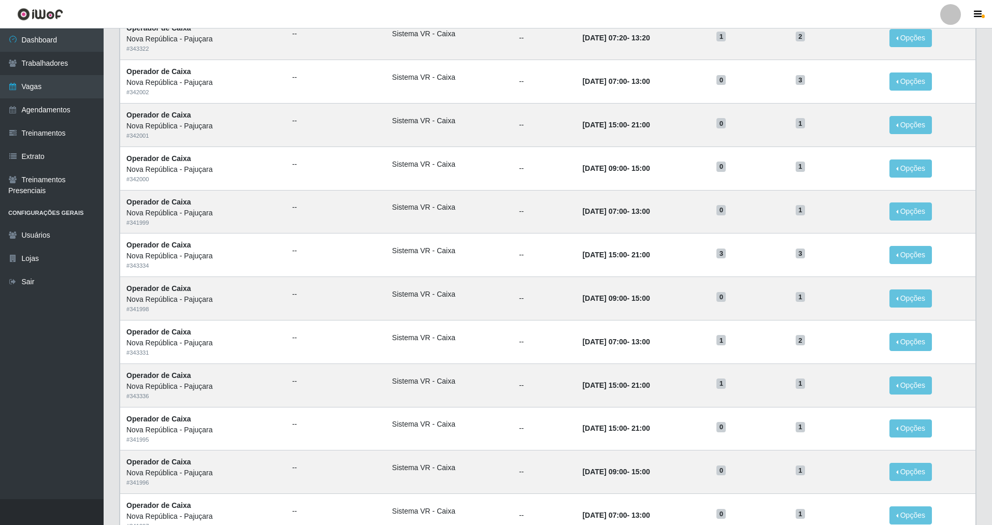
scroll to position [165, 0]
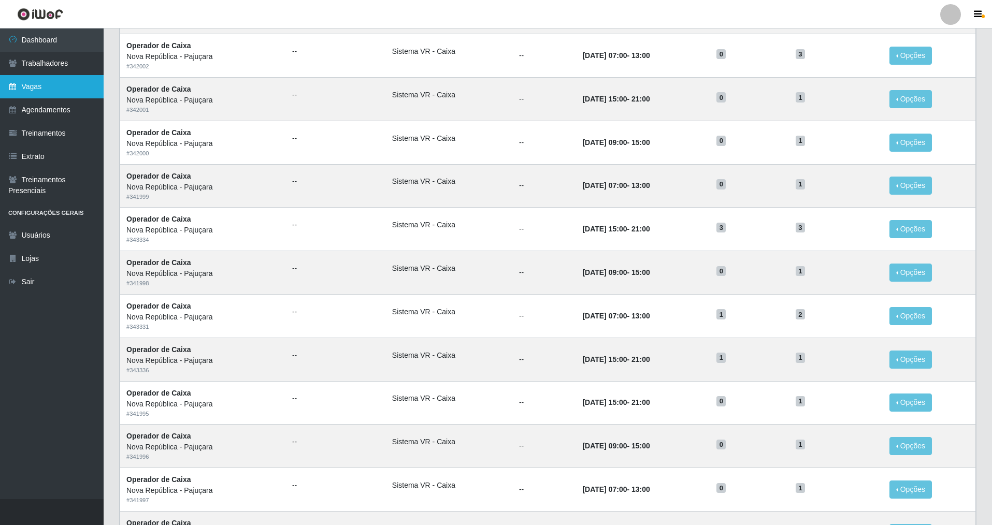
click at [74, 88] on link "Vagas" at bounding box center [52, 86] width 104 height 23
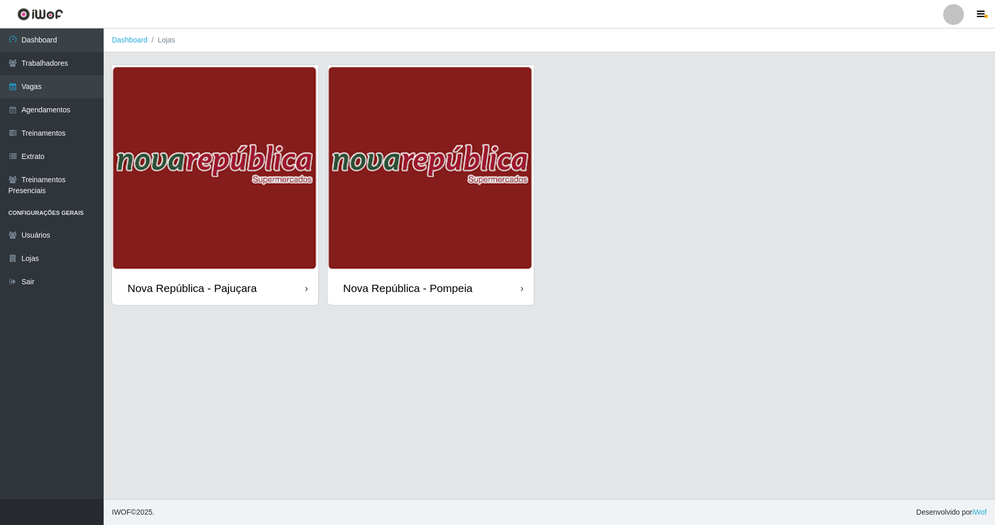
click at [413, 293] on div "Nova República - Pompeia" at bounding box center [408, 288] width 130 height 13
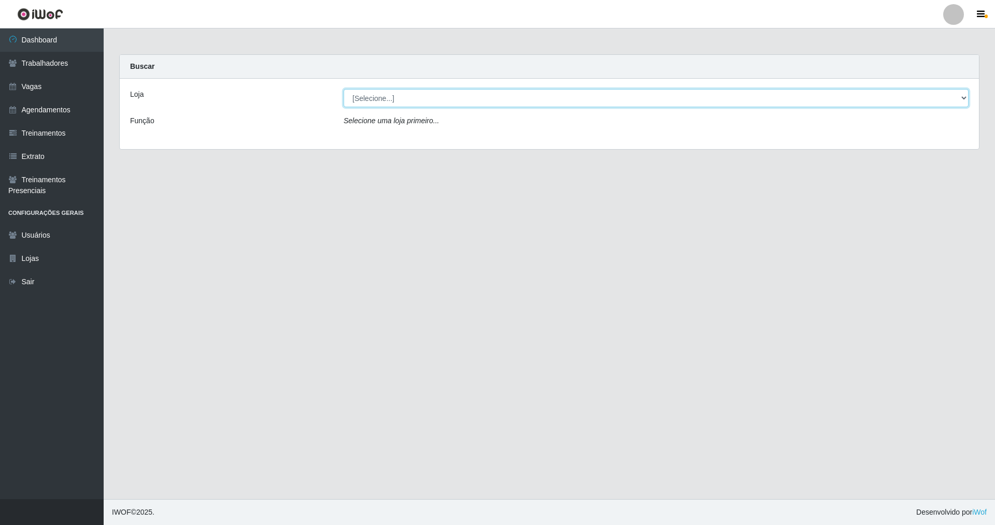
drag, startPoint x: 964, startPoint y: 94, endPoint x: 887, endPoint y: 80, distance: 77.9
click at [426, 81] on div "Loja [Selecione...] [GEOGRAPHIC_DATA] [GEOGRAPHIC_DATA] Função Selecione uma lo…" at bounding box center [549, 114] width 859 height 70
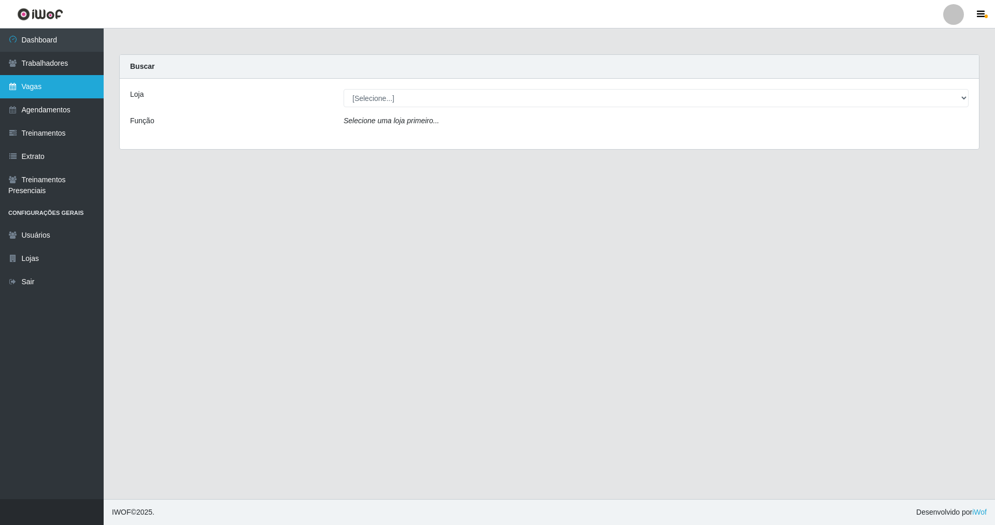
click at [41, 89] on link "Vagas" at bounding box center [52, 86] width 104 height 23
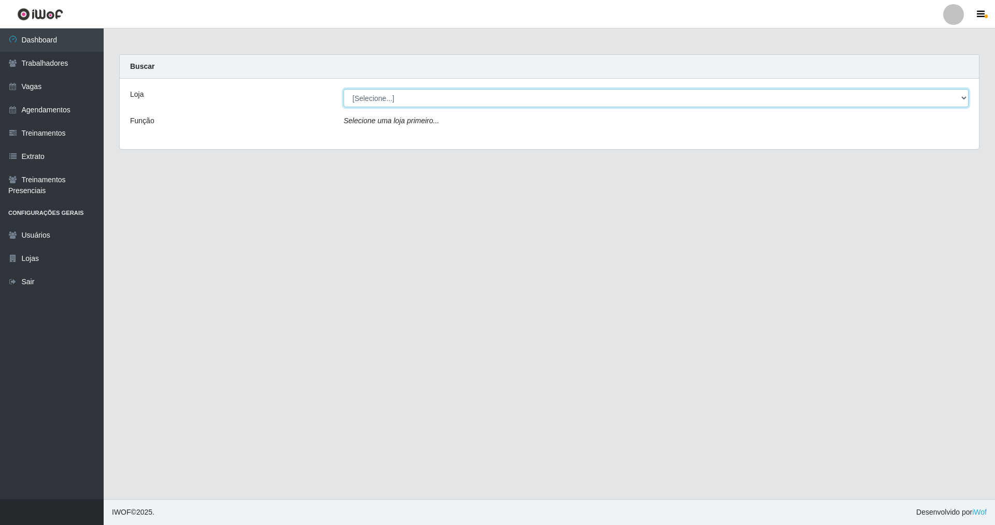
drag, startPoint x: 958, startPoint y: 92, endPoint x: 884, endPoint y: 105, distance: 74.8
click at [426, 101] on select "[Selecione...] [GEOGRAPHIC_DATA] [GEOGRAPHIC_DATA]" at bounding box center [655, 98] width 625 height 18
select select "64"
click at [343, 89] on select "[Selecione...] [GEOGRAPHIC_DATA] [GEOGRAPHIC_DATA]" at bounding box center [655, 98] width 625 height 18
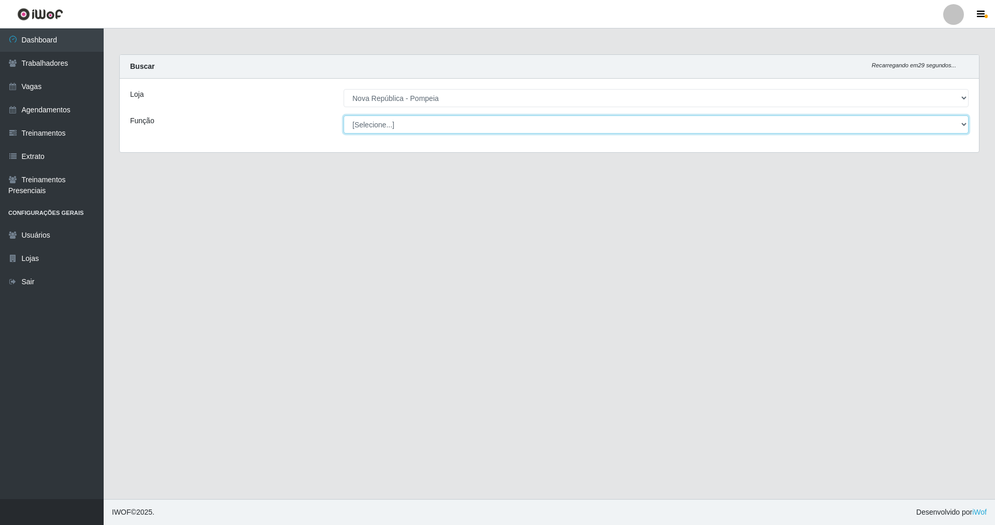
drag, startPoint x: 963, startPoint y: 126, endPoint x: 648, endPoint y: 122, distance: 315.0
click at [426, 122] on select "[Selecione...] Balconista Operador de Caixa Recepcionista Repositor" at bounding box center [655, 125] width 625 height 18
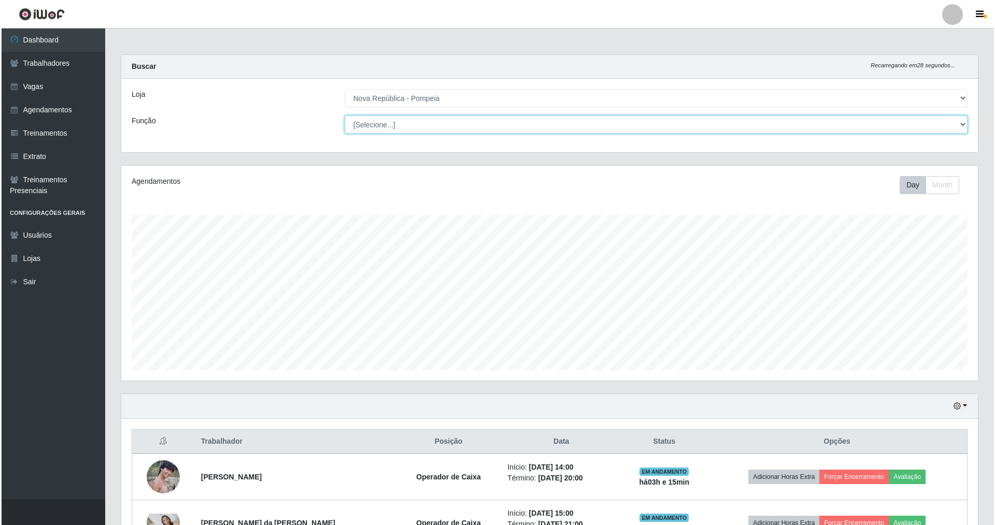
scroll to position [215, 856]
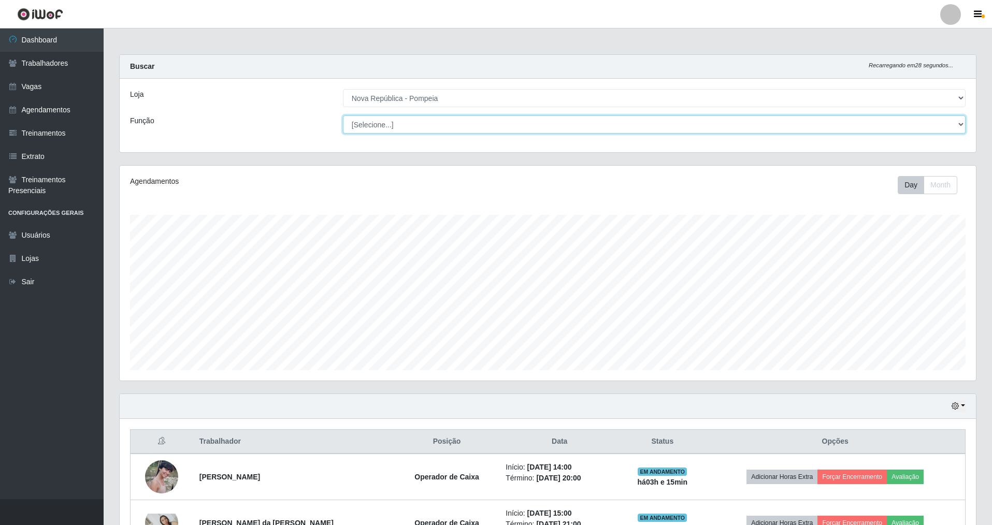
select select "78"
click at [343, 116] on select "[Selecione...] Balconista Operador de Caixa Recepcionista Repositor" at bounding box center [654, 125] width 623 height 18
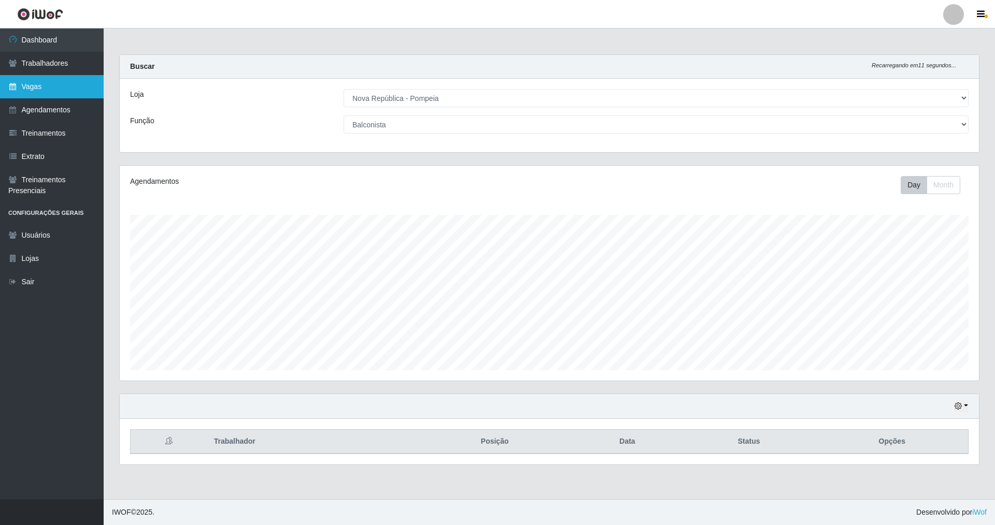
click at [61, 90] on link "Vagas" at bounding box center [52, 86] width 104 height 23
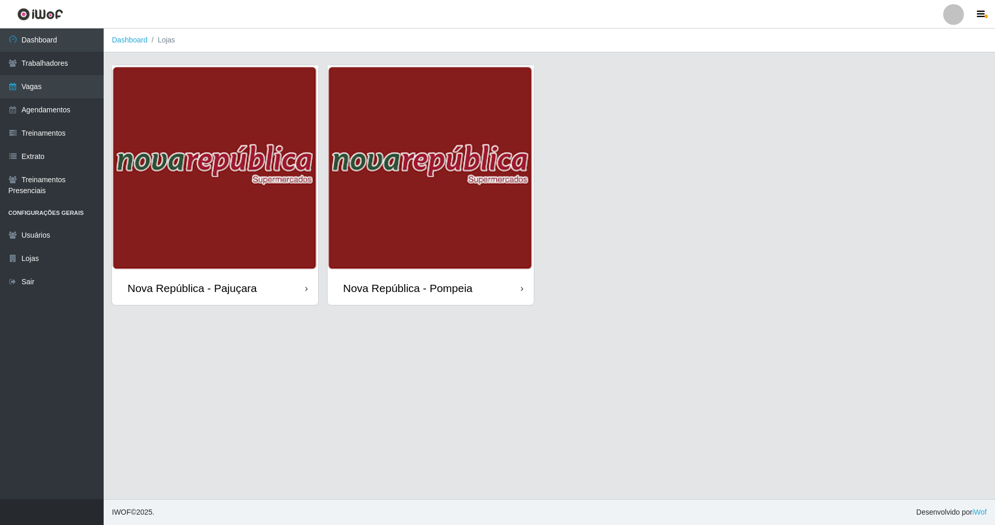
drag, startPoint x: 440, startPoint y: 285, endPoint x: 425, endPoint y: 283, distance: 15.6
click at [426, 286] on div "Nova República - Pompeia" at bounding box center [408, 288] width 130 height 13
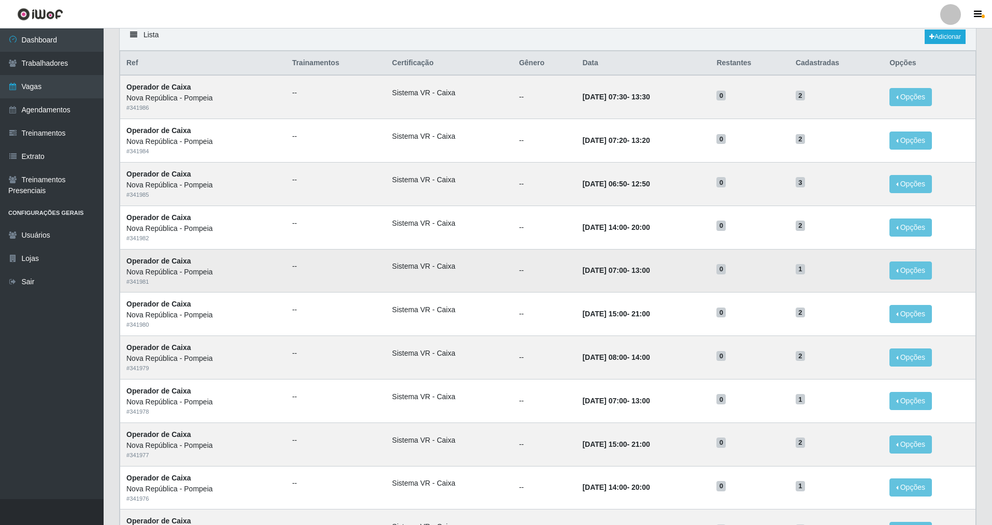
scroll to position [81, 0]
click at [46, 90] on link "Vagas" at bounding box center [52, 86] width 104 height 23
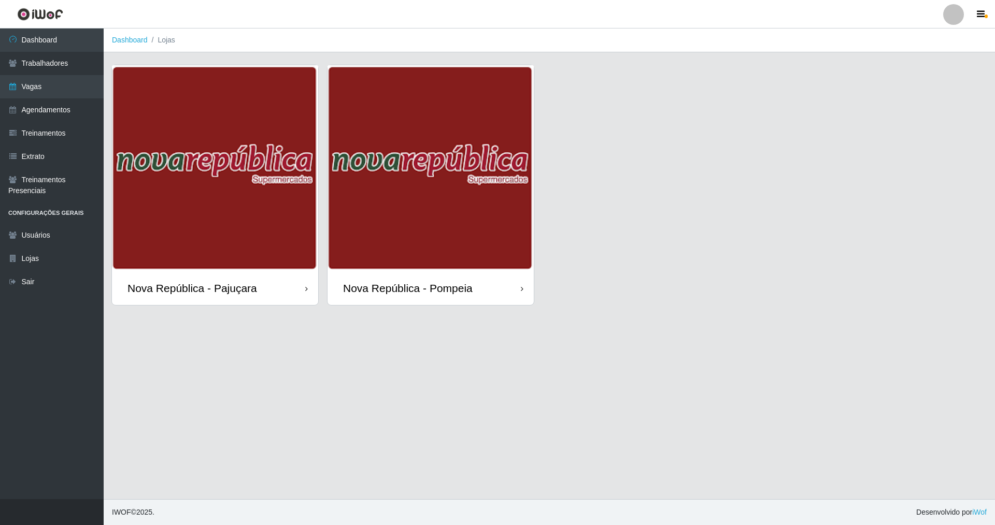
click at [426, 286] on div "Nova República - Pompeia" at bounding box center [408, 288] width 130 height 13
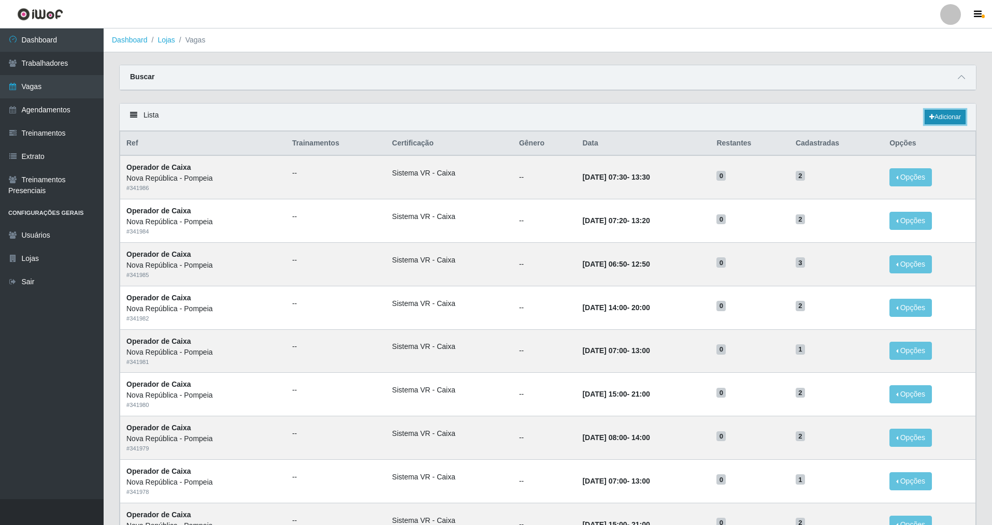
click at [426, 112] on link "Adicionar" at bounding box center [945, 117] width 41 height 15
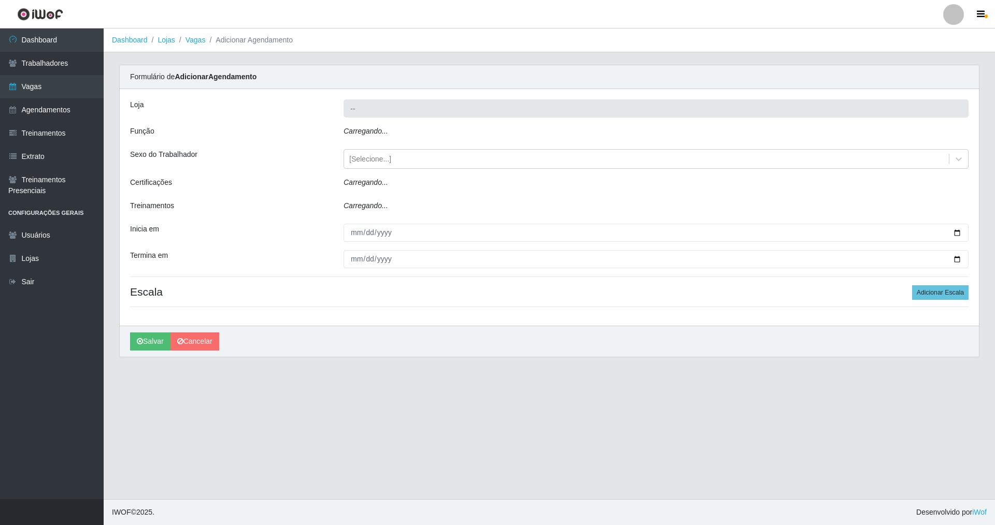
type input "Nova República - Pompeia"
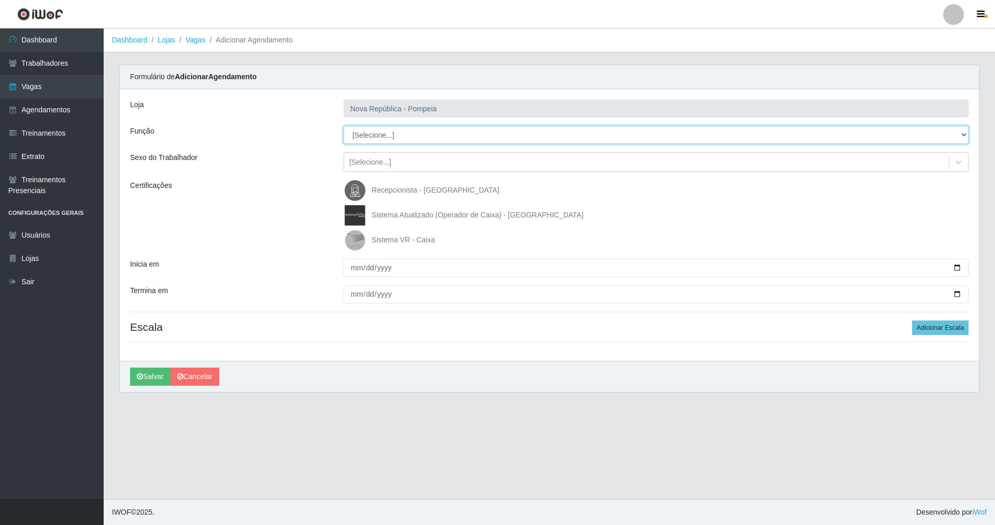
drag, startPoint x: 964, startPoint y: 131, endPoint x: 804, endPoint y: 128, distance: 160.1
click at [426, 128] on select "[Selecione...] Balconista Operador de Caixa Recepcionista Repositor" at bounding box center [655, 135] width 625 height 18
select select "22"
click at [343, 126] on select "[Selecione...] Balconista Operador de Caixa Recepcionista Repositor" at bounding box center [655, 135] width 625 height 18
click at [351, 231] on img at bounding box center [357, 240] width 25 height 21
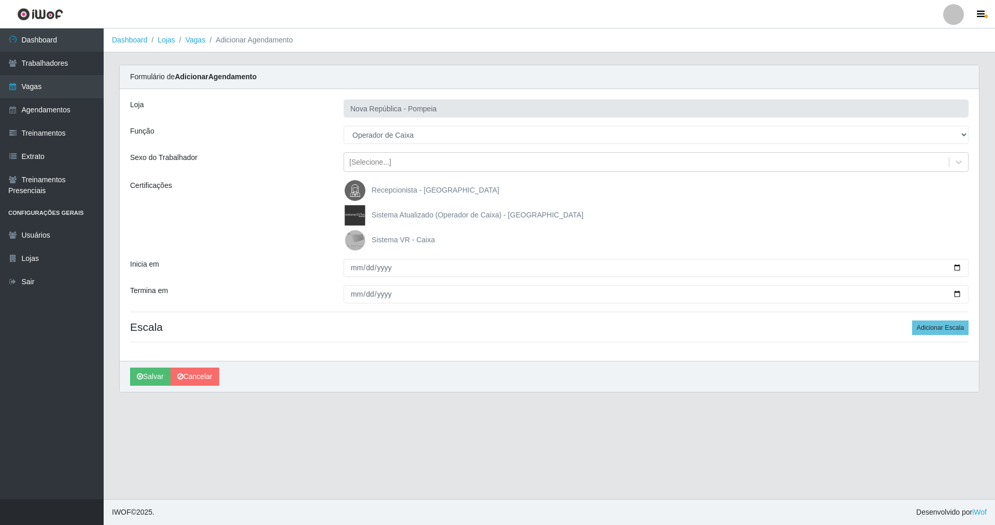
click at [0, 0] on input "Sistema VR - Caixa" at bounding box center [0, 0] width 0 height 0
click at [350, 269] on input "Inicia em" at bounding box center [655, 268] width 625 height 18
type input "[DATE]"
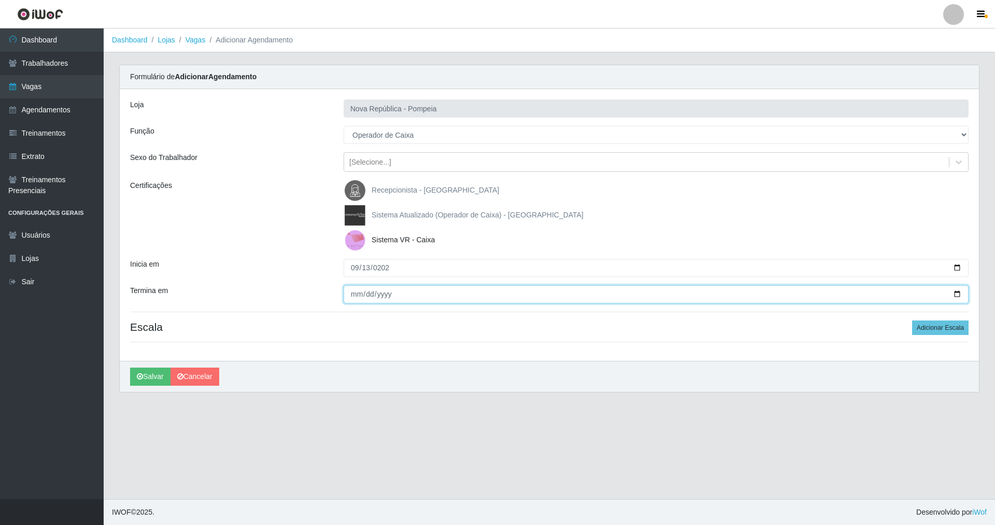
click at [351, 299] on input "Termina em" at bounding box center [655, 294] width 625 height 18
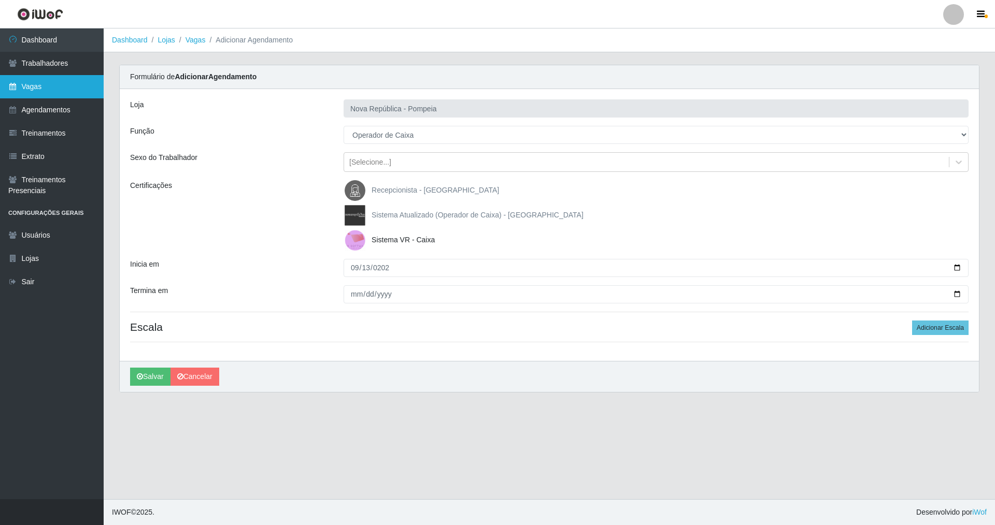
click at [46, 85] on link "Vagas" at bounding box center [52, 86] width 104 height 23
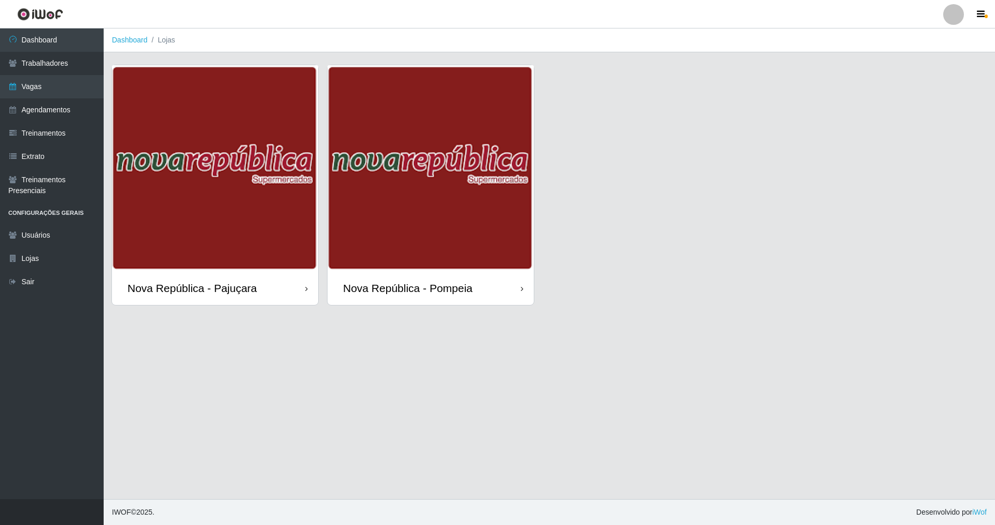
click at [426, 287] on div "Nova República - Pompeia" at bounding box center [408, 288] width 130 height 13
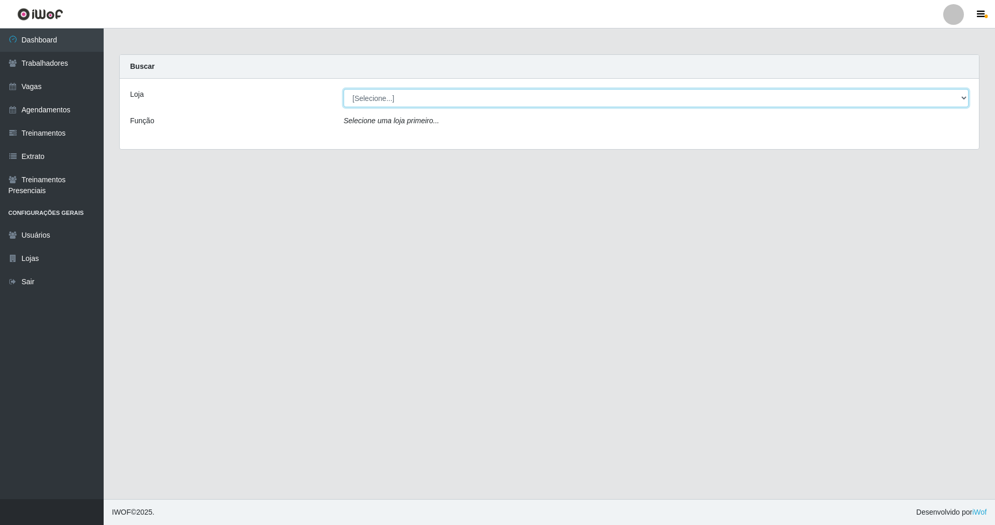
drag, startPoint x: 960, startPoint y: 97, endPoint x: 864, endPoint y: 106, distance: 96.8
click at [426, 102] on select "[Selecione...] [GEOGRAPHIC_DATA] [GEOGRAPHIC_DATA]" at bounding box center [655, 98] width 625 height 18
select select "64"
click at [343, 89] on select "[Selecione...] [GEOGRAPHIC_DATA] [GEOGRAPHIC_DATA]" at bounding box center [655, 98] width 625 height 18
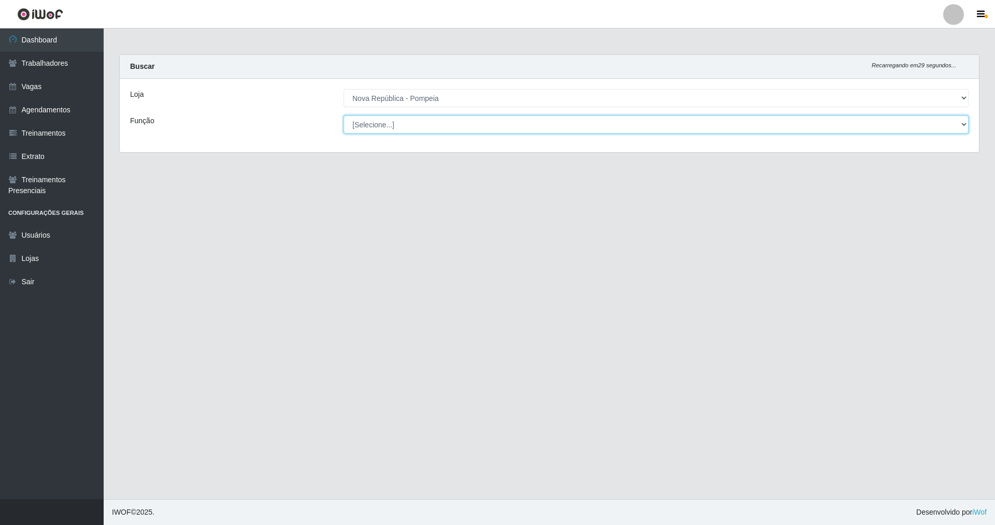
drag, startPoint x: 963, startPoint y: 121, endPoint x: 764, endPoint y: 133, distance: 199.8
click at [426, 121] on select "[Selecione...] Balconista Operador de Caixa Recepcionista Repositor" at bounding box center [655, 125] width 625 height 18
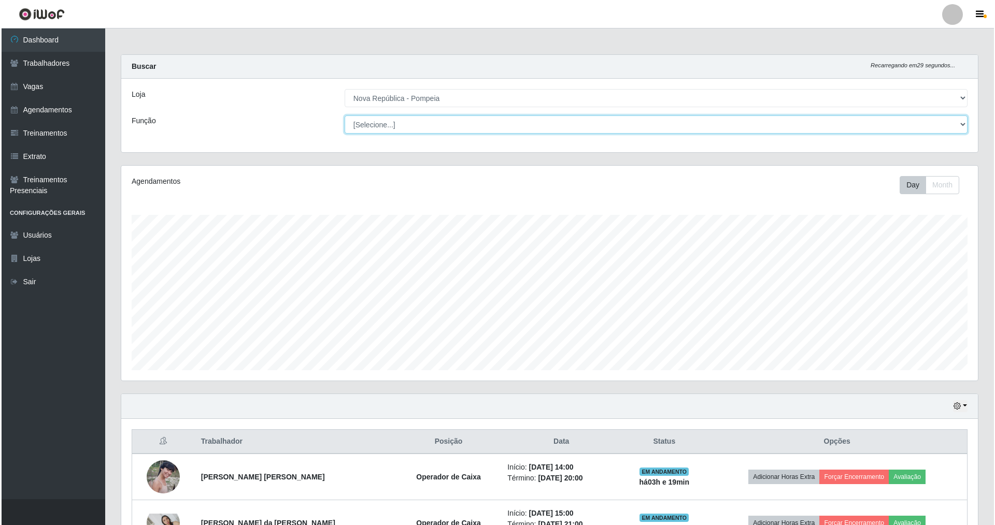
scroll to position [215, 856]
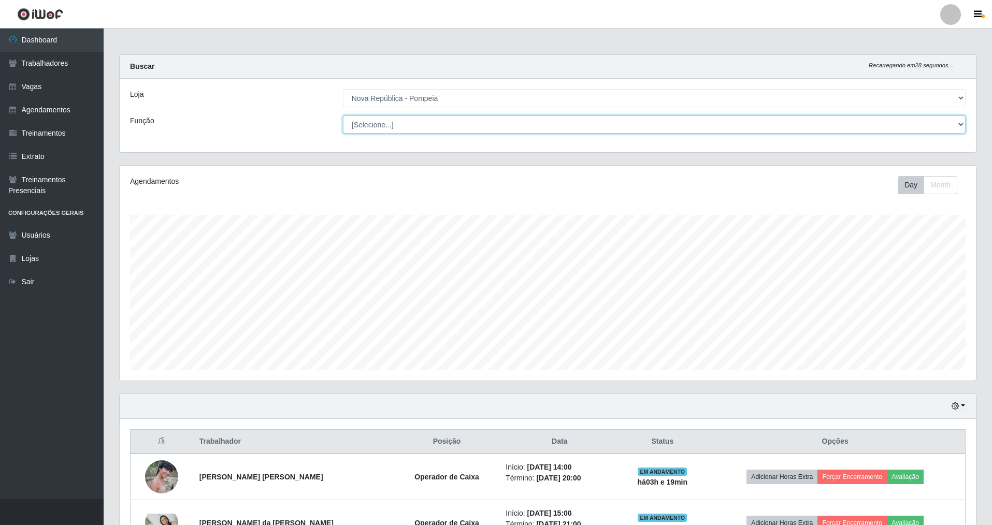
select select "22"
click at [343, 116] on select "[Selecione...] Balconista Operador de Caixa Recepcionista Repositor" at bounding box center [654, 125] width 623 height 18
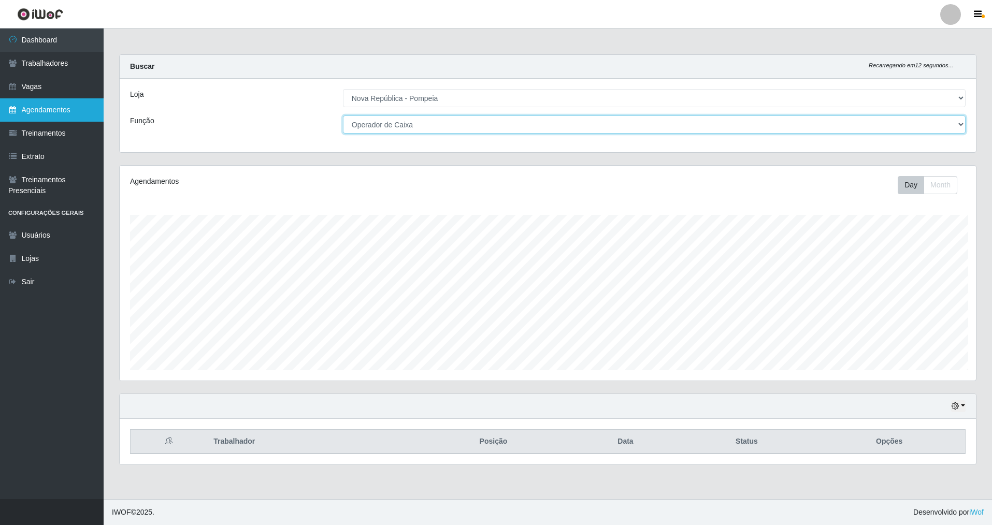
scroll to position [517848, 517207]
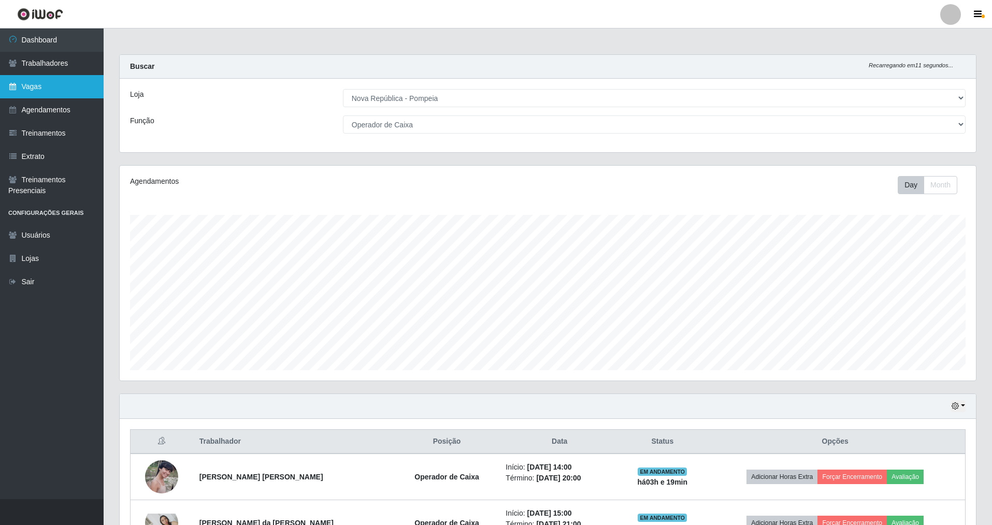
click at [48, 92] on link "Vagas" at bounding box center [52, 86] width 104 height 23
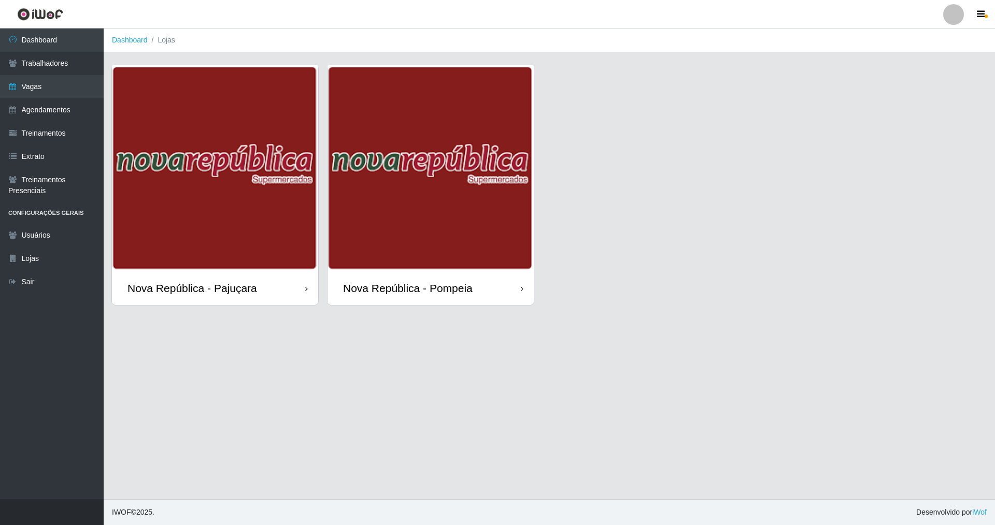
click at [426, 287] on div "Nova República - Pompeia" at bounding box center [408, 288] width 130 height 13
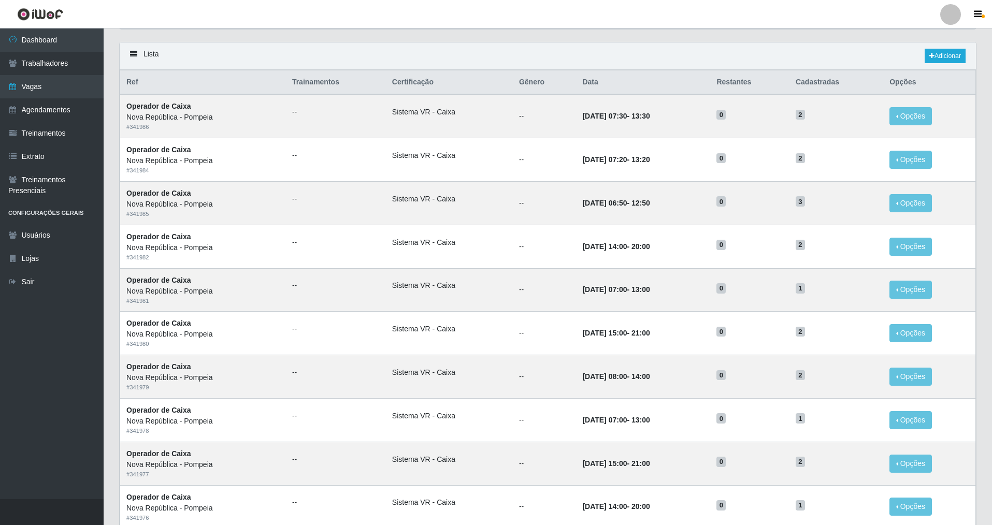
scroll to position [57, 0]
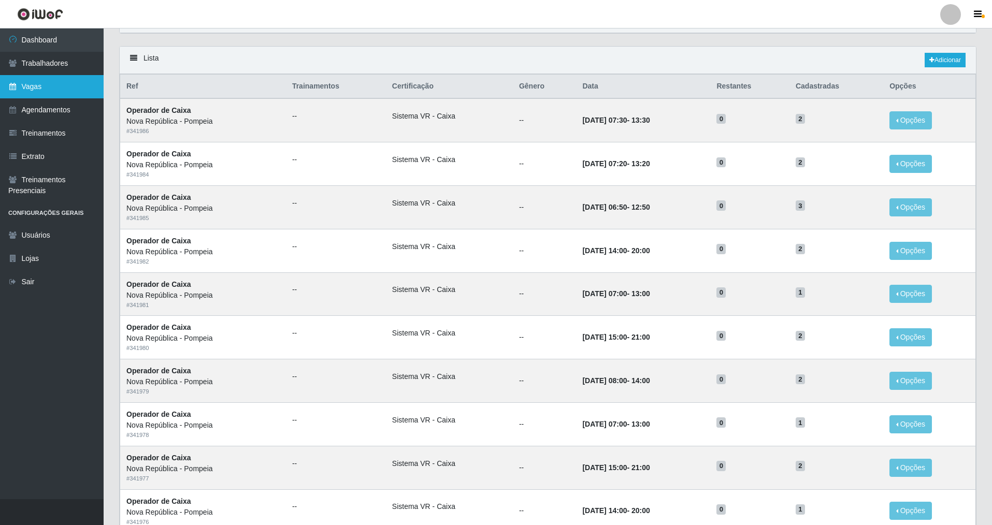
click at [58, 94] on link "Vagas" at bounding box center [52, 86] width 104 height 23
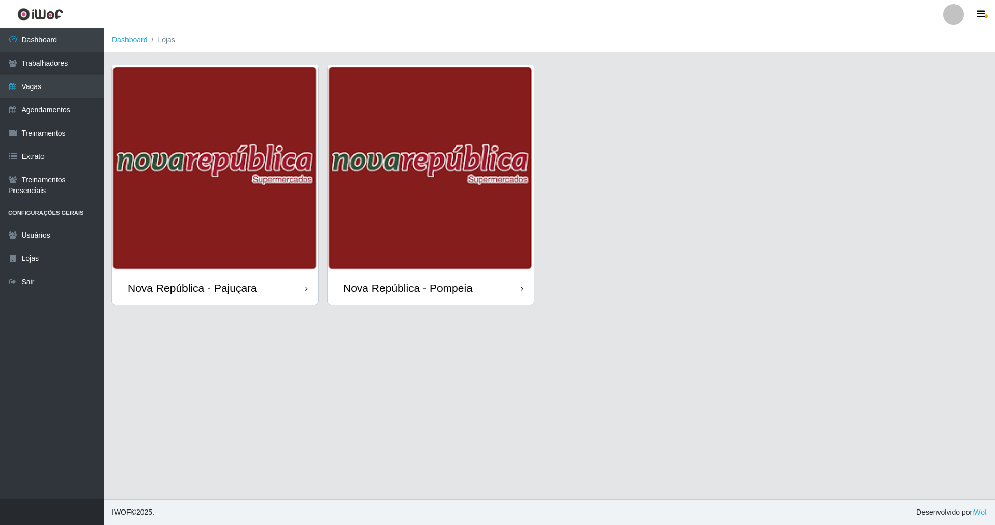
click at [426, 295] on div "Nova República - Pompeia" at bounding box center [408, 288] width 130 height 13
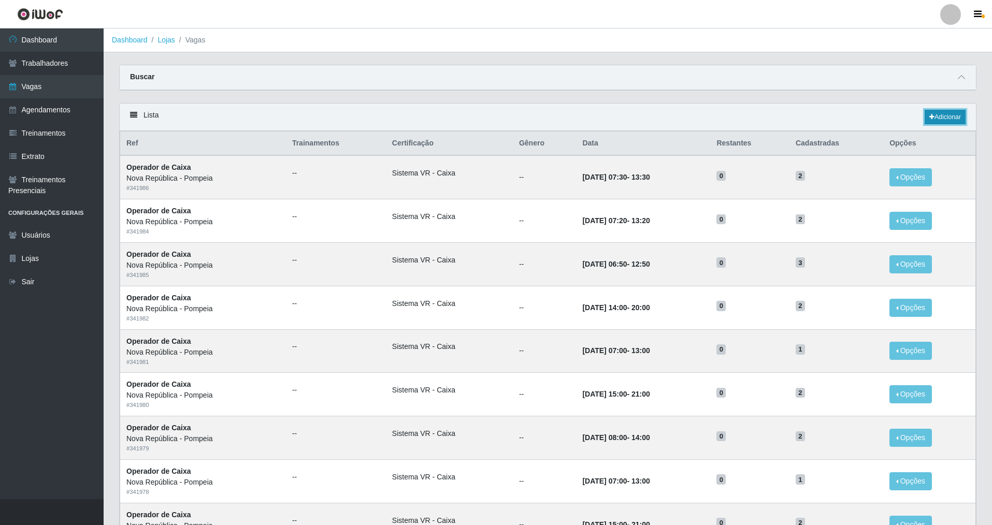
click at [426, 116] on link "Adicionar" at bounding box center [945, 117] width 41 height 15
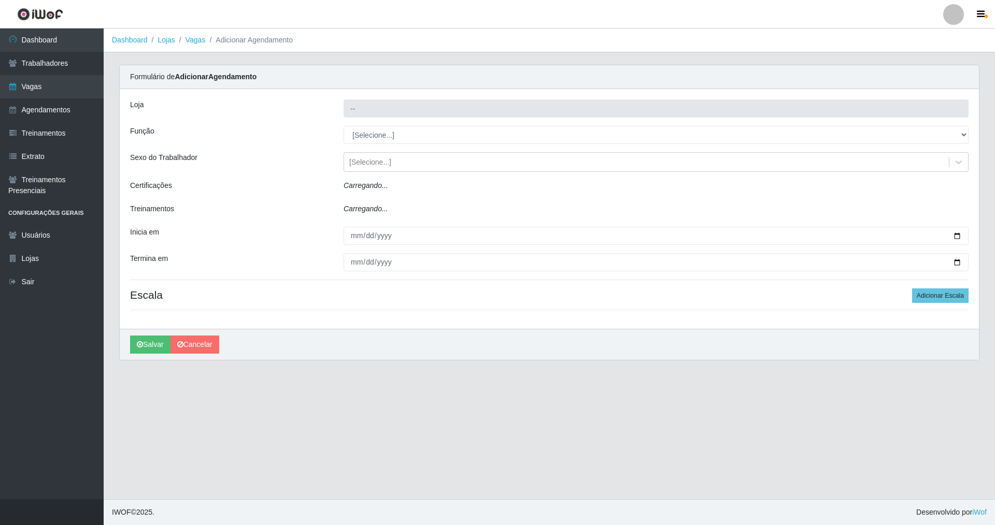
type input "Nova República - Pompeia"
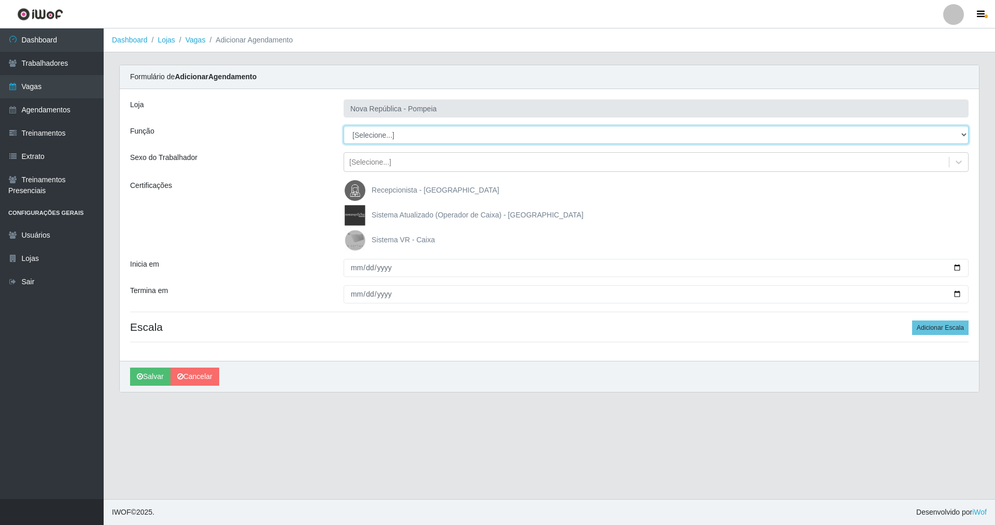
drag, startPoint x: 961, startPoint y: 132, endPoint x: 906, endPoint y: 132, distance: 55.4
click at [426, 132] on select "[Selecione...] Balconista Operador de Caixa Recepcionista Repositor" at bounding box center [655, 135] width 625 height 18
select select "78"
click at [343, 126] on select "[Selecione...] Balconista Operador de Caixa Recepcionista Repositor" at bounding box center [655, 135] width 625 height 18
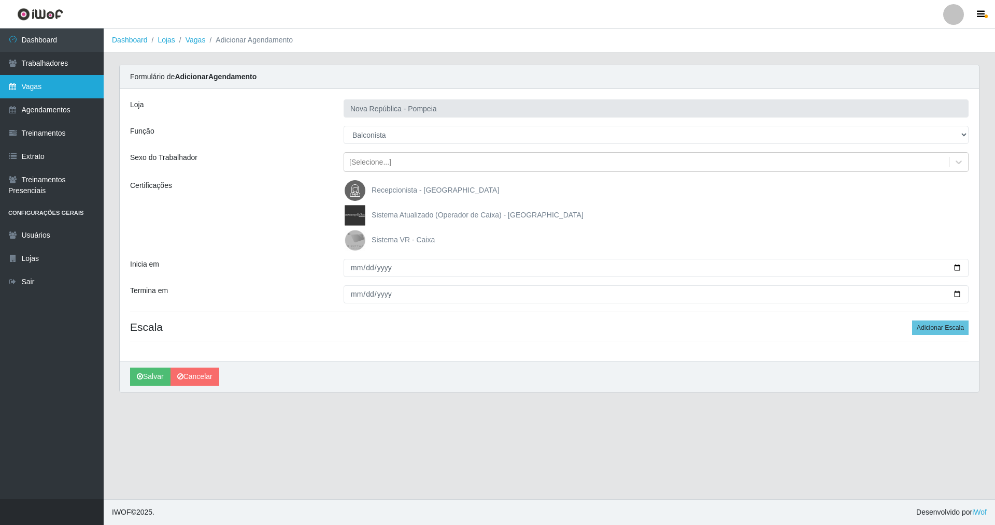
click at [38, 80] on link "Vagas" at bounding box center [52, 86] width 104 height 23
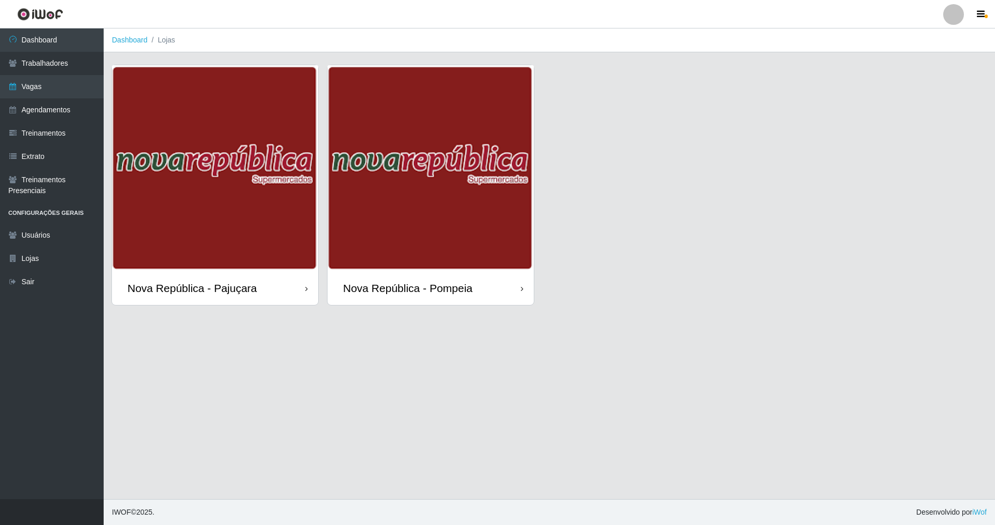
click at [426, 285] on div "Nova República - Pompeia" at bounding box center [408, 288] width 130 height 13
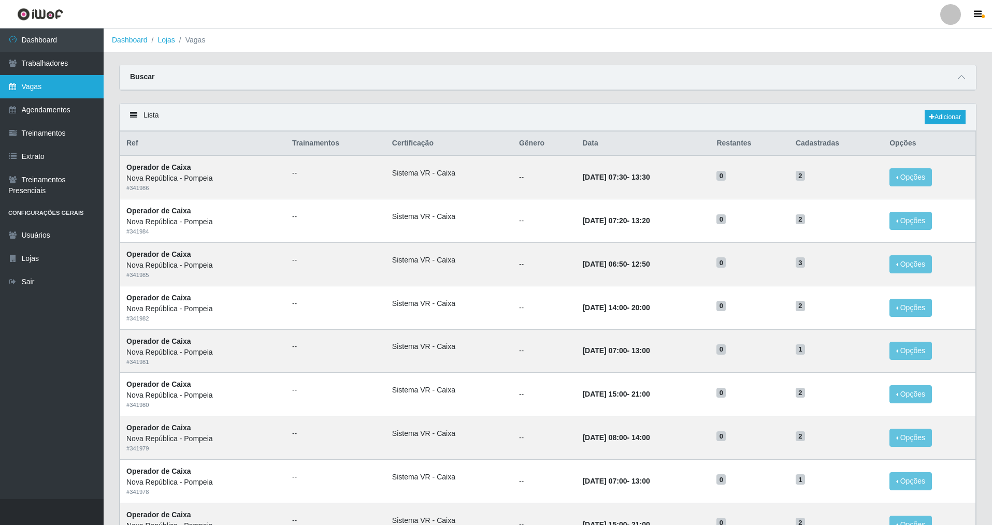
click at [53, 85] on link "Vagas" at bounding box center [52, 86] width 104 height 23
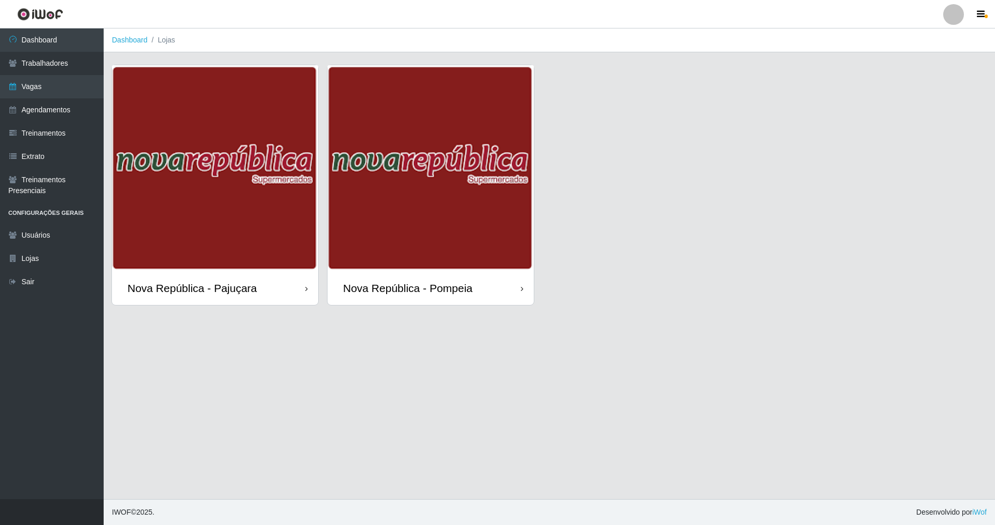
click at [242, 291] on div "Nova República - Pajuçara" at bounding box center [192, 288] width 130 height 13
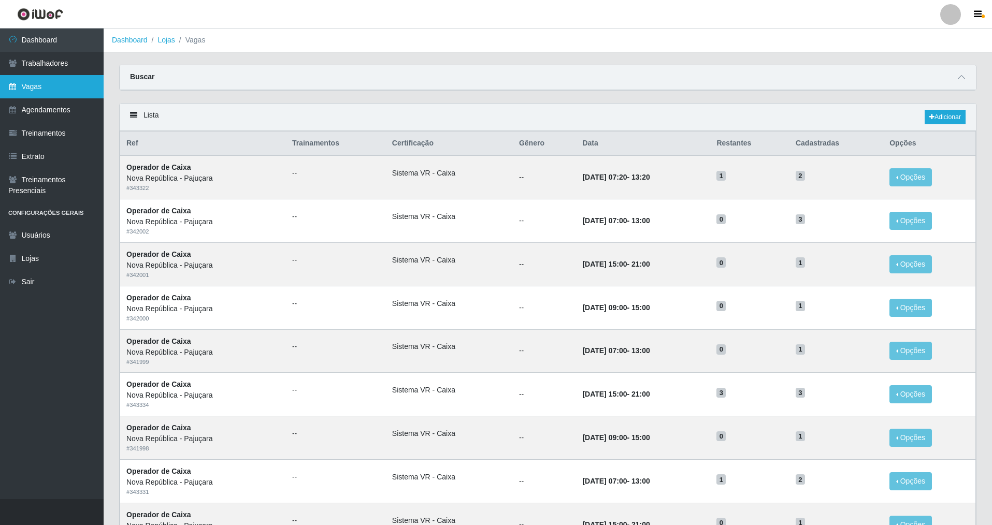
click at [51, 90] on link "Vagas" at bounding box center [52, 86] width 104 height 23
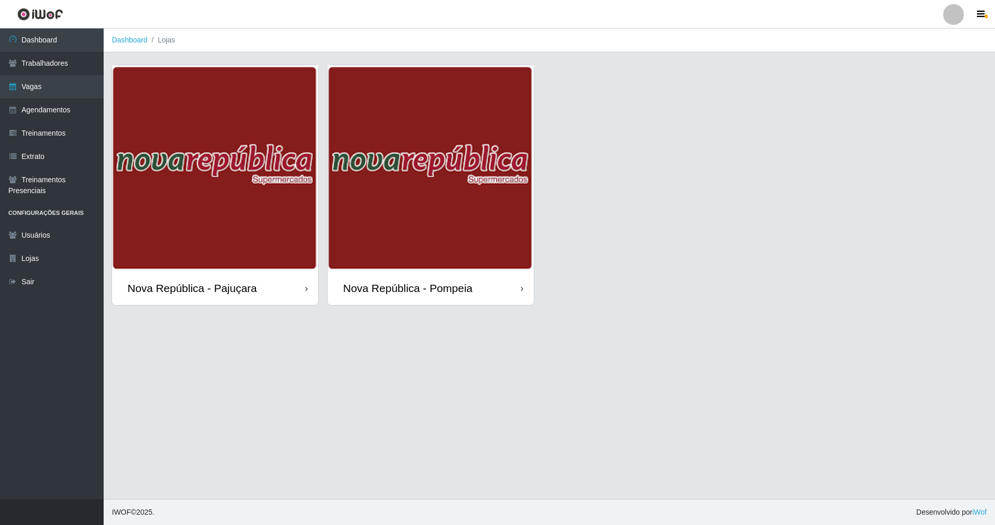
click at [220, 290] on div "Nova República - Pajuçara" at bounding box center [192, 288] width 130 height 13
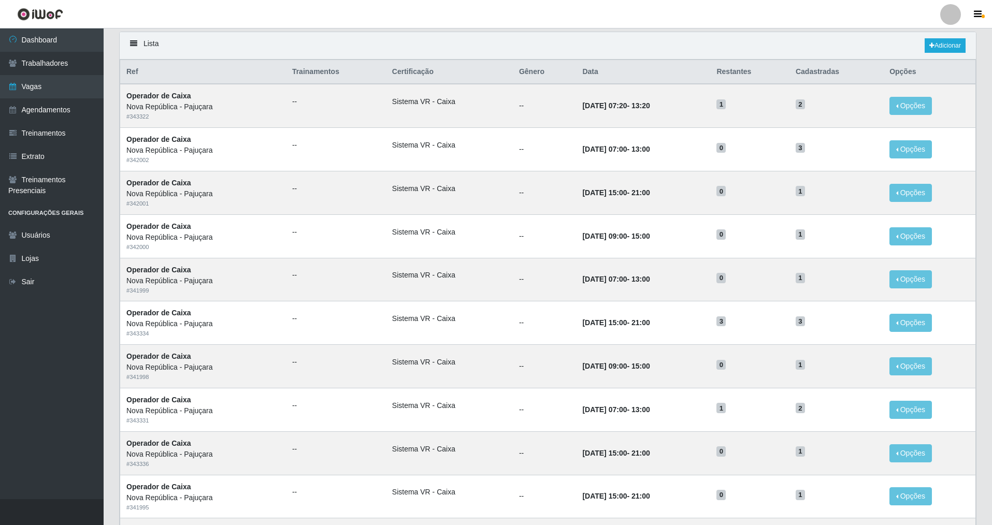
scroll to position [61, 0]
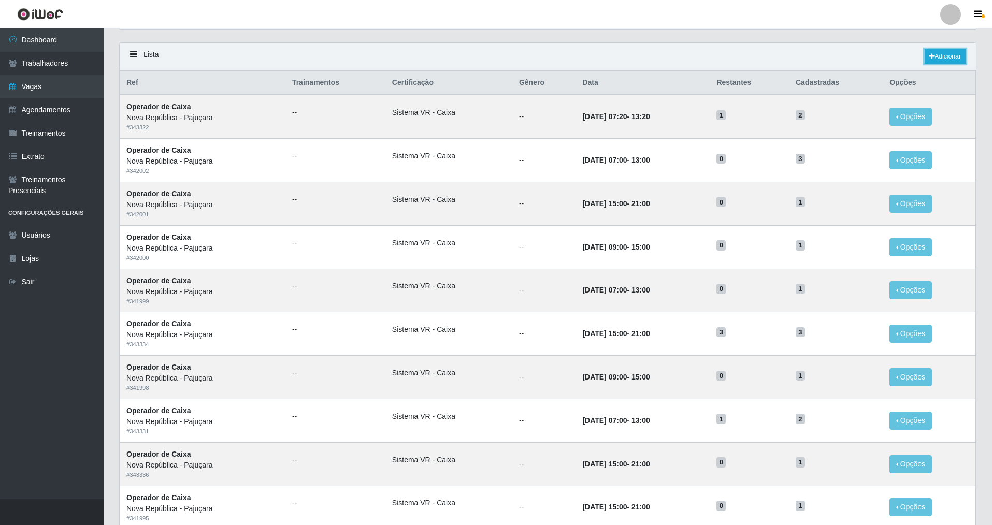
click at [426, 54] on link "Adicionar" at bounding box center [945, 56] width 41 height 15
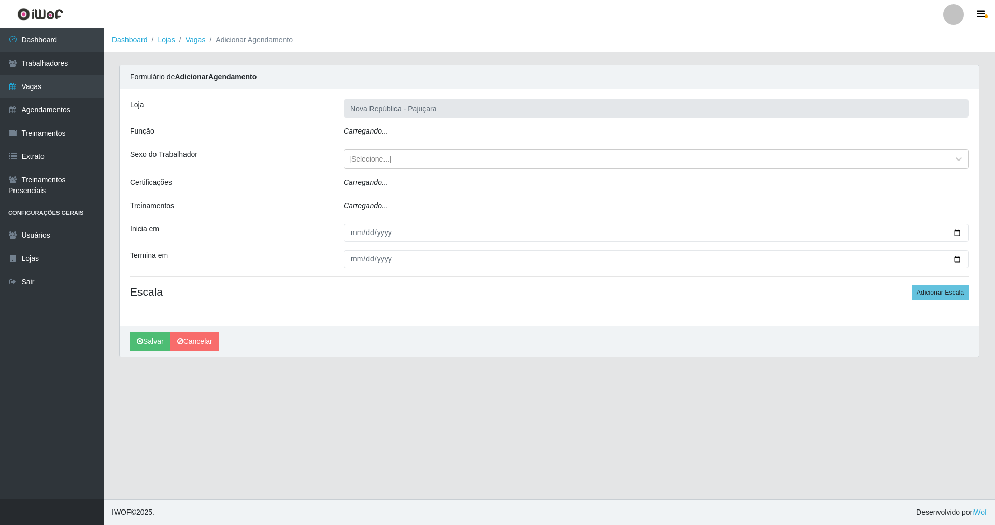
type input "Nova República - Pajuçara"
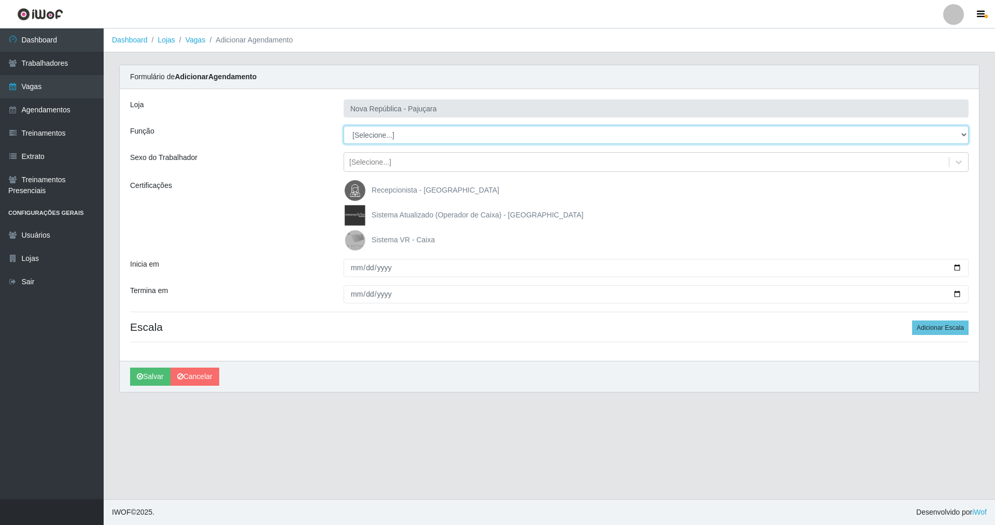
drag, startPoint x: 961, startPoint y: 131, endPoint x: 851, endPoint y: 130, distance: 110.3
click at [426, 130] on select "[Selecione...] Balconista Operador de Caixa Repositor" at bounding box center [655, 135] width 625 height 18
select select "22"
click at [343, 126] on select "[Selecione...] Balconista Operador de Caixa Repositor" at bounding box center [655, 135] width 625 height 18
click at [354, 239] on img at bounding box center [357, 240] width 25 height 21
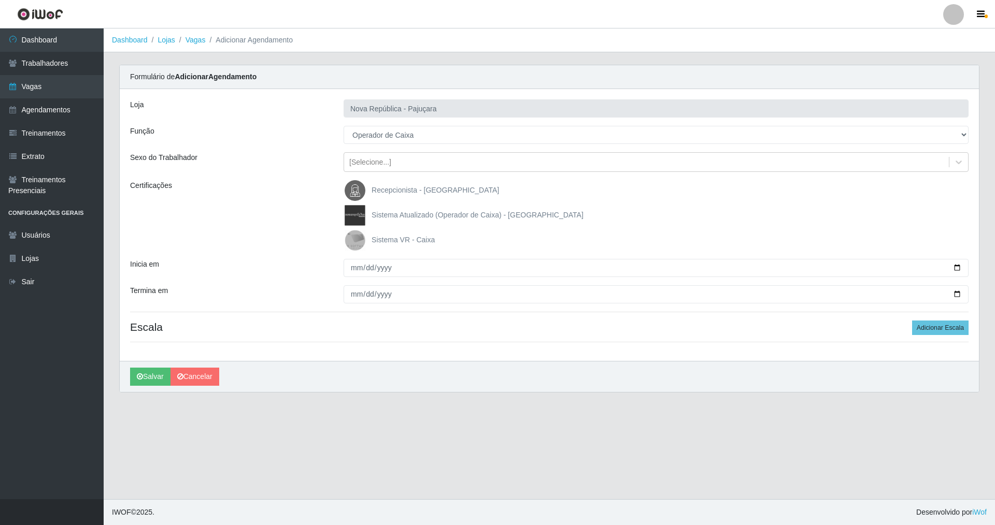
click at [0, 0] on input "Sistema VR - Caixa" at bounding box center [0, 0] width 0 height 0
drag, startPoint x: 350, startPoint y: 269, endPoint x: 372, endPoint y: 258, distance: 24.3
click at [351, 269] on input "Inicia em" at bounding box center [655, 268] width 625 height 18
type input "[DATE]"
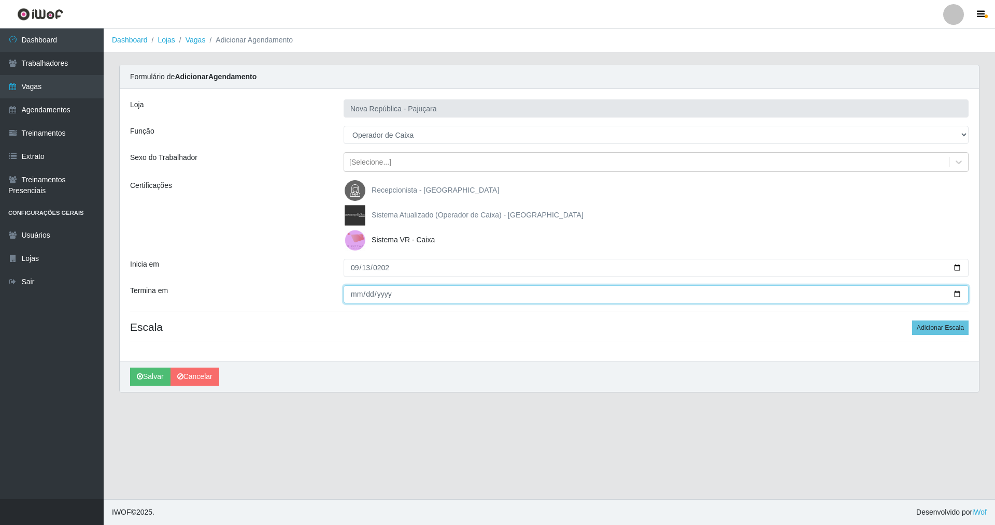
click at [348, 296] on input "Termina em" at bounding box center [655, 294] width 625 height 18
type input "[DATE]"
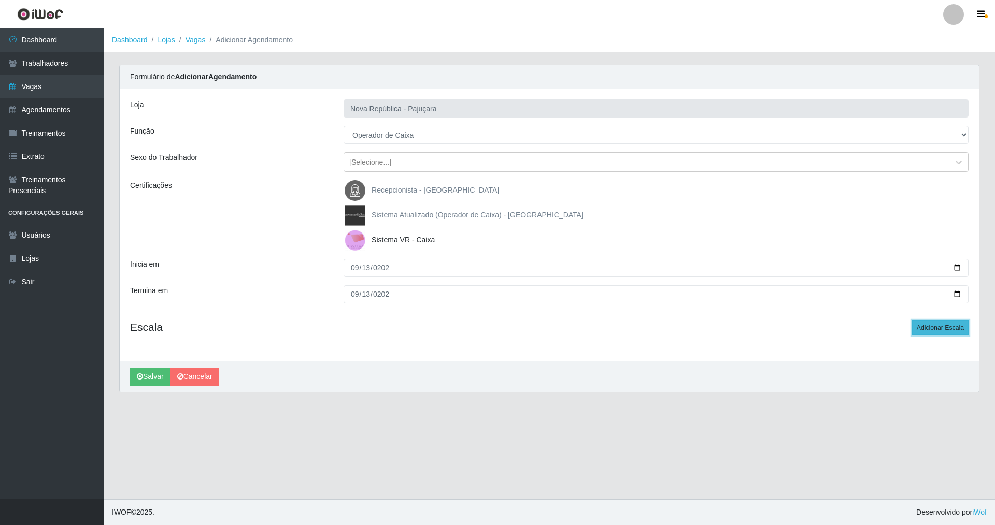
click at [426, 324] on button "Adicionar Escala" at bounding box center [940, 328] width 56 height 15
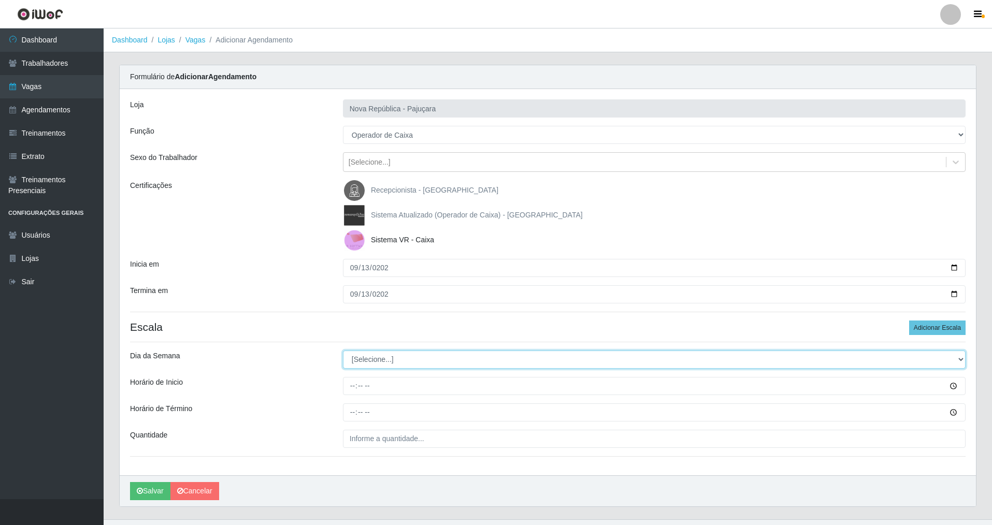
drag, startPoint x: 964, startPoint y: 357, endPoint x: 797, endPoint y: 352, distance: 166.9
click at [426, 352] on select "[Selecione...] Segunda Terça Quarta Quinta Sexta Sábado Domingo" at bounding box center [654, 360] width 623 height 18
select select "6"
click at [343, 351] on select "[Selecione...] Segunda Terça Quarta Quinta Sexta Sábado Domingo" at bounding box center [654, 360] width 623 height 18
click at [351, 378] on input "Horário de Inicio" at bounding box center [654, 386] width 623 height 18
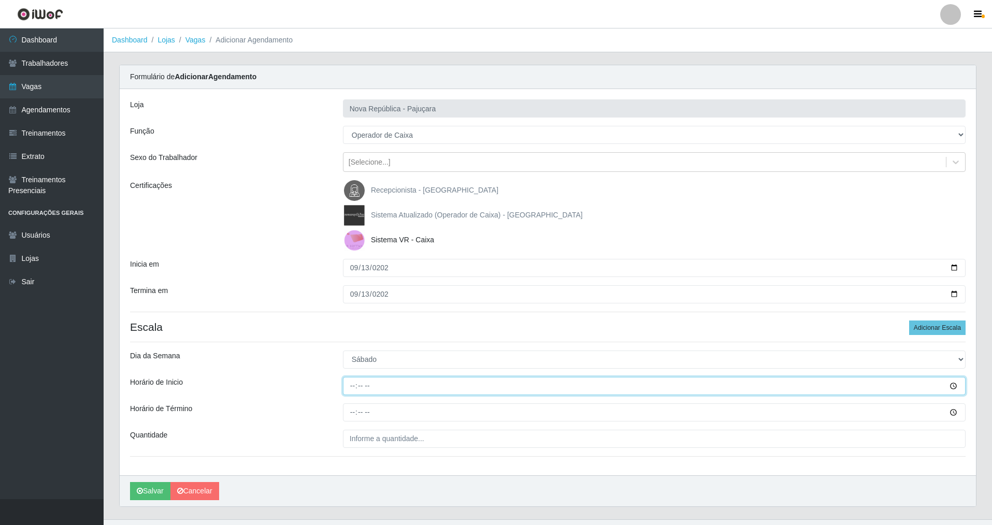
type input "15:00"
click at [350, 378] on input "Horário de Término" at bounding box center [654, 413] width 623 height 18
type input "21:00"
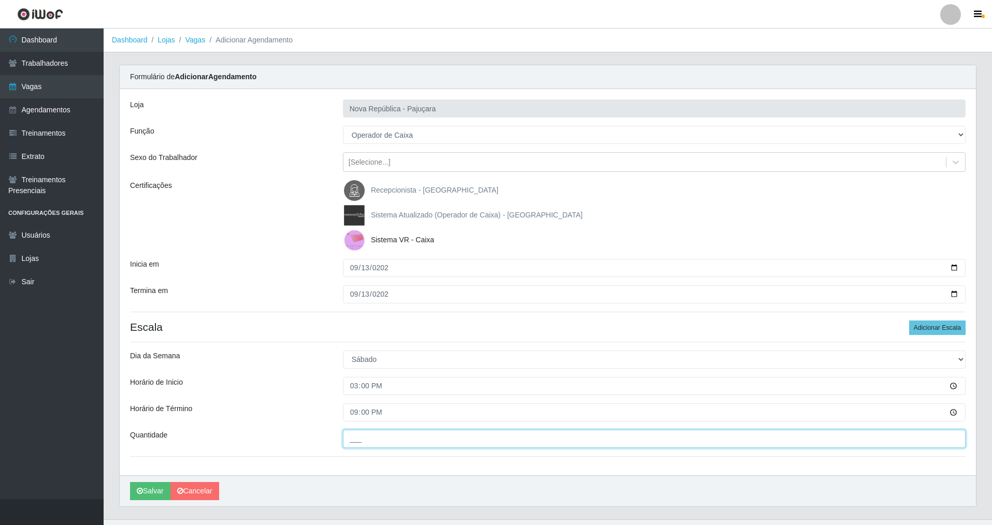
click at [356, 378] on input "___" at bounding box center [654, 439] width 623 height 18
type input "2__"
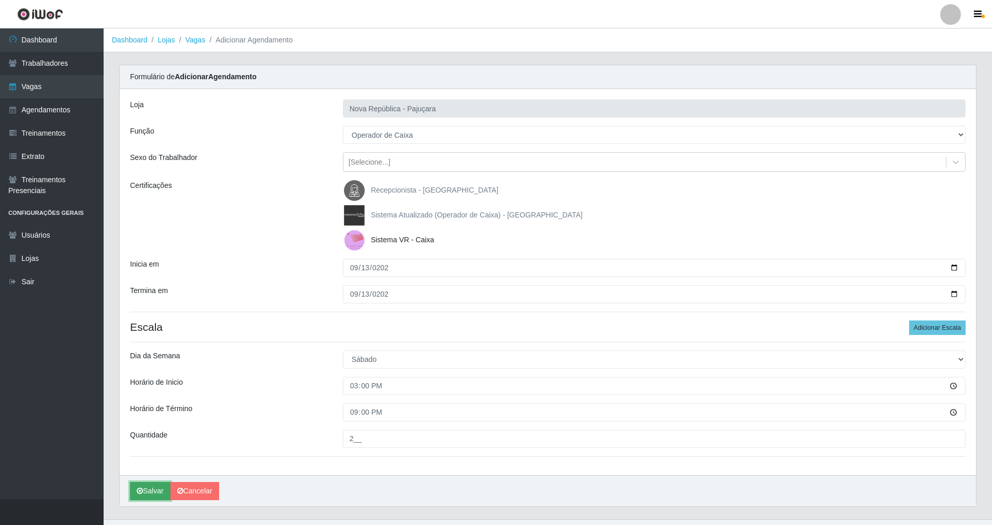
click at [150, 378] on button "Salvar" at bounding box center [150, 491] width 40 height 18
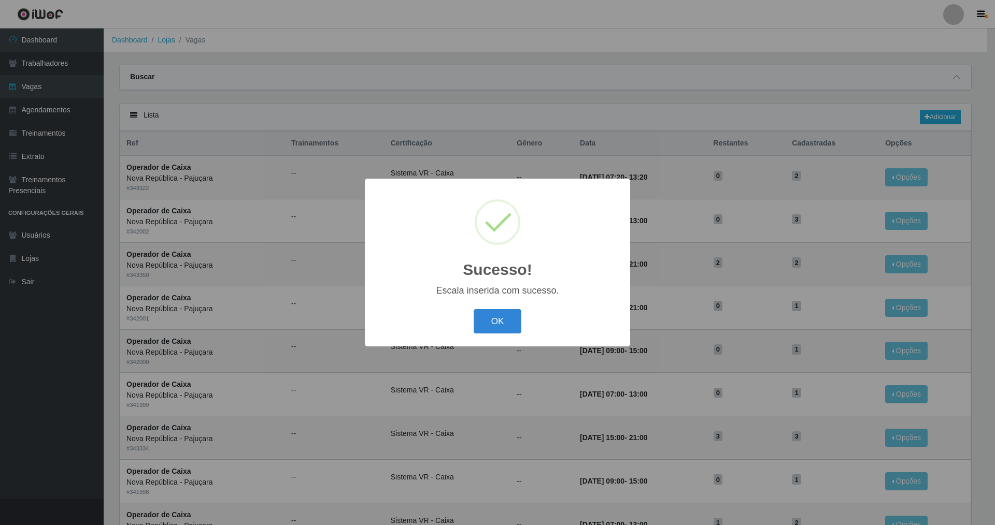
drag, startPoint x: 490, startPoint y: 317, endPoint x: 484, endPoint y: 318, distance: 5.3
click at [426, 318] on button "OK" at bounding box center [498, 321] width 48 height 24
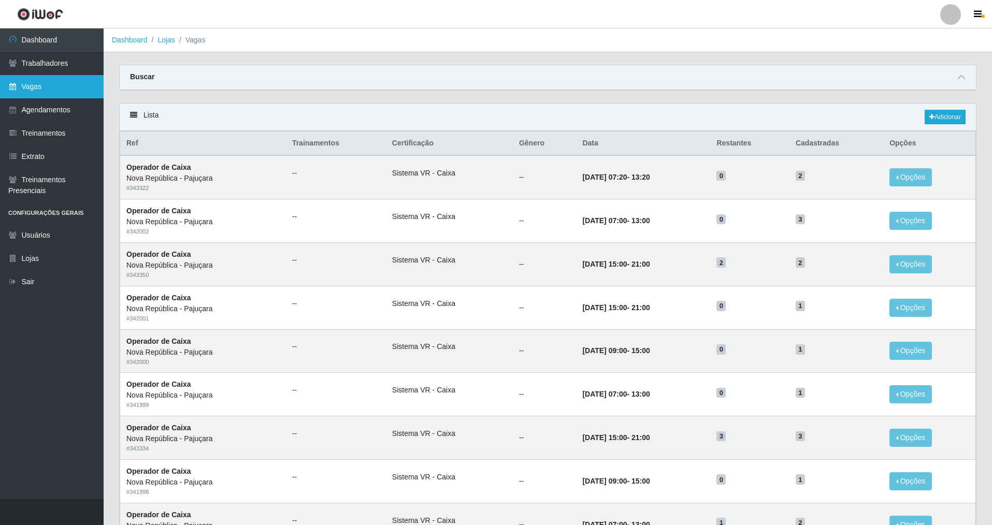
click at [66, 78] on link "Vagas" at bounding box center [52, 86] width 104 height 23
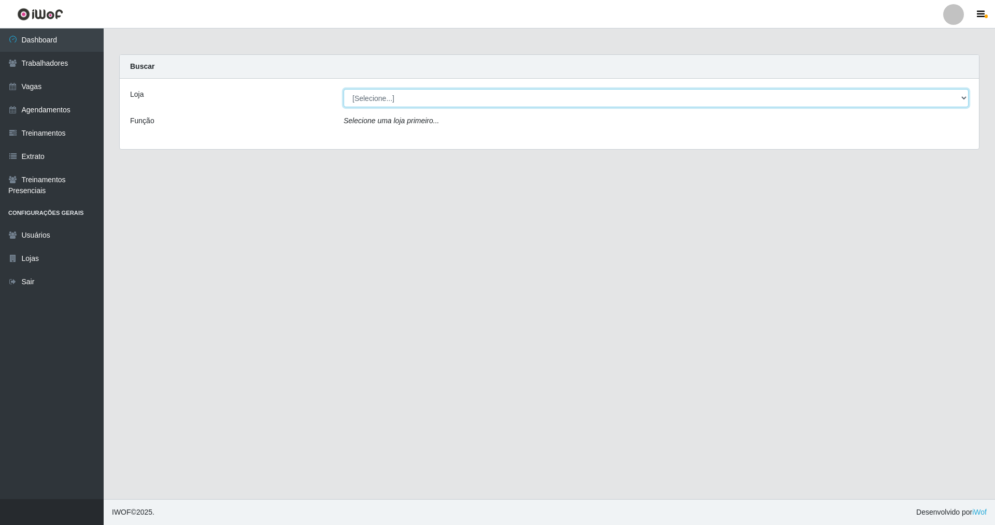
drag, startPoint x: 962, startPoint y: 92, endPoint x: 851, endPoint y: 101, distance: 110.7
click at [426, 93] on select "[Selecione...] [GEOGRAPHIC_DATA] [GEOGRAPHIC_DATA]" at bounding box center [655, 98] width 625 height 18
select select "64"
click at [343, 89] on select "[Selecione...] [GEOGRAPHIC_DATA] [GEOGRAPHIC_DATA]" at bounding box center [655, 98] width 625 height 18
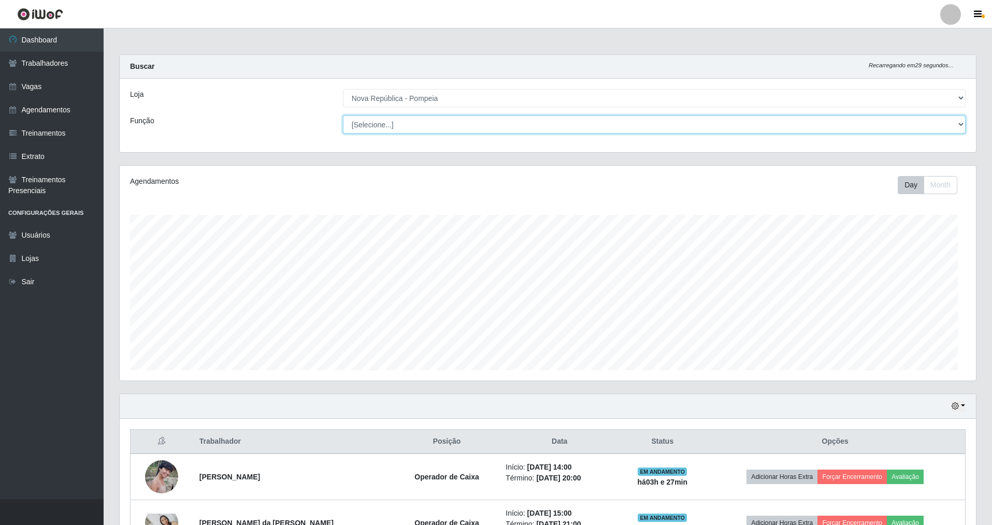
drag, startPoint x: 964, startPoint y: 120, endPoint x: 878, endPoint y: 130, distance: 87.1
click at [426, 120] on select "[Selecione...] Balconista Operador de Caixa Recepcionista Repositor" at bounding box center [654, 125] width 623 height 18
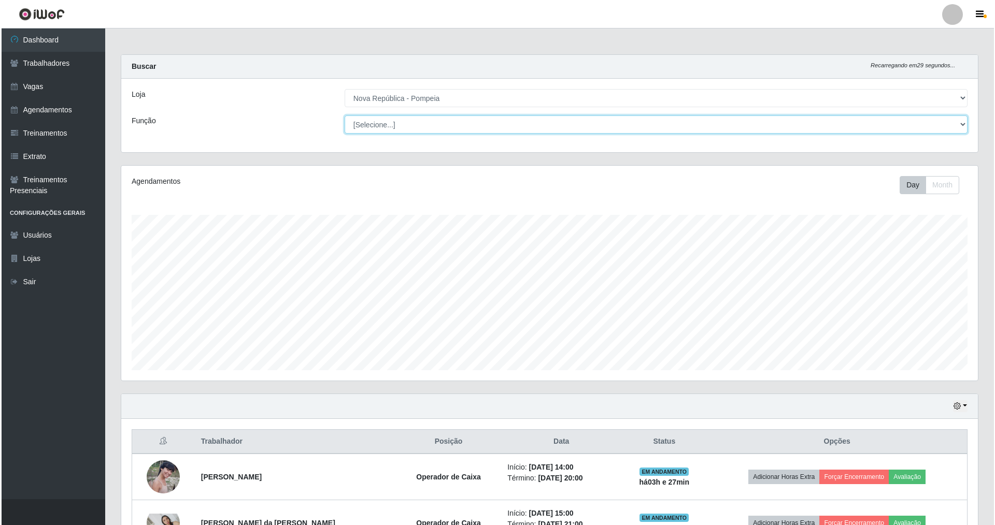
scroll to position [215, 856]
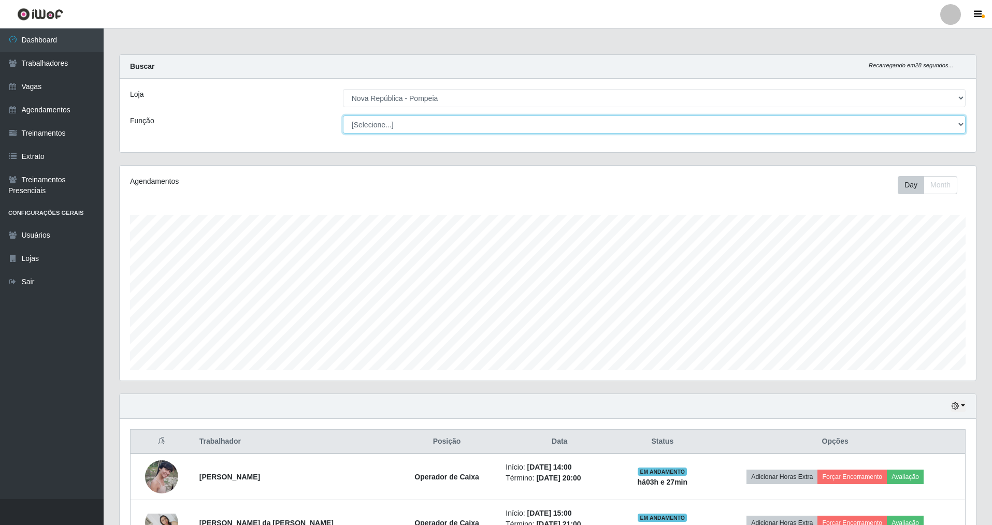
select select "22"
click at [343, 116] on select "[Selecione...] Balconista Operador de Caixa Recepcionista Repositor" at bounding box center [654, 125] width 623 height 18
click at [26, 88] on link "Vagas" at bounding box center [52, 86] width 104 height 23
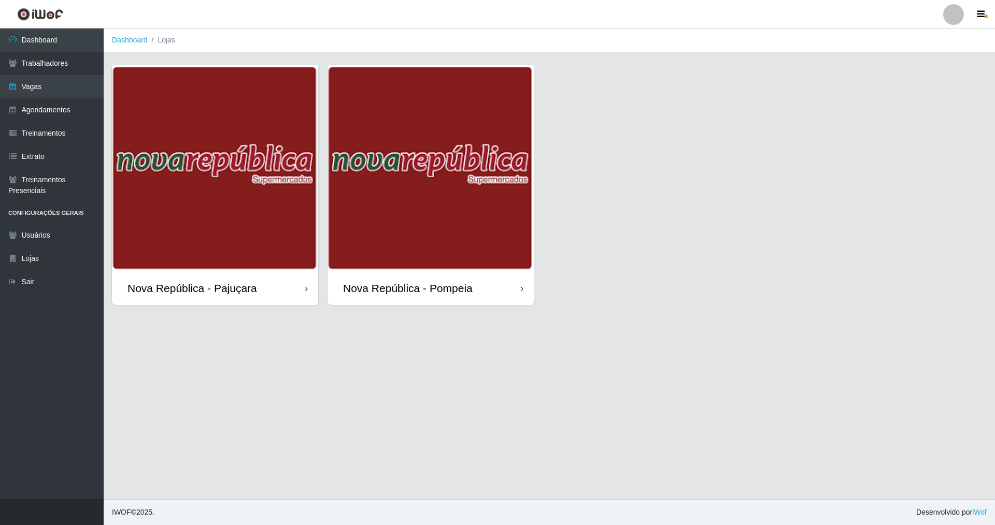
drag, startPoint x: 440, startPoint y: 293, endPoint x: 439, endPoint y: 281, distance: 11.4
click at [426, 292] on div "Nova República - Pompeia" at bounding box center [408, 288] width 130 height 13
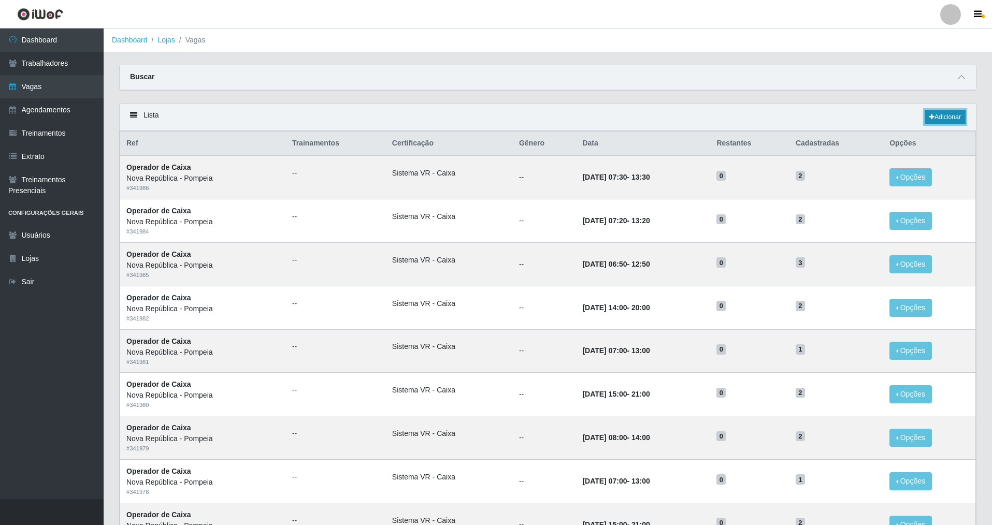
click at [426, 117] on link "Adicionar" at bounding box center [945, 117] width 41 height 15
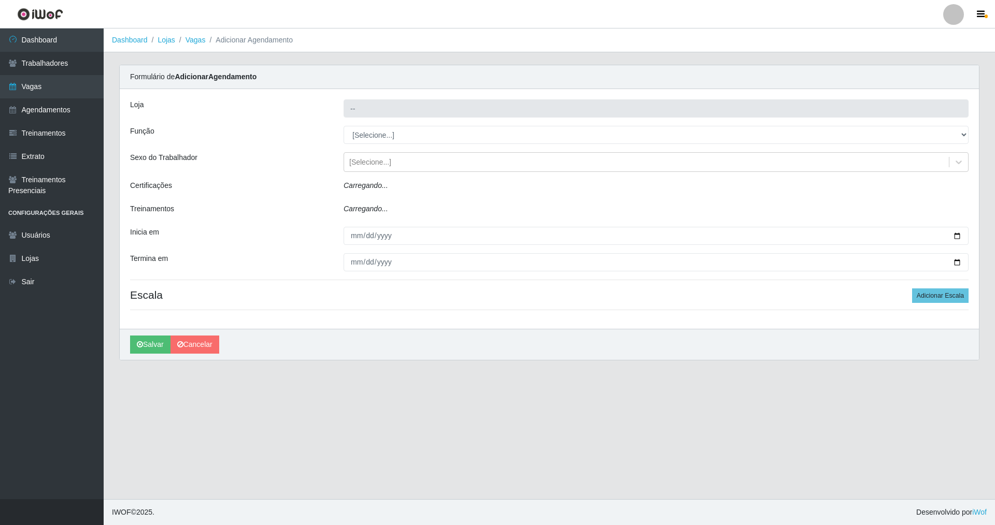
type input "Nova República - Pompeia"
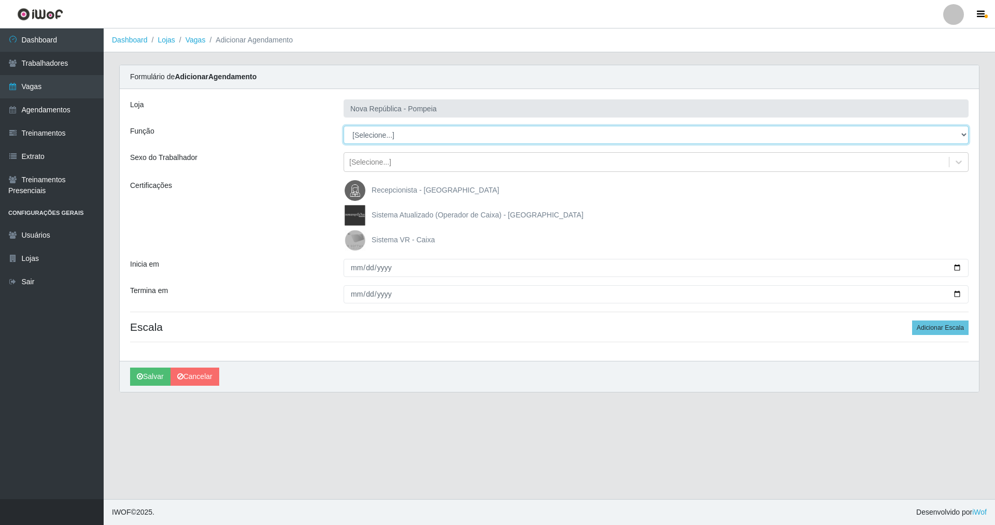
drag, startPoint x: 958, startPoint y: 132, endPoint x: 868, endPoint y: 132, distance: 90.7
click at [426, 132] on select "[Selecione...] Balconista Operador de Caixa Recepcionista Repositor" at bounding box center [655, 135] width 625 height 18
select select "22"
click at [343, 126] on select "[Selecione...] Balconista Operador de Caixa Recepcionista Repositor" at bounding box center [655, 135] width 625 height 18
click at [353, 235] on img at bounding box center [357, 240] width 25 height 21
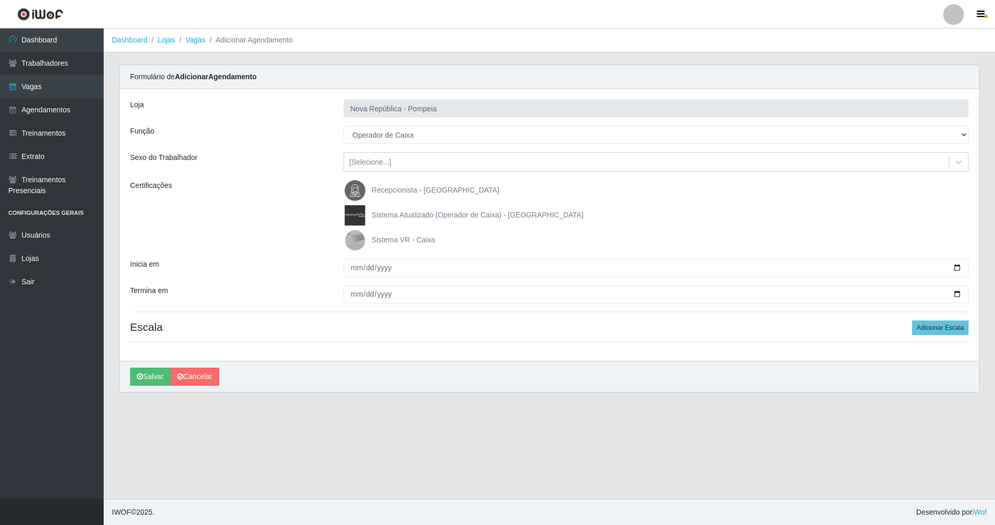
click at [0, 0] on input "Sistema VR - Caixa" at bounding box center [0, 0] width 0 height 0
click at [352, 265] on input "Inicia em" at bounding box center [655, 268] width 625 height 18
type input "2025-09-15"
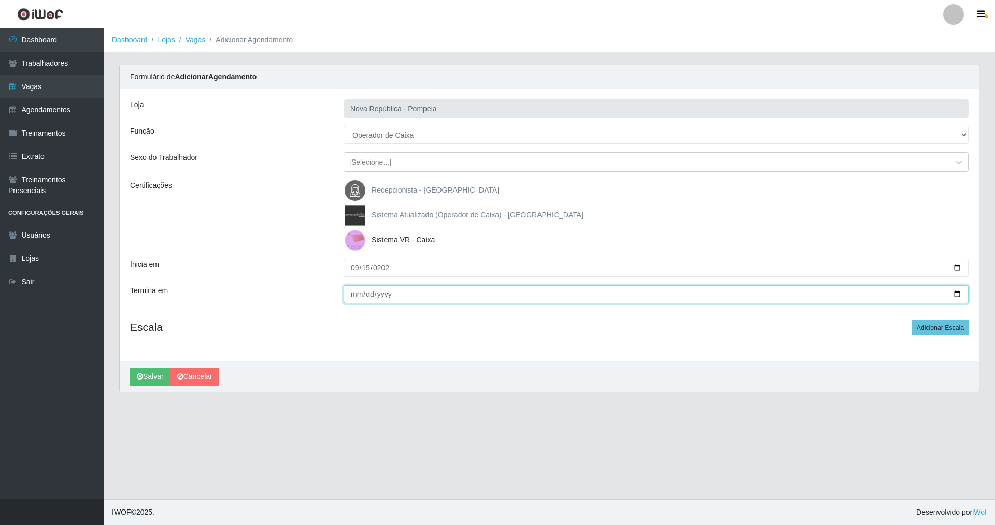
click at [353, 298] on input "Termina em" at bounding box center [655, 294] width 625 height 18
type input "2025-09-15"
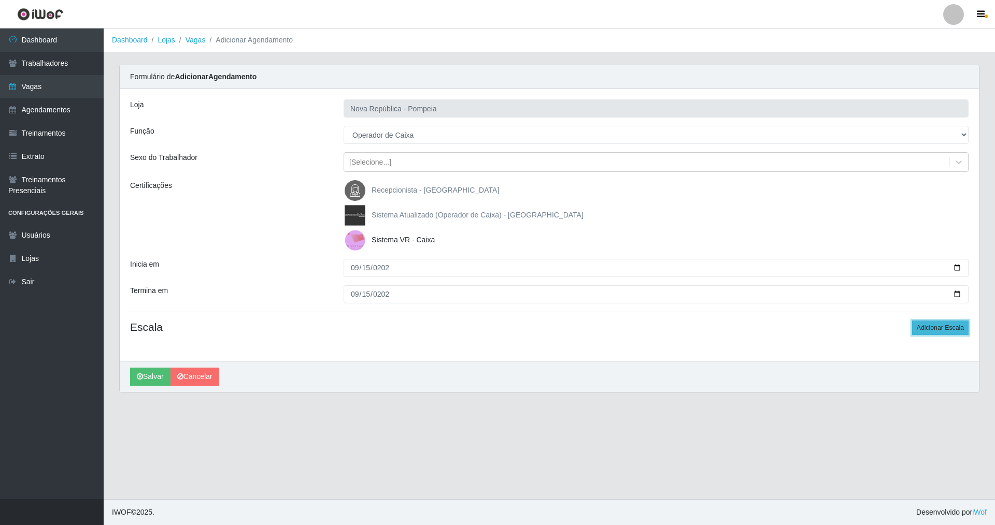
drag, startPoint x: 927, startPoint y: 327, endPoint x: 799, endPoint y: 329, distance: 128.0
click at [426, 327] on button "Adicionar Escala" at bounding box center [940, 328] width 56 height 15
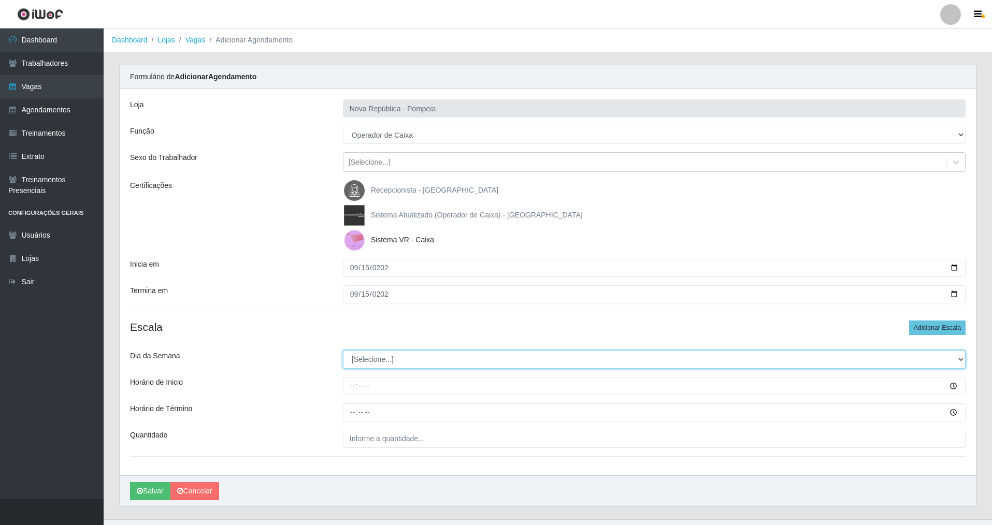
drag, startPoint x: 962, startPoint y: 360, endPoint x: 881, endPoint y: 367, distance: 81.1
click at [426, 363] on select "[Selecione...] Segunda Terça Quarta Quinta Sexta Sábado Domingo" at bounding box center [654, 360] width 623 height 18
select select "1"
click at [343, 351] on select "[Selecione...] Segunda Terça Quarta Quinta Sexta Sábado Domingo" at bounding box center [654, 360] width 623 height 18
click at [354, 378] on input "Horário de Inicio" at bounding box center [654, 386] width 623 height 18
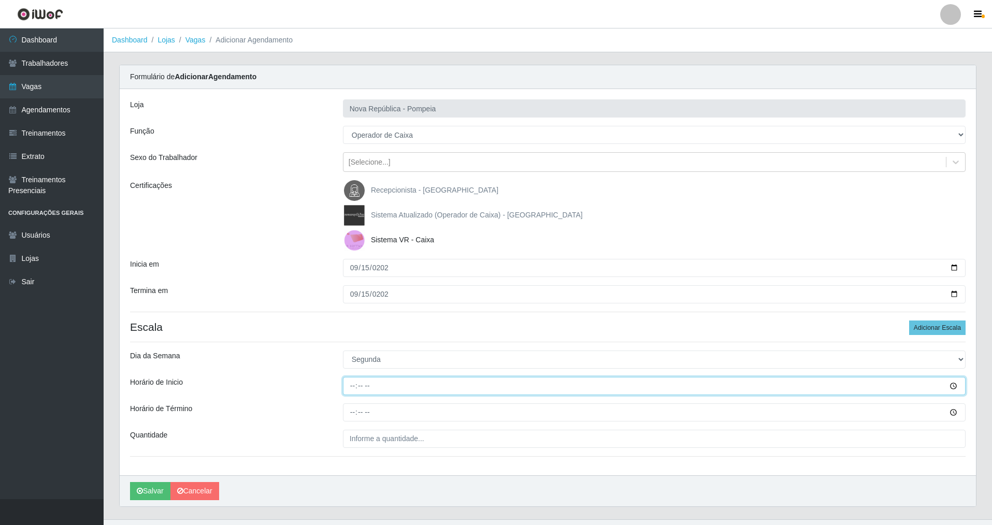
type input "07:00"
click at [356, 378] on input "Horário de Término" at bounding box center [654, 413] width 623 height 18
type input "13:00"
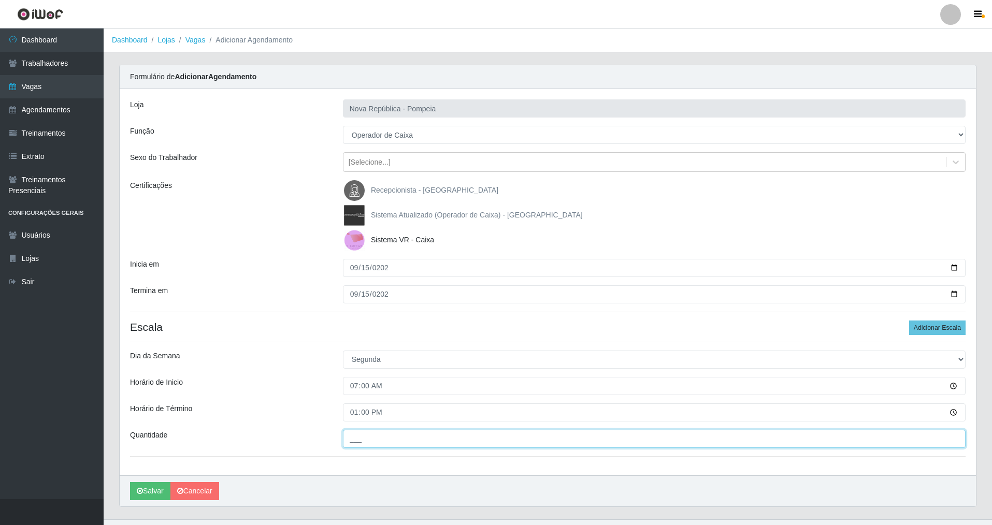
click at [355, 378] on input "___" at bounding box center [654, 439] width 623 height 18
type input "1__"
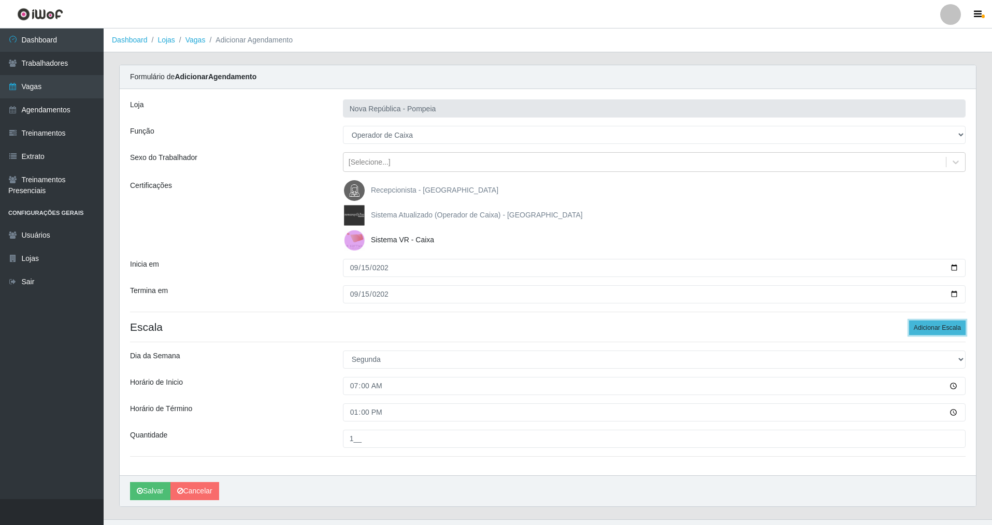
click at [426, 329] on button "Adicionar Escala" at bounding box center [937, 328] width 56 height 15
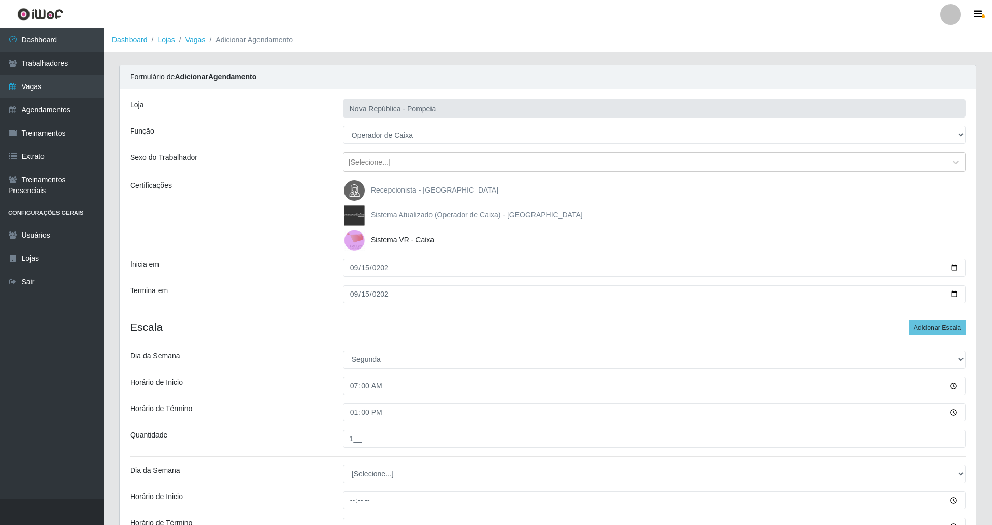
drag, startPoint x: 982, startPoint y: 365, endPoint x: 984, endPoint y: 376, distance: 10.6
click at [426, 376] on div "Carregando... Formulário de Adicionar Agendamento Loja Nova República - Pompeia…" at bounding box center [547, 349] width 873 height 569
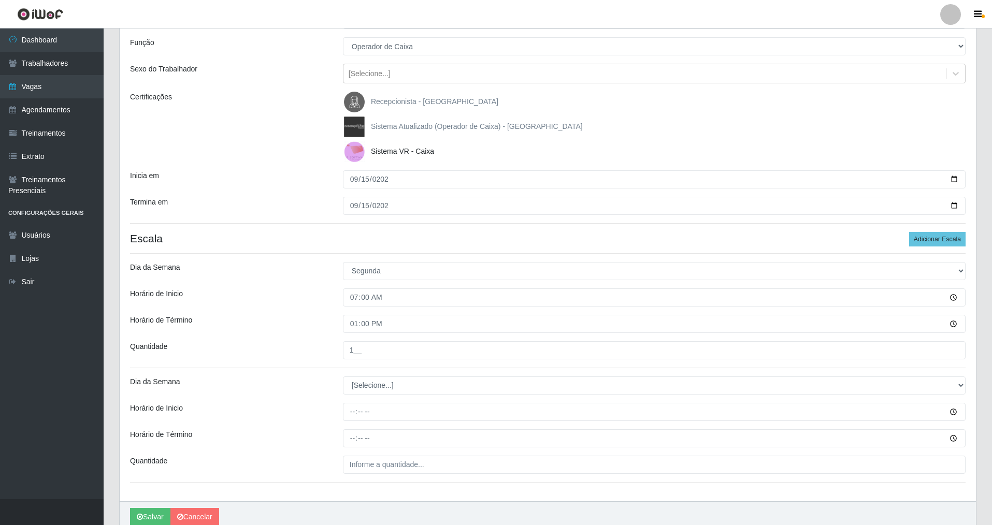
scroll to position [93, 0]
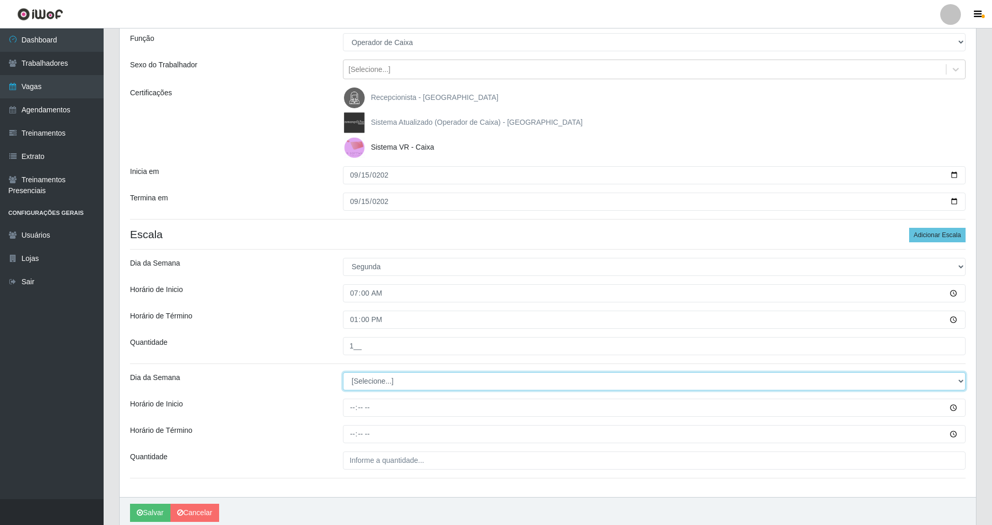
drag, startPoint x: 963, startPoint y: 380, endPoint x: 870, endPoint y: 380, distance: 92.7
click at [426, 378] on select "[Selecione...] Segunda Terça Quarta Quinta Sexta Sábado Domingo" at bounding box center [654, 381] width 623 height 18
select select "1"
click at [343, 372] on select "[Selecione...] Segunda Terça Quarta Quinta Sexta Sábado Domingo" at bounding box center [654, 381] width 623 height 18
click at [348, 378] on input "Horário de Inicio" at bounding box center [654, 408] width 623 height 18
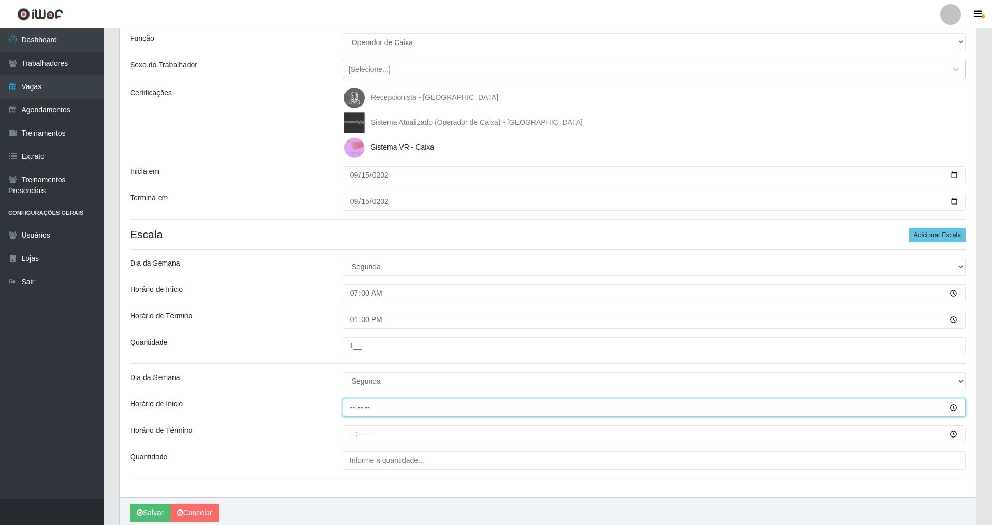
type input "08:00"
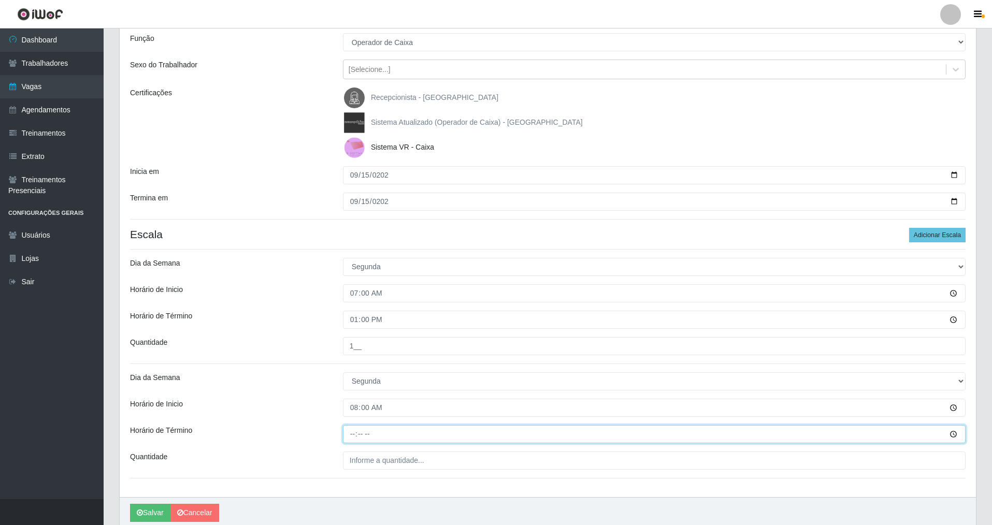
click at [347, 378] on input "Horário de Término" at bounding box center [654, 434] width 623 height 18
type input "14:00"
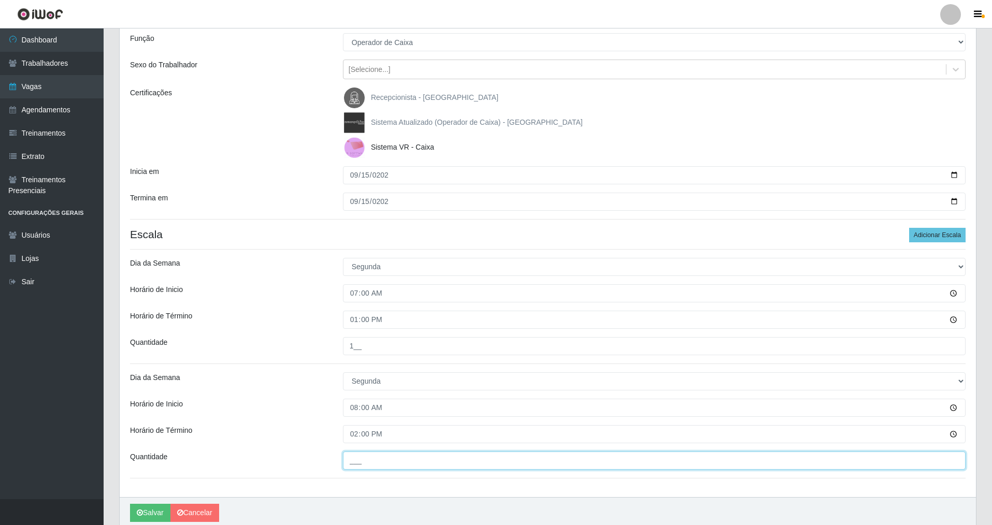
click at [354, 378] on input "___" at bounding box center [654, 461] width 623 height 18
type input "1__"
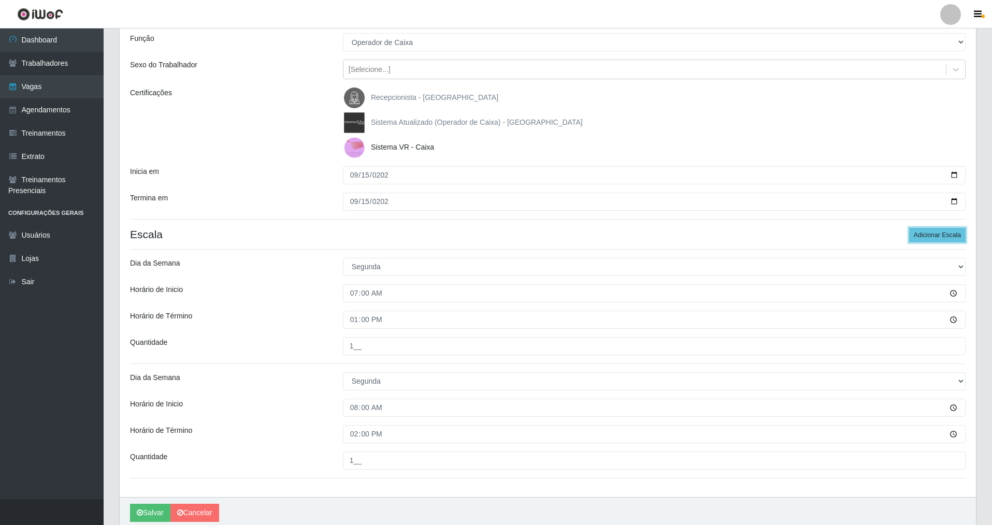
drag, startPoint x: 937, startPoint y: 232, endPoint x: 981, endPoint y: 264, distance: 54.5
click at [426, 233] on button "Adicionar Escala" at bounding box center [937, 235] width 56 height 15
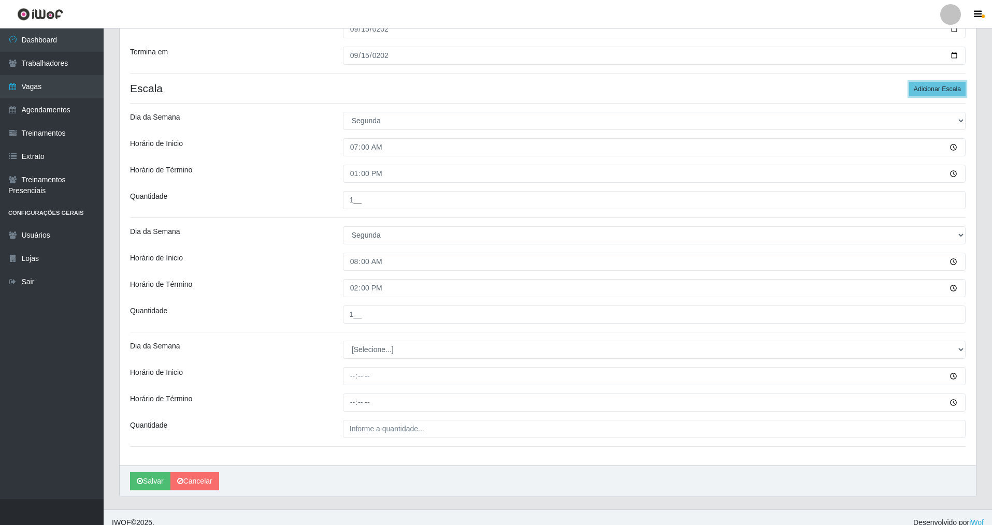
scroll to position [249, 0]
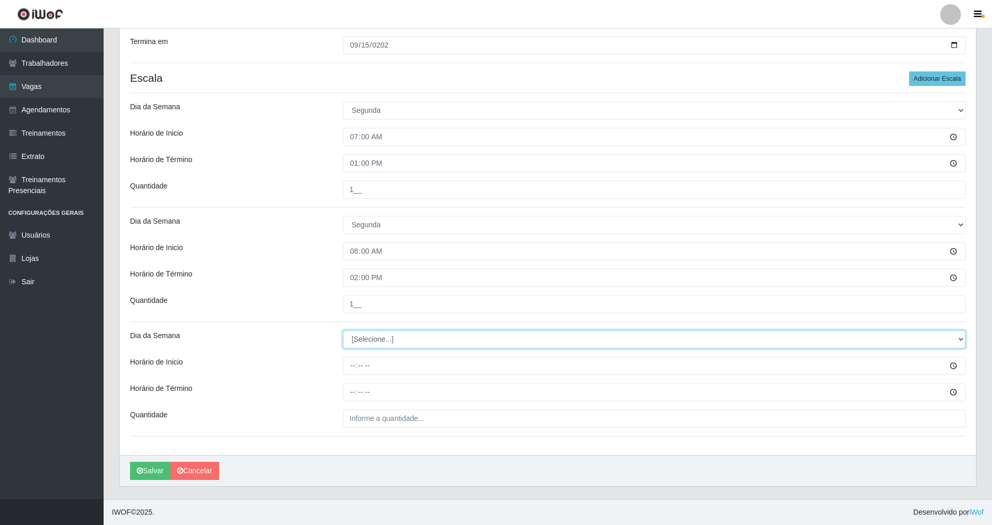
drag, startPoint x: 961, startPoint y: 337, endPoint x: 881, endPoint y: 336, distance: 79.8
click at [426, 336] on select "[Selecione...] Segunda Terça Quarta Quinta Sexta Sábado Domingo" at bounding box center [654, 340] width 623 height 18
select select "1"
click at [343, 331] on select "[Selecione...] Segunda Terça Quarta Quinta Sexta Sábado Domingo" at bounding box center [654, 340] width 623 height 18
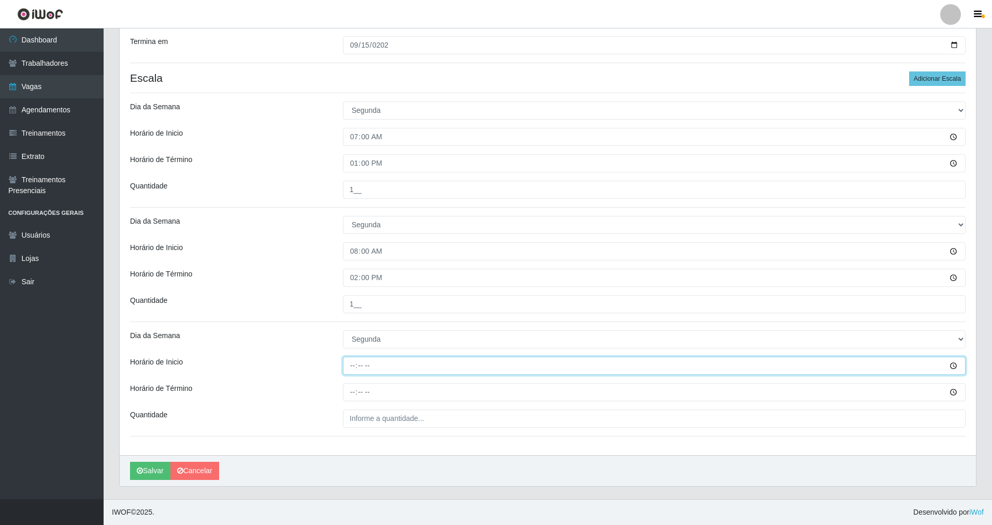
click at [351, 367] on input "Horário de Inicio" at bounding box center [654, 366] width 623 height 18
type input "09:00"
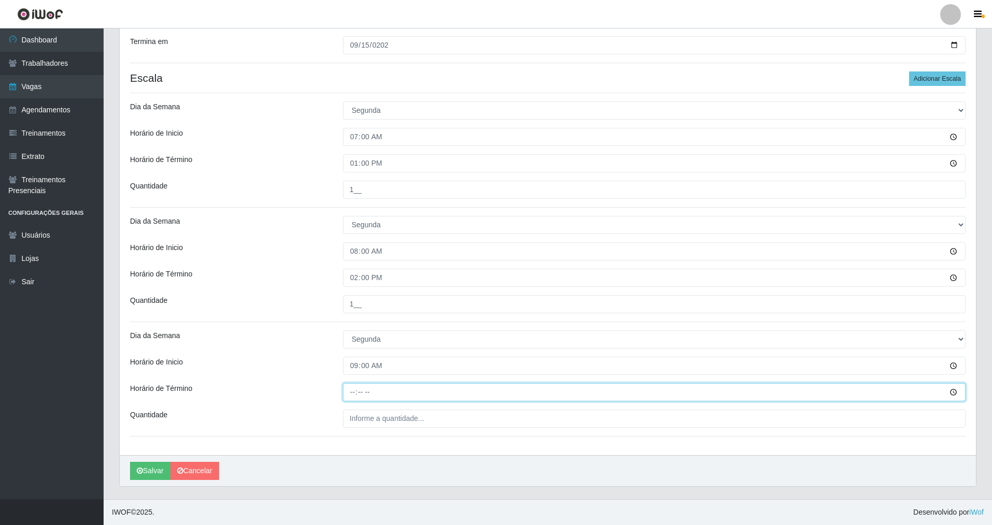
click at [353, 378] on input "Horário de Término" at bounding box center [654, 392] width 623 height 18
type input "15:00"
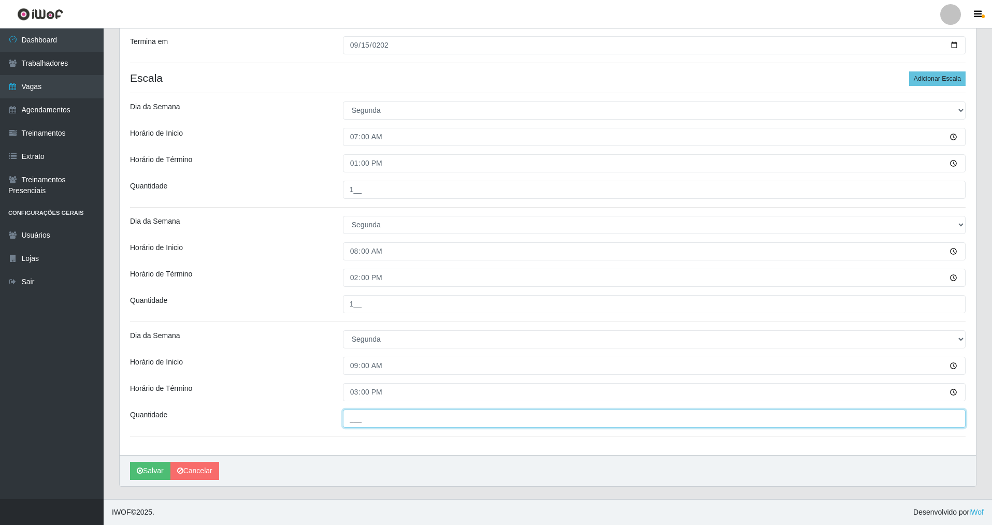
drag, startPoint x: 360, startPoint y: 419, endPoint x: 356, endPoint y: 431, distance: 13.0
click at [356, 378] on div "Loja Nova República - Pompeia Função [Selecione...] Balconista Operador de Caix…" at bounding box center [548, 147] width 856 height 615
type input "1__"
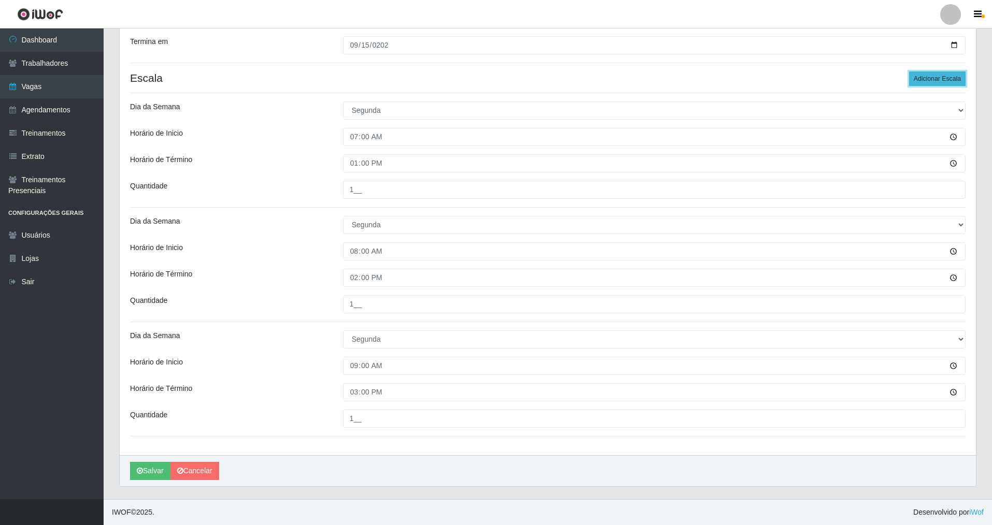
click at [426, 73] on button "Adicionar Escala" at bounding box center [937, 78] width 56 height 15
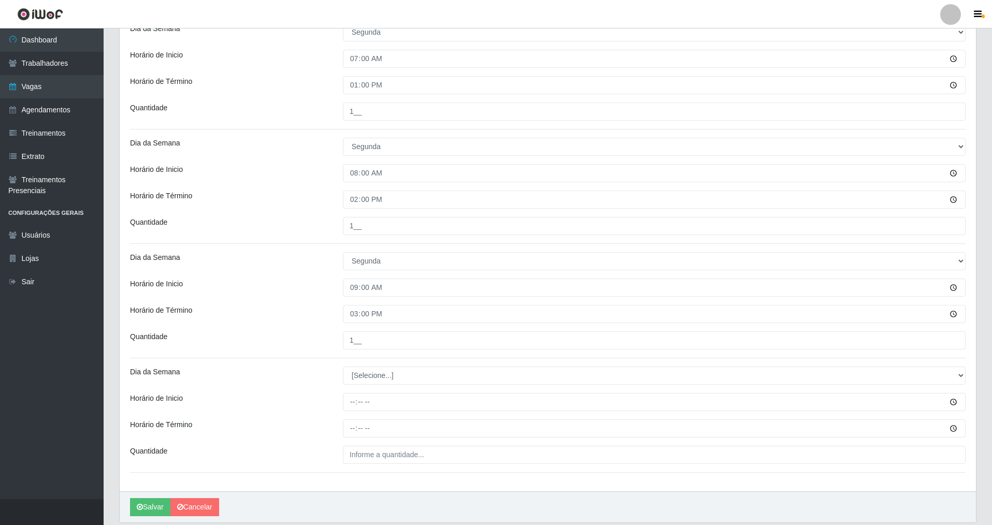
scroll to position [364, 0]
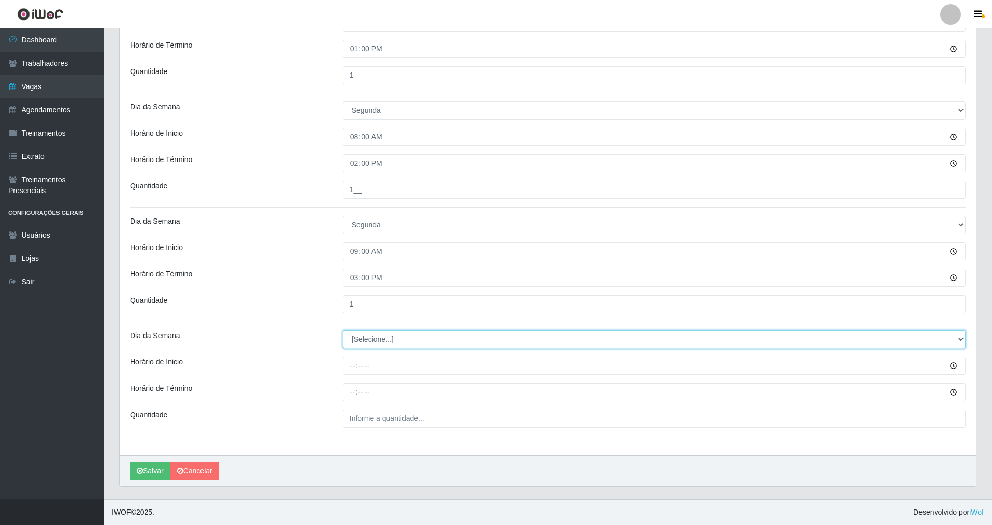
drag, startPoint x: 960, startPoint y: 342, endPoint x: 930, endPoint y: 347, distance: 30.5
click at [426, 347] on select "[Selecione...] Segunda Terça Quarta Quinta Sexta Sábado Domingo" at bounding box center [654, 340] width 623 height 18
select select "1"
click at [343, 331] on select "[Selecione...] Segunda Terça Quarta Quinta Sexta Sábado Domingo" at bounding box center [654, 340] width 623 height 18
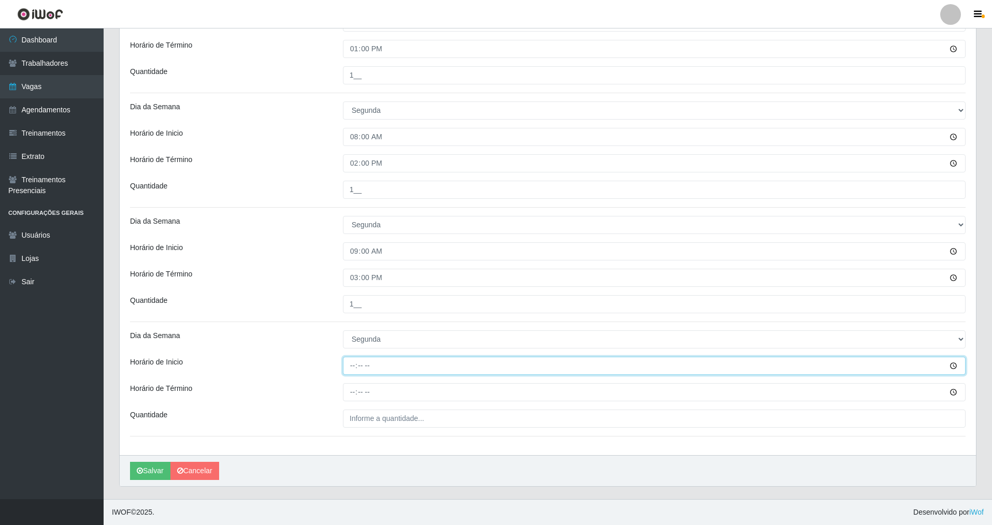
click at [354, 371] on input "Horário de Inicio" at bounding box center [654, 366] width 623 height 18
type input "14:00"
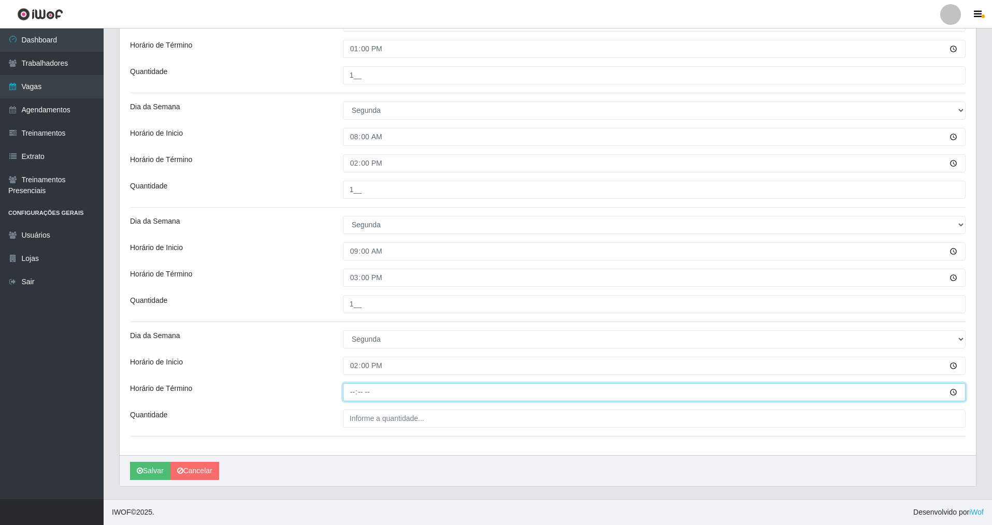
drag, startPoint x: 351, startPoint y: 397, endPoint x: 352, endPoint y: 392, distance: 5.3
click at [351, 378] on input "Horário de Término" at bounding box center [654, 392] width 623 height 18
type input "20:00"
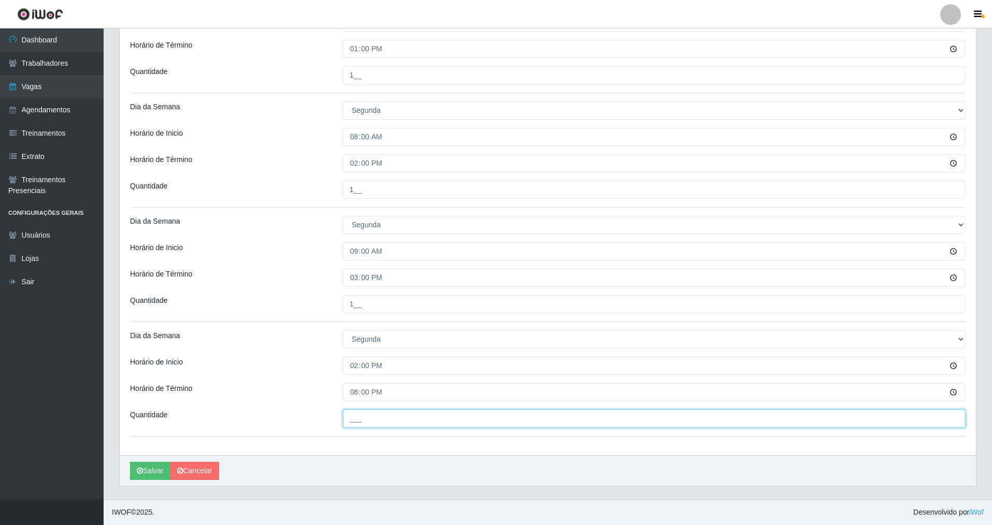
click at [356, 378] on input "___" at bounding box center [654, 419] width 623 height 18
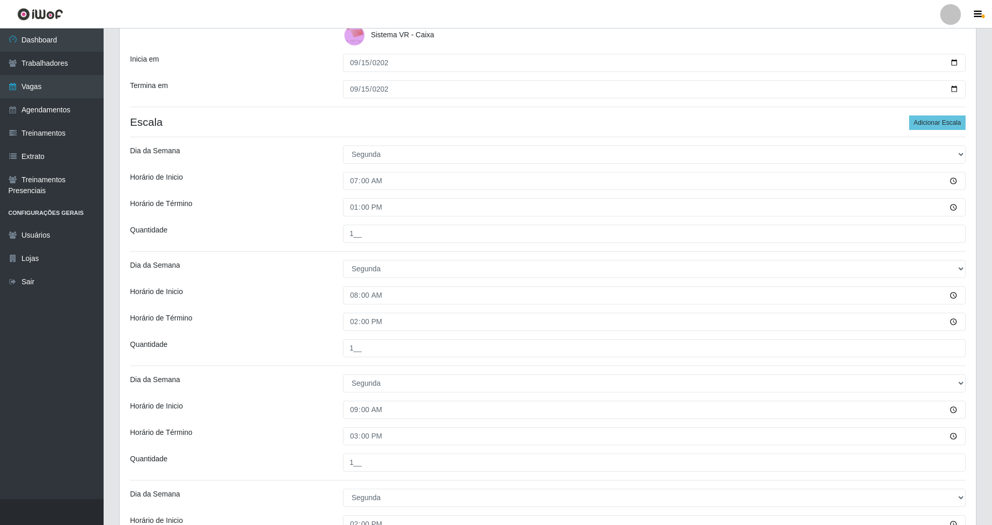
scroll to position [201, 0]
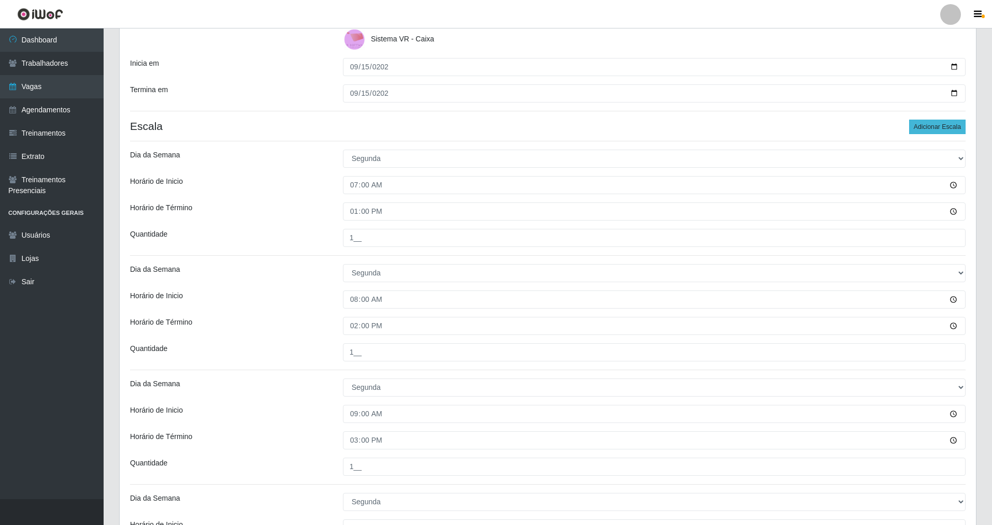
type input "1__"
drag, startPoint x: 948, startPoint y: 127, endPoint x: 971, endPoint y: 207, distance: 82.8
click at [426, 131] on button "Adicionar Escala" at bounding box center [937, 127] width 56 height 15
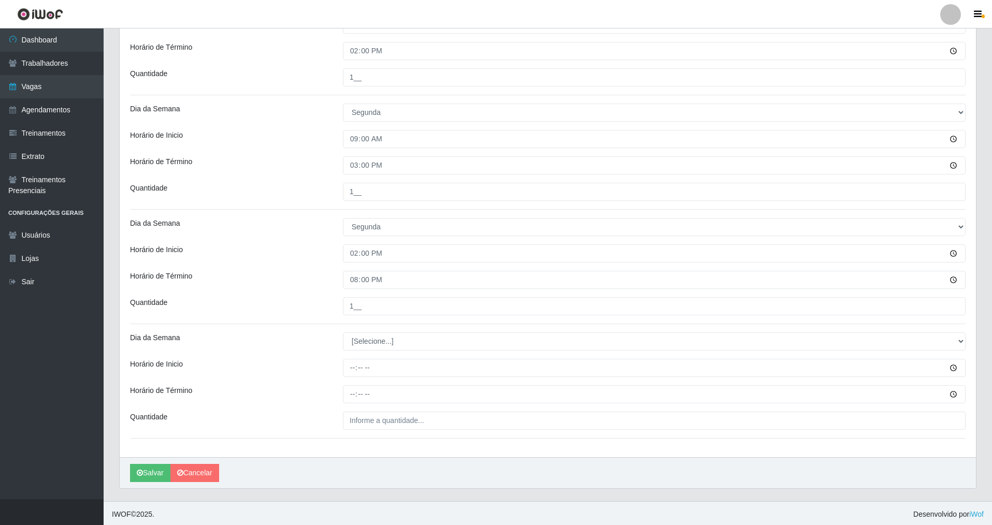
scroll to position [478, 0]
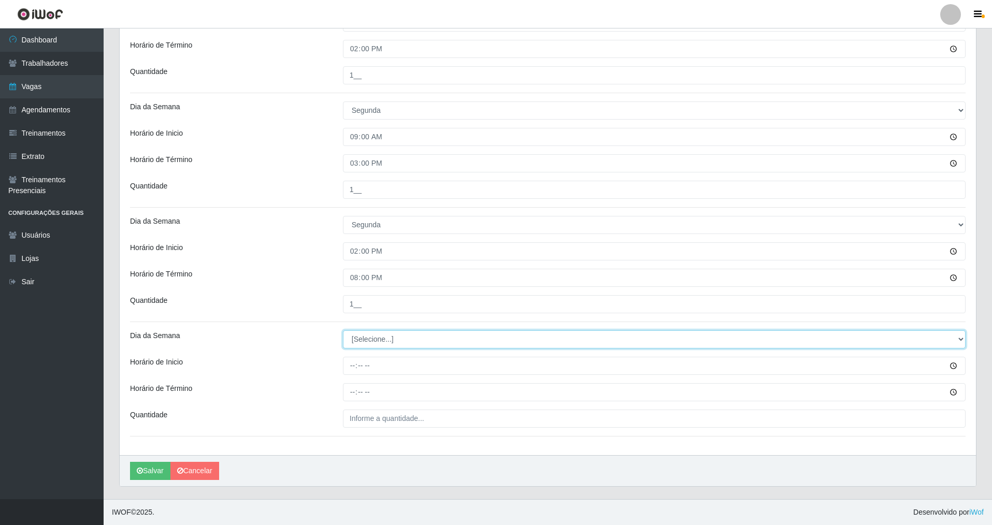
drag, startPoint x: 958, startPoint y: 336, endPoint x: 935, endPoint y: 339, distance: 23.5
click at [426, 337] on select "[Selecione...] Segunda Terça Quarta Quinta Sexta Sábado Domingo" at bounding box center [654, 340] width 623 height 18
select select "1"
click at [343, 331] on select "[Selecione...] Segunda Terça Quarta Quinta Sexta Sábado Domingo" at bounding box center [654, 340] width 623 height 18
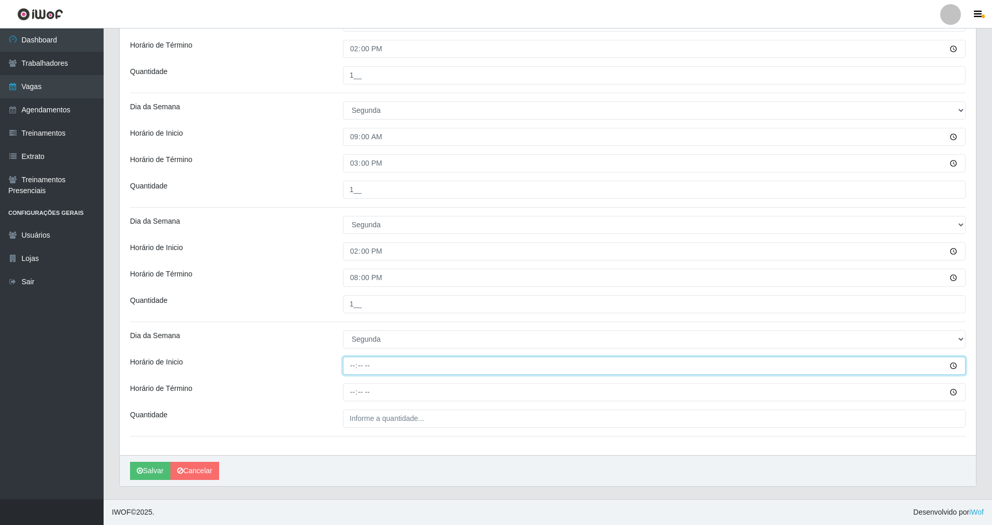
click at [351, 364] on input "Horário de Inicio" at bounding box center [654, 366] width 623 height 18
type input "15:00"
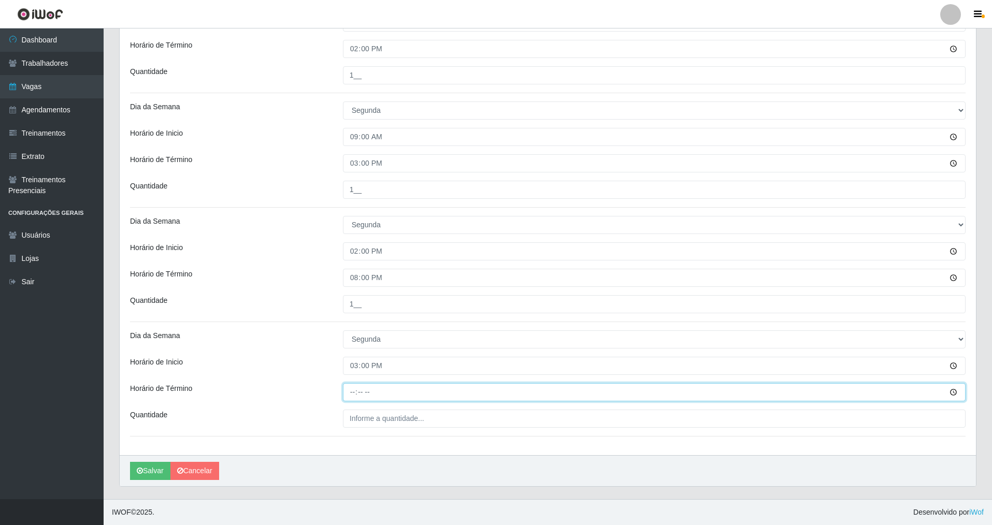
click at [348, 378] on input "Horário de Término" at bounding box center [654, 392] width 623 height 18
type input "21:00"
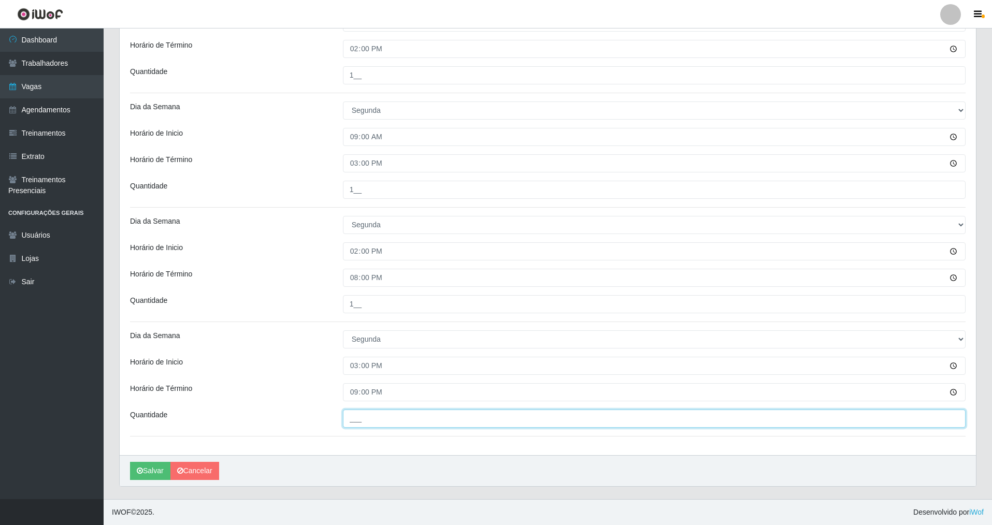
click at [359, 378] on input "___" at bounding box center [654, 419] width 623 height 18
type input "1__"
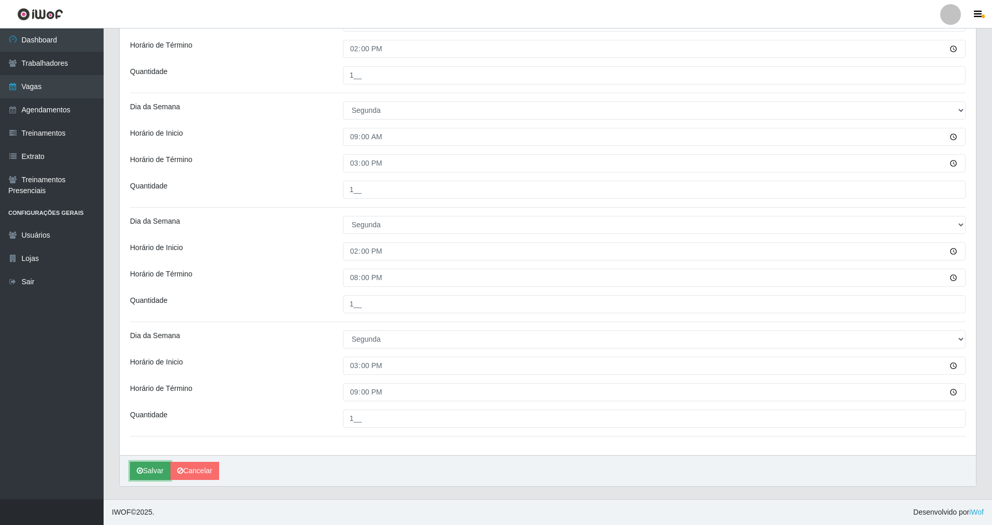
click at [147, 378] on button "Salvar" at bounding box center [150, 471] width 40 height 18
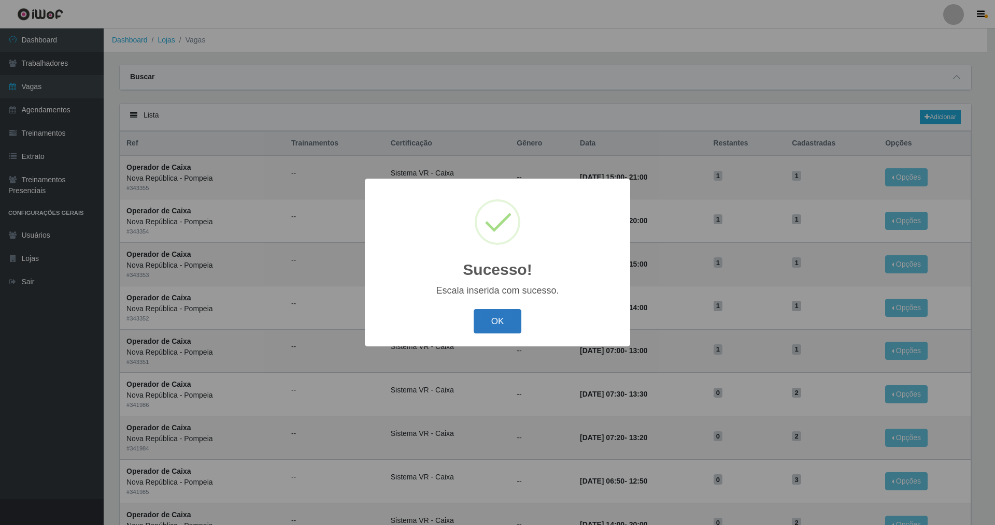
click at [426, 331] on button "OK" at bounding box center [498, 321] width 48 height 24
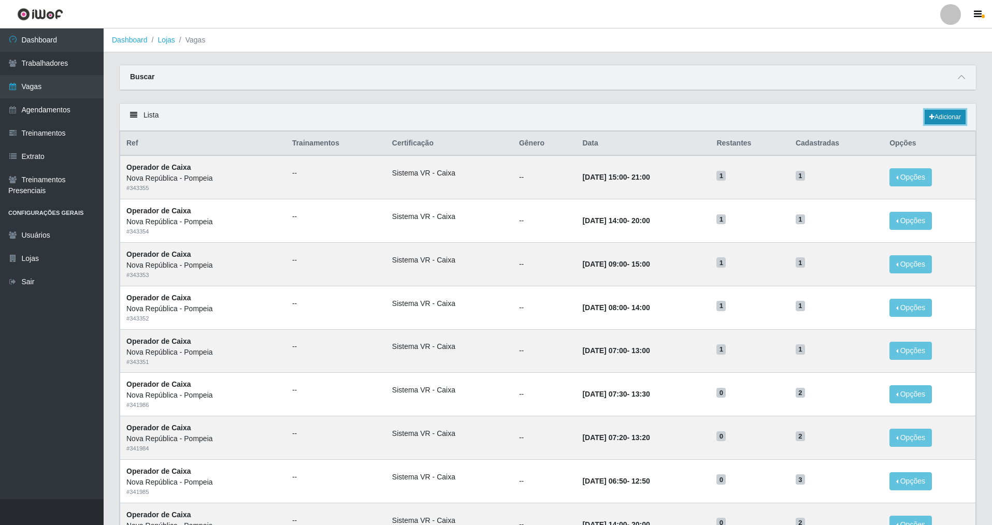
click at [426, 118] on link "Adicionar" at bounding box center [945, 117] width 41 height 15
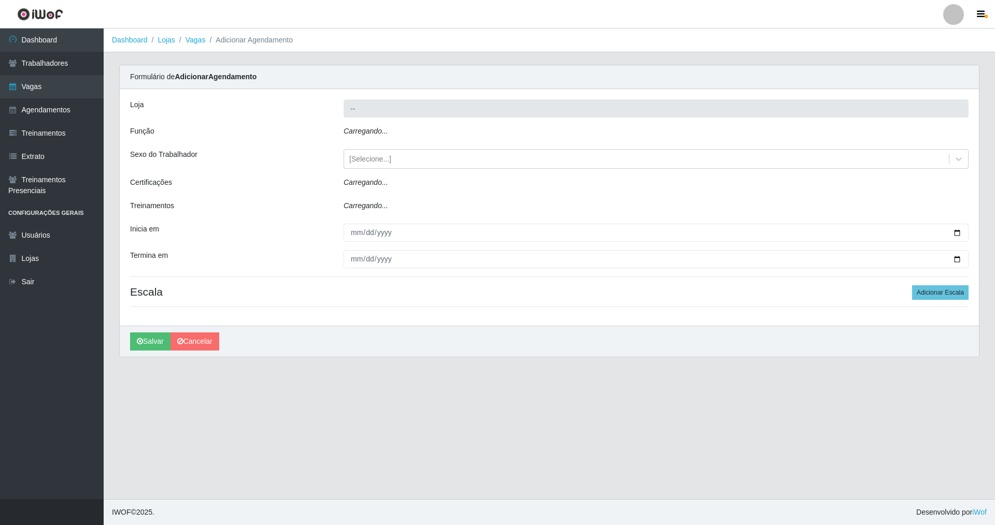
type input "Nova República - Pompeia"
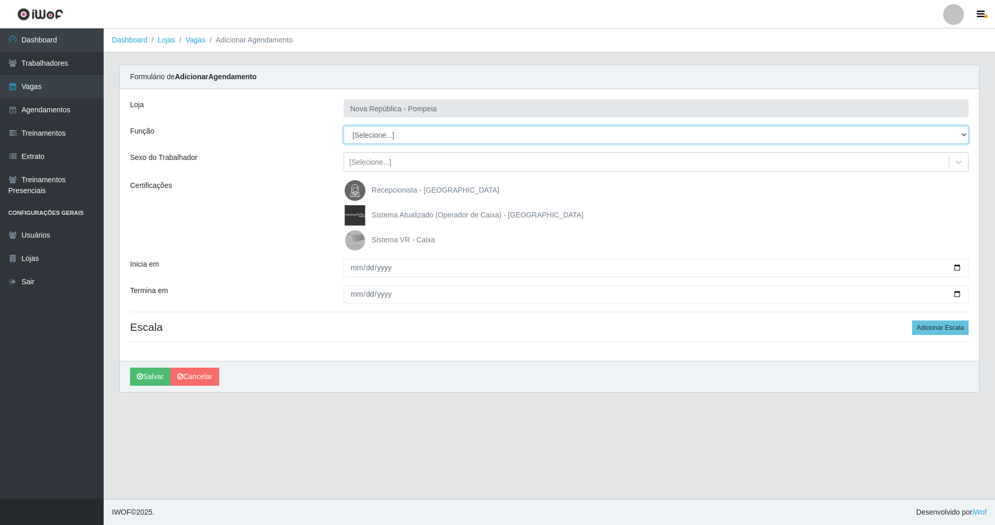
drag, startPoint x: 965, startPoint y: 132, endPoint x: 850, endPoint y: 132, distance: 114.5
click at [426, 132] on select "[Selecione...] Balconista Operador de Caixa Recepcionista Repositor" at bounding box center [655, 135] width 625 height 18
select select "22"
click at [343, 126] on select "[Selecione...] Balconista Operador de Caixa Recepcionista Repositor" at bounding box center [655, 135] width 625 height 18
click at [354, 233] on img at bounding box center [357, 240] width 25 height 21
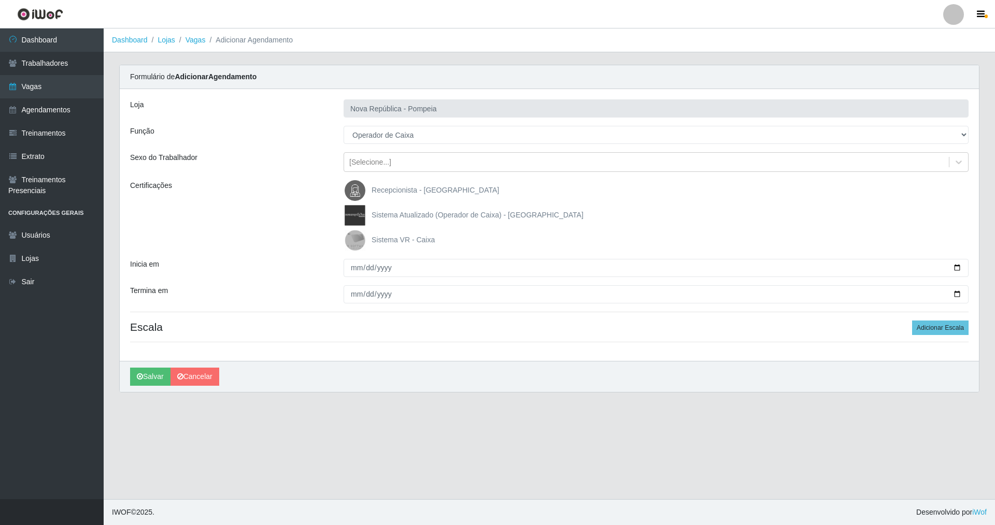
click at [0, 0] on input "Sistema VR - Caixa" at bounding box center [0, 0] width 0 height 0
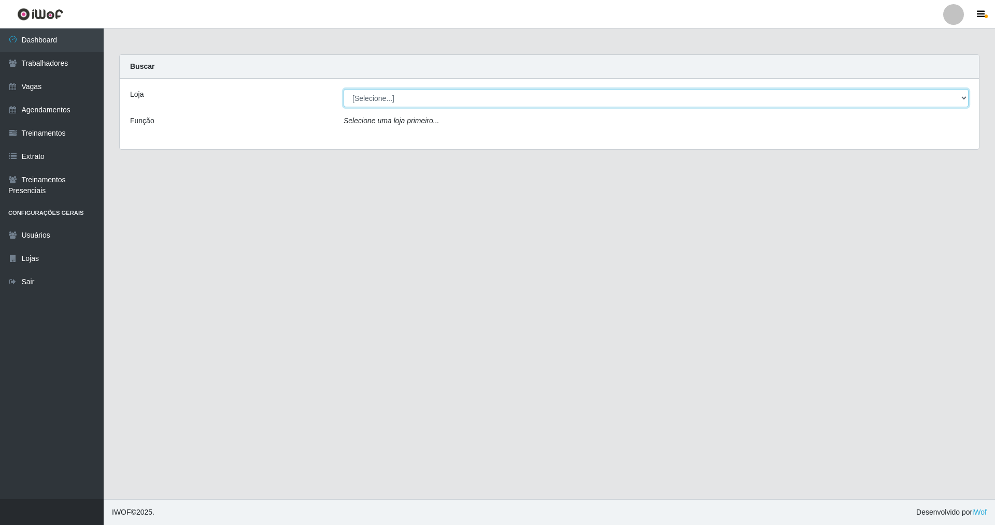
drag, startPoint x: 962, startPoint y: 94, endPoint x: 711, endPoint y: 93, distance: 250.2
click at [426, 93] on select "[Selecione...] [GEOGRAPHIC_DATA] [GEOGRAPHIC_DATA]" at bounding box center [655, 98] width 625 height 18
select select "64"
click at [343, 89] on select "[Selecione...] [GEOGRAPHIC_DATA] [GEOGRAPHIC_DATA]" at bounding box center [655, 98] width 625 height 18
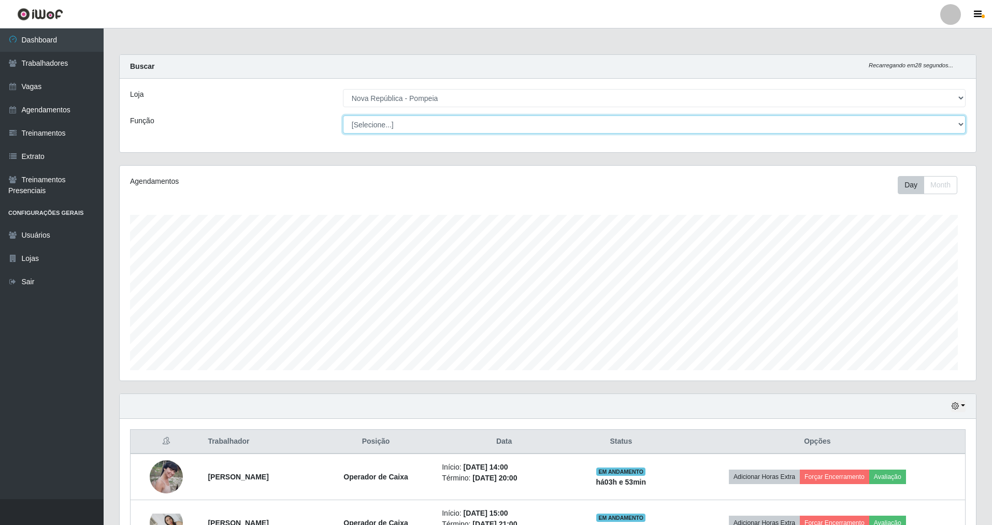
drag, startPoint x: 962, startPoint y: 121, endPoint x: 745, endPoint y: 111, distance: 216.3
click at [426, 112] on div "Loja [Selecione...] [GEOGRAPHIC_DATA] [GEOGRAPHIC_DATA] Função [Selecione...] B…" at bounding box center [548, 116] width 856 height 74
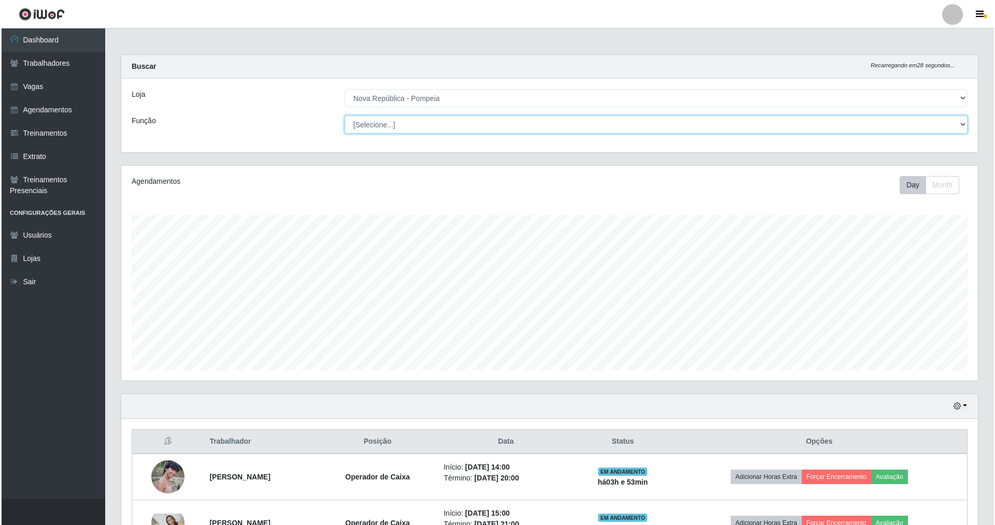
scroll to position [215, 856]
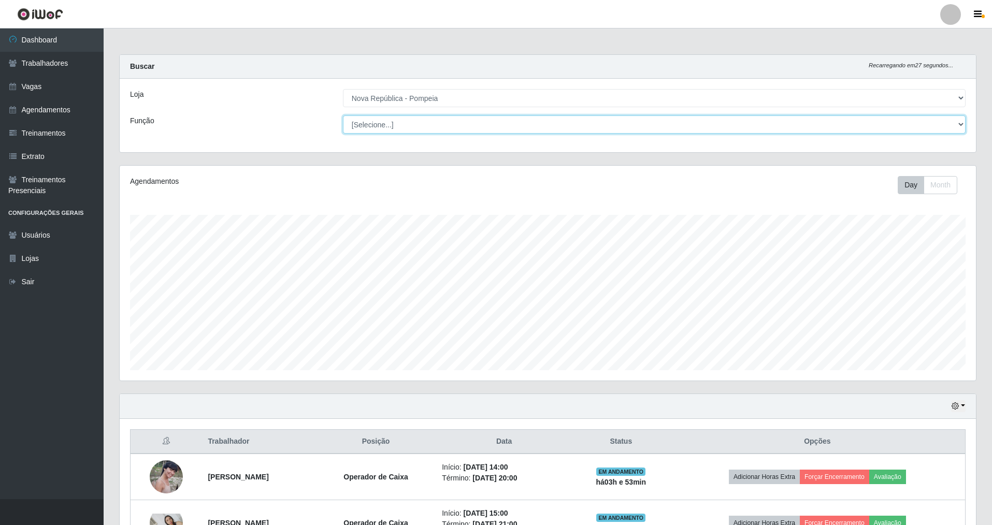
select select "22"
click at [343, 116] on select "[Selecione...] Balconista Operador de Caixa Recepcionista Repositor" at bounding box center [654, 125] width 623 height 18
click at [40, 76] on link "Vagas" at bounding box center [52, 86] width 104 height 23
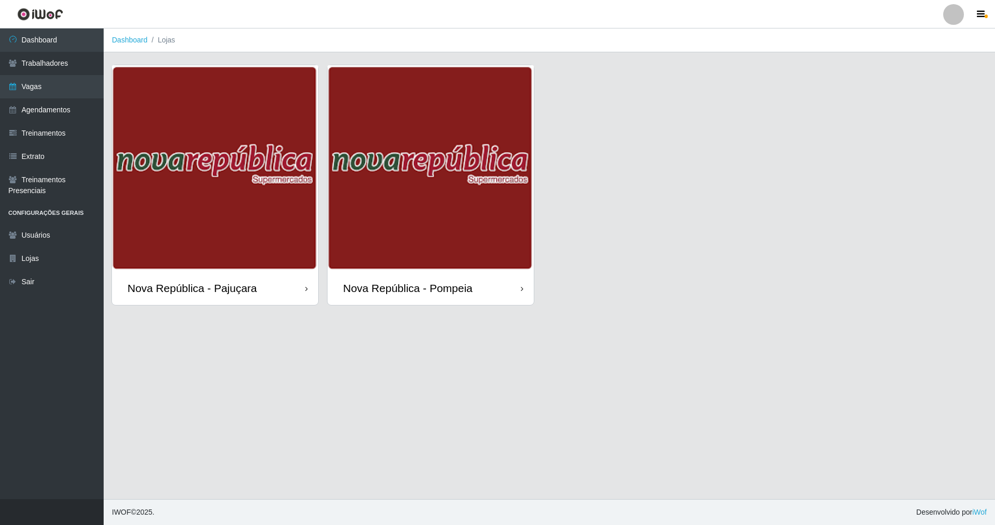
click at [207, 289] on div "Nova República - Pajuçara" at bounding box center [192, 288] width 130 height 13
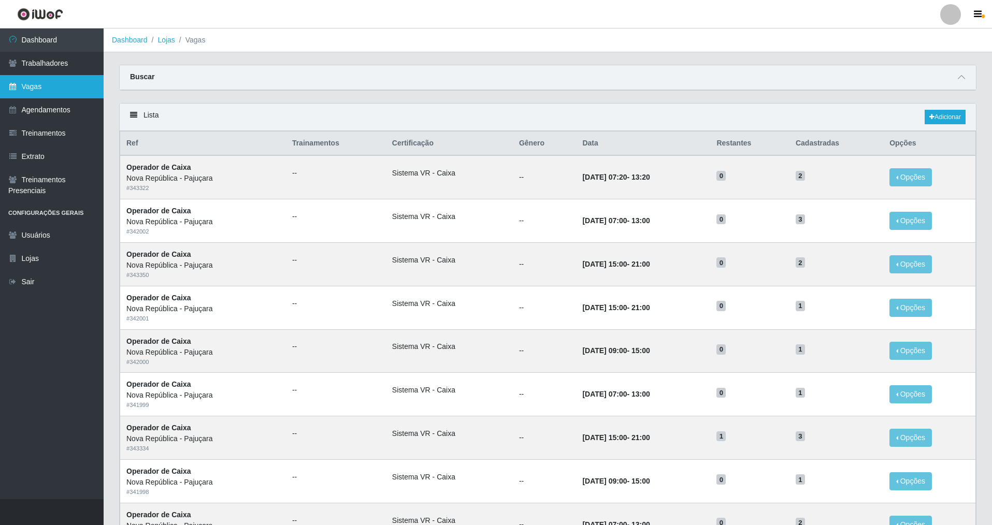
click at [75, 81] on link "Vagas" at bounding box center [52, 86] width 104 height 23
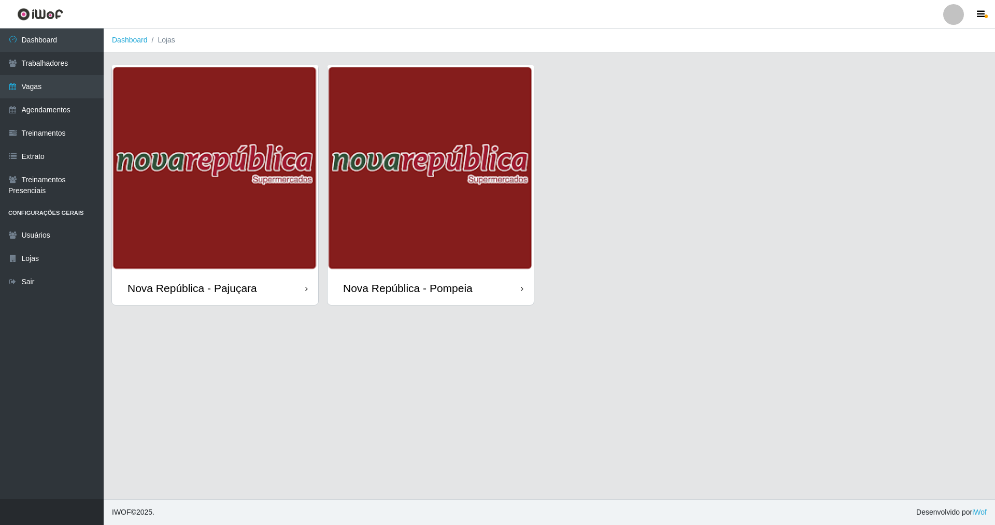
click at [412, 285] on div "Nova República - Pompeia" at bounding box center [408, 288] width 130 height 13
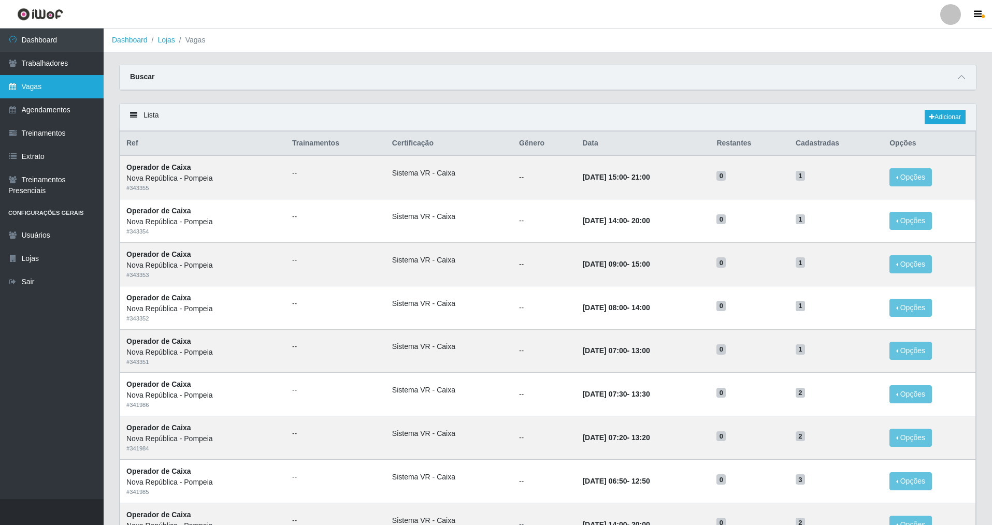
click at [44, 84] on link "Vagas" at bounding box center [52, 86] width 104 height 23
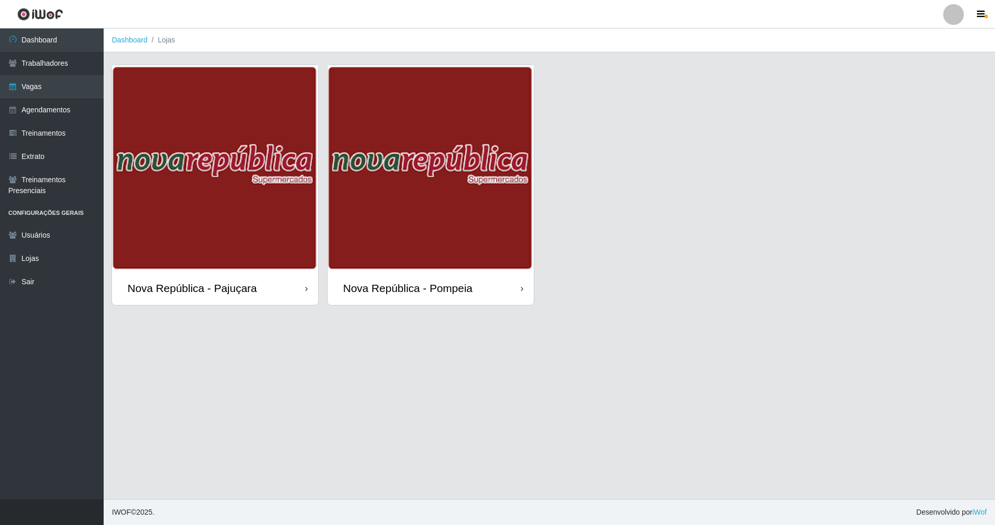
click at [426, 298] on div "Nova República - Pompeia" at bounding box center [430, 288] width 206 height 34
